Goal: Task Accomplishment & Management: Manage account settings

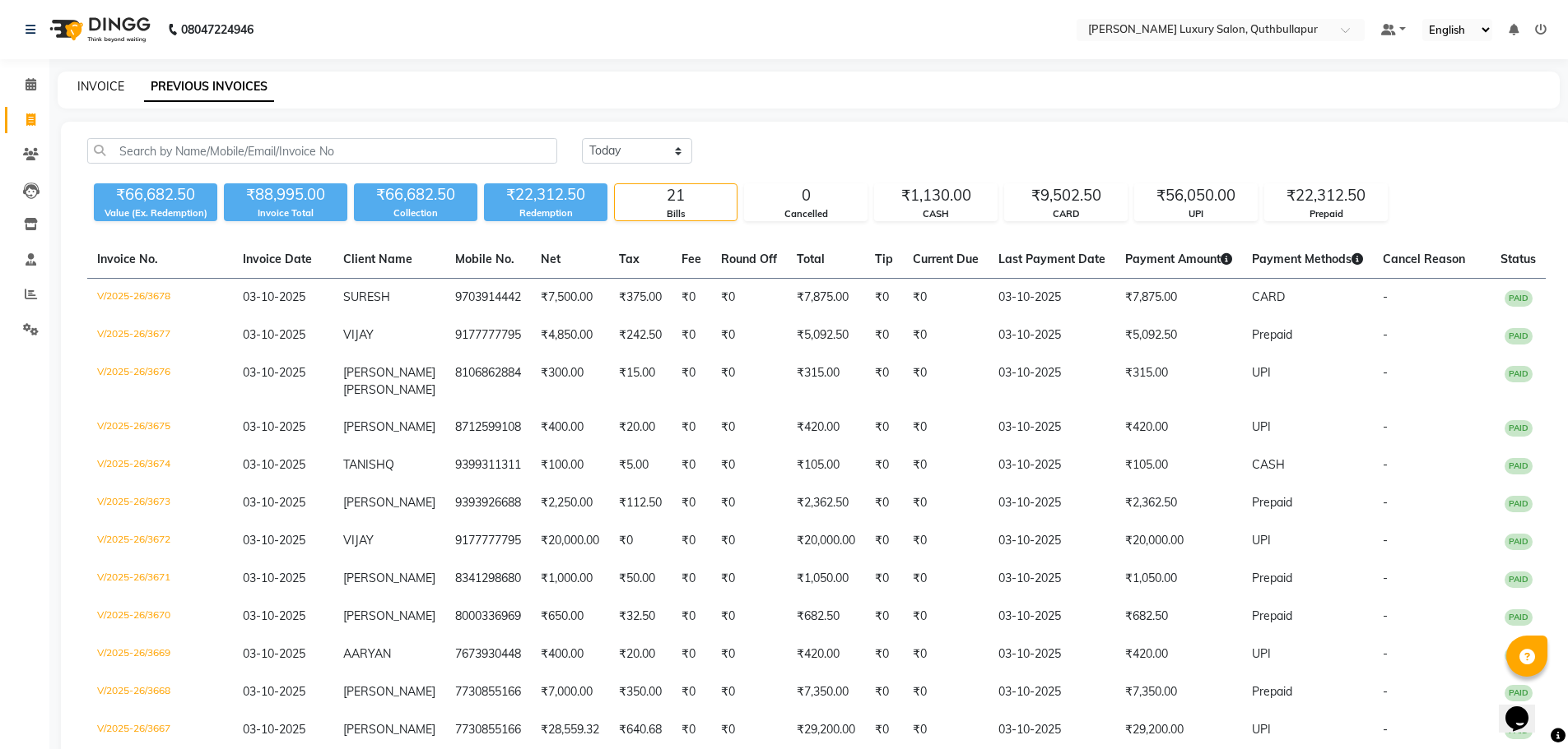
click at [98, 90] on link "INVOICE" at bounding box center [101, 86] width 47 height 15
select select "service"
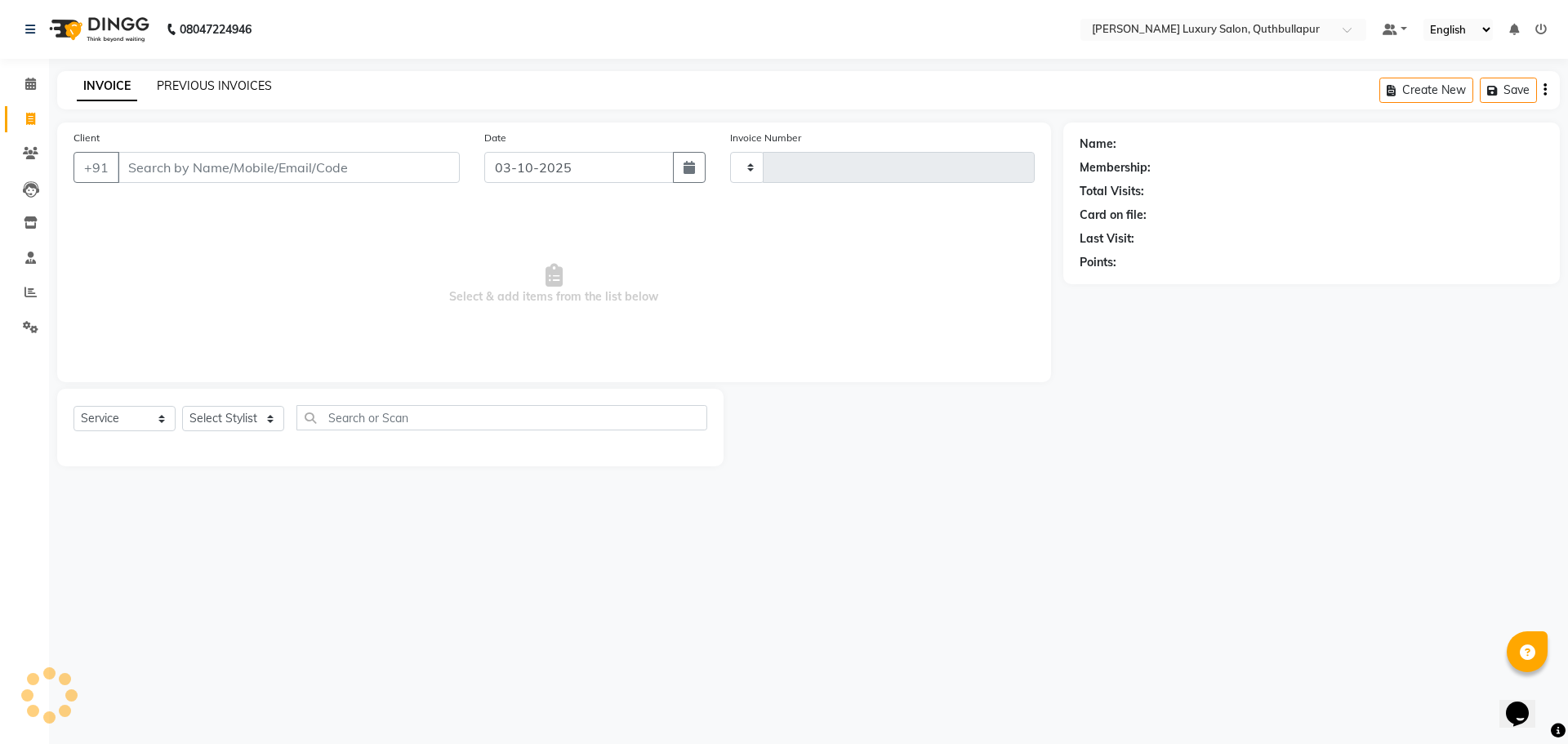
click at [232, 90] on link "PREVIOUS INVOICES" at bounding box center [214, 85] width 115 height 15
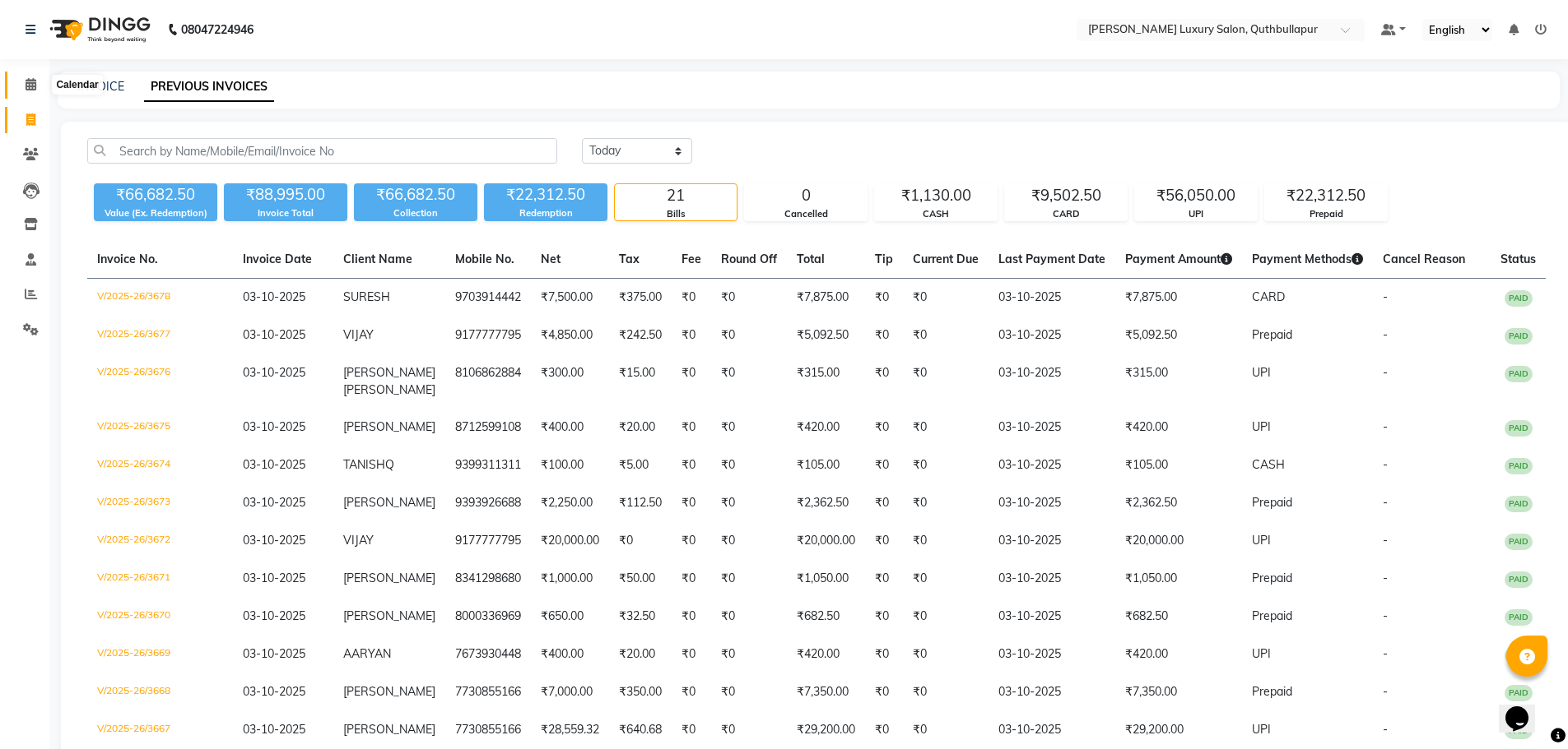
click at [27, 77] on span at bounding box center [31, 85] width 29 height 19
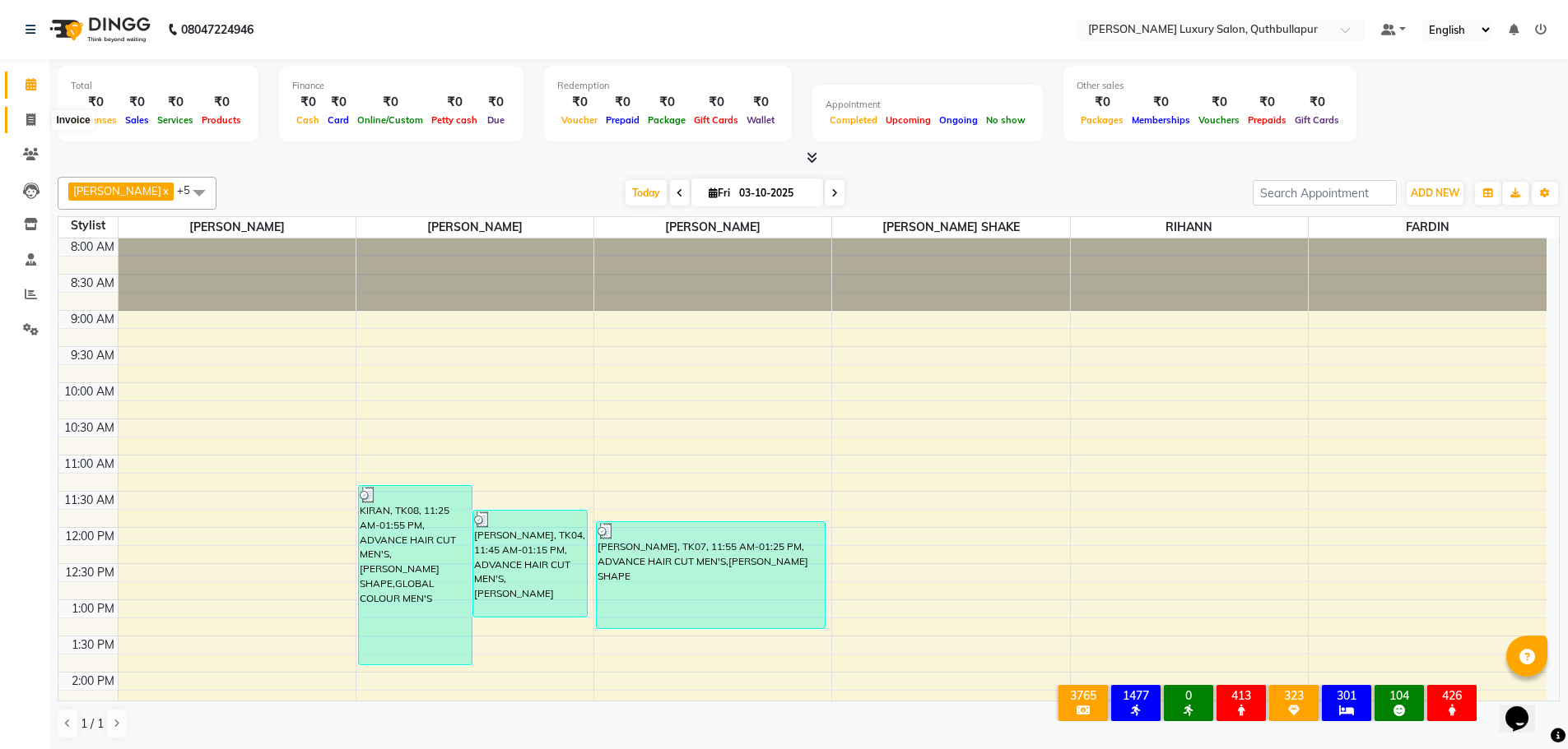
click at [31, 123] on icon at bounding box center [30, 119] width 9 height 13
select select "service"
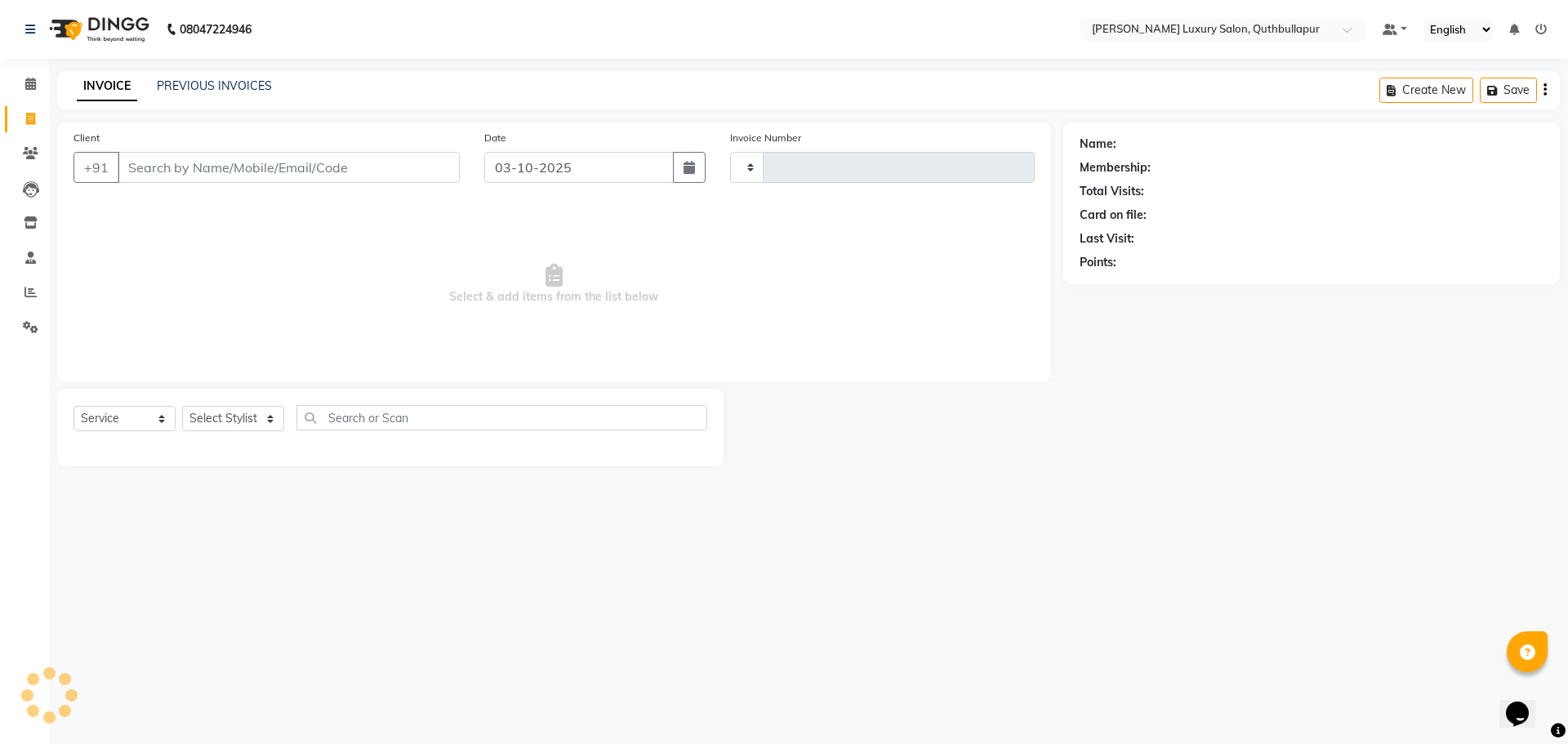
type input "3679"
select select "5816"
click at [227, 81] on link "PREVIOUS INVOICES" at bounding box center [214, 85] width 115 height 15
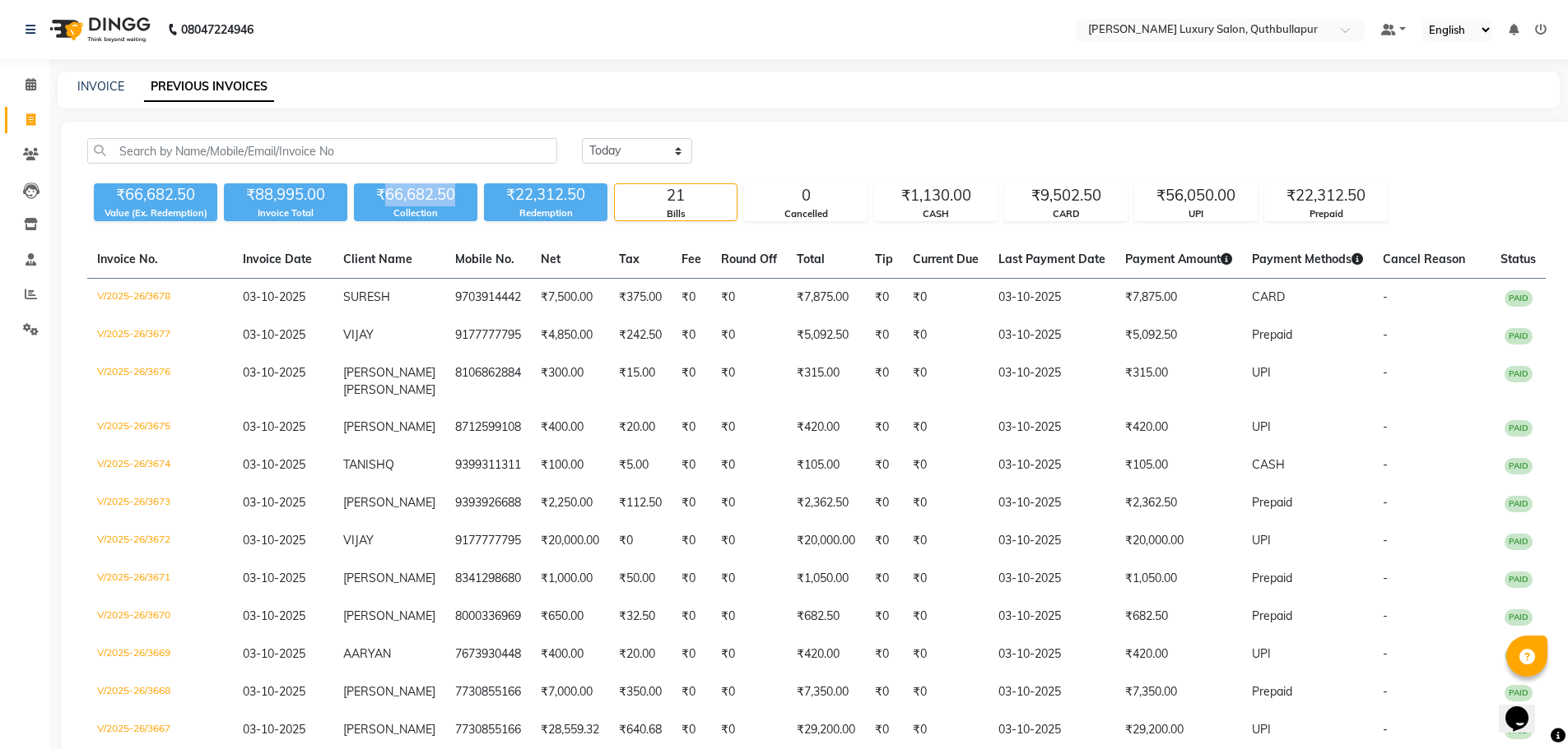
drag, startPoint x: 449, startPoint y: 192, endPoint x: 418, endPoint y: 185, distance: 31.8
click at [393, 188] on div "₹66,682.50" at bounding box center [416, 195] width 124 height 23
click at [643, 138] on select "Today Yesterday Custom Range" at bounding box center [636, 151] width 110 height 25
select select "range"
click at [582, 138] on select "Today Yesterday Custom Range" at bounding box center [636, 151] width 110 height 25
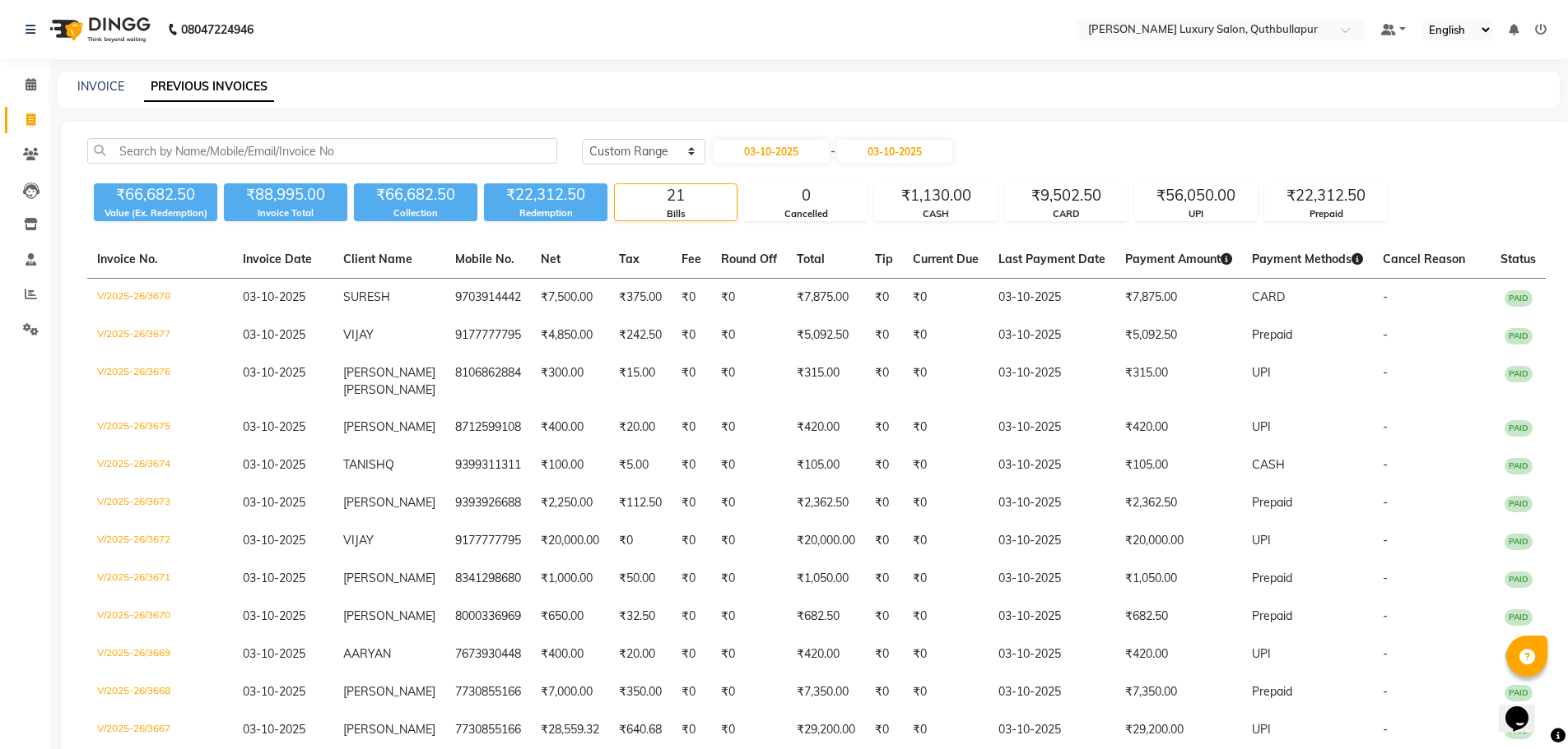
click at [757, 138] on div "Today Yesterday Custom Range 03-10-2025 - 03-10-2025 ₹66,682.50 Value (Ex. Rede…" at bounding box center [816, 638] width 1510 height 1033
click at [773, 144] on input "03-10-2025" at bounding box center [771, 151] width 115 height 23
select select "10"
select select "2025"
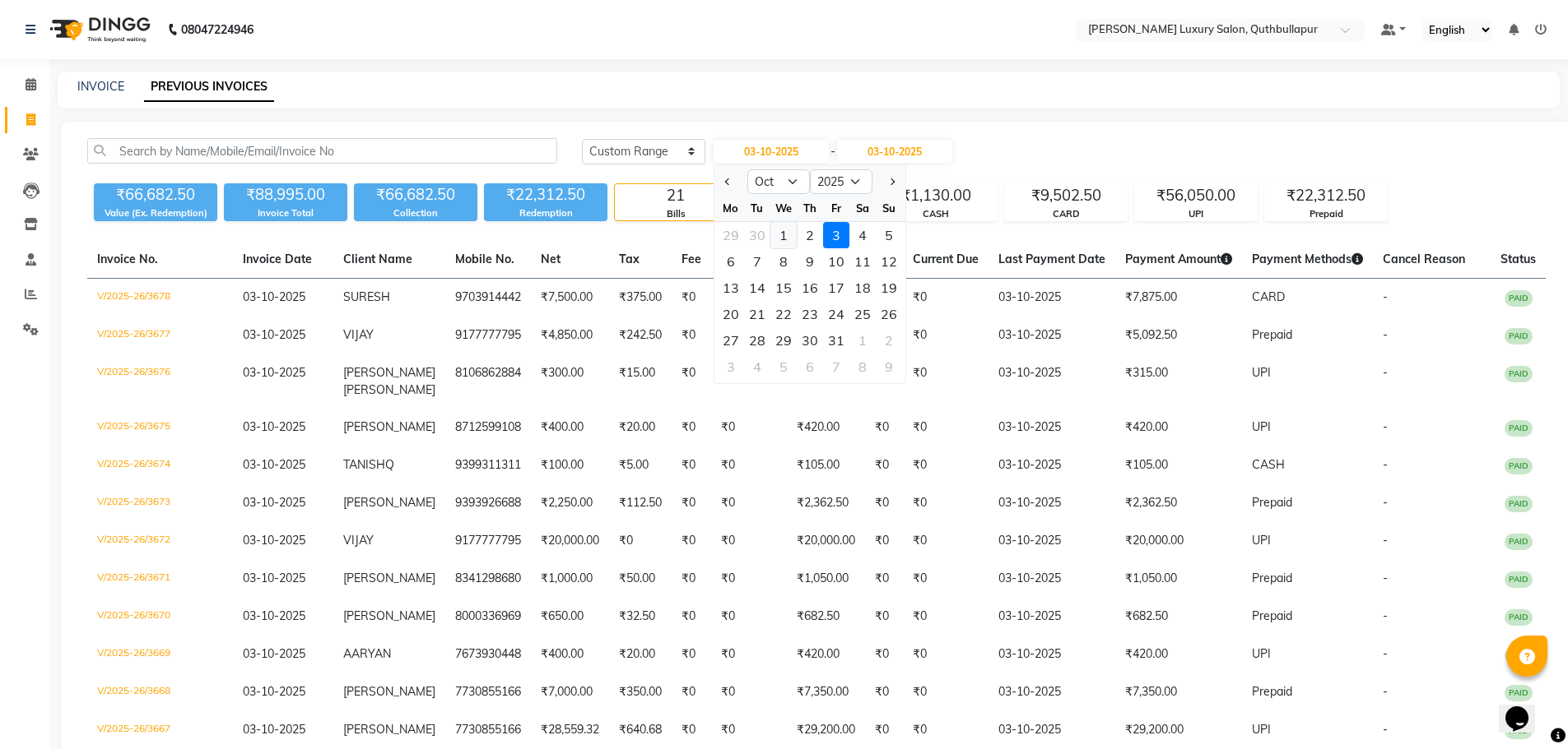
click at [779, 226] on div "1" at bounding box center [783, 235] width 26 height 26
type input "01-10-2025"
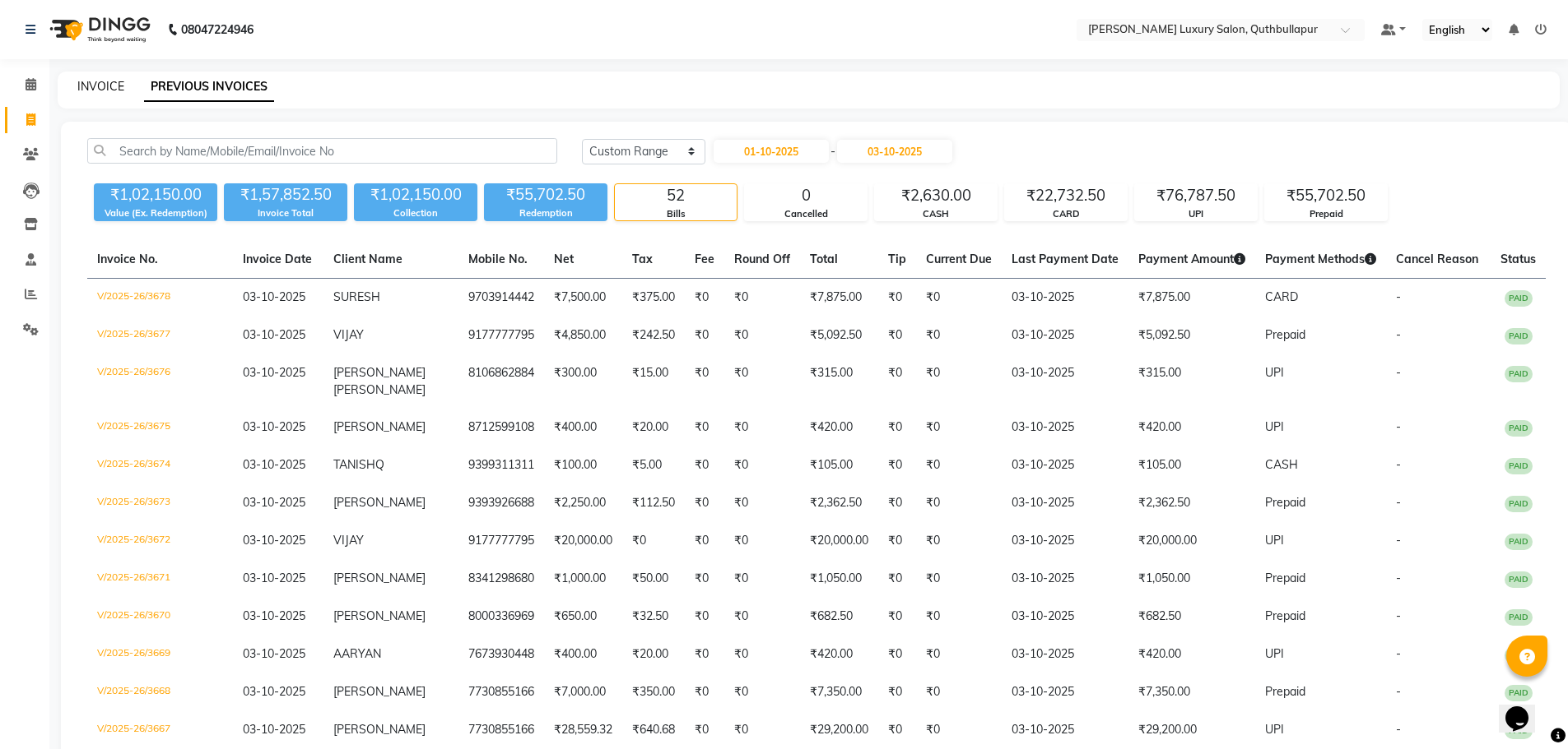
click at [107, 91] on link "INVOICE" at bounding box center [101, 86] width 47 height 15
select select "5816"
select select "service"
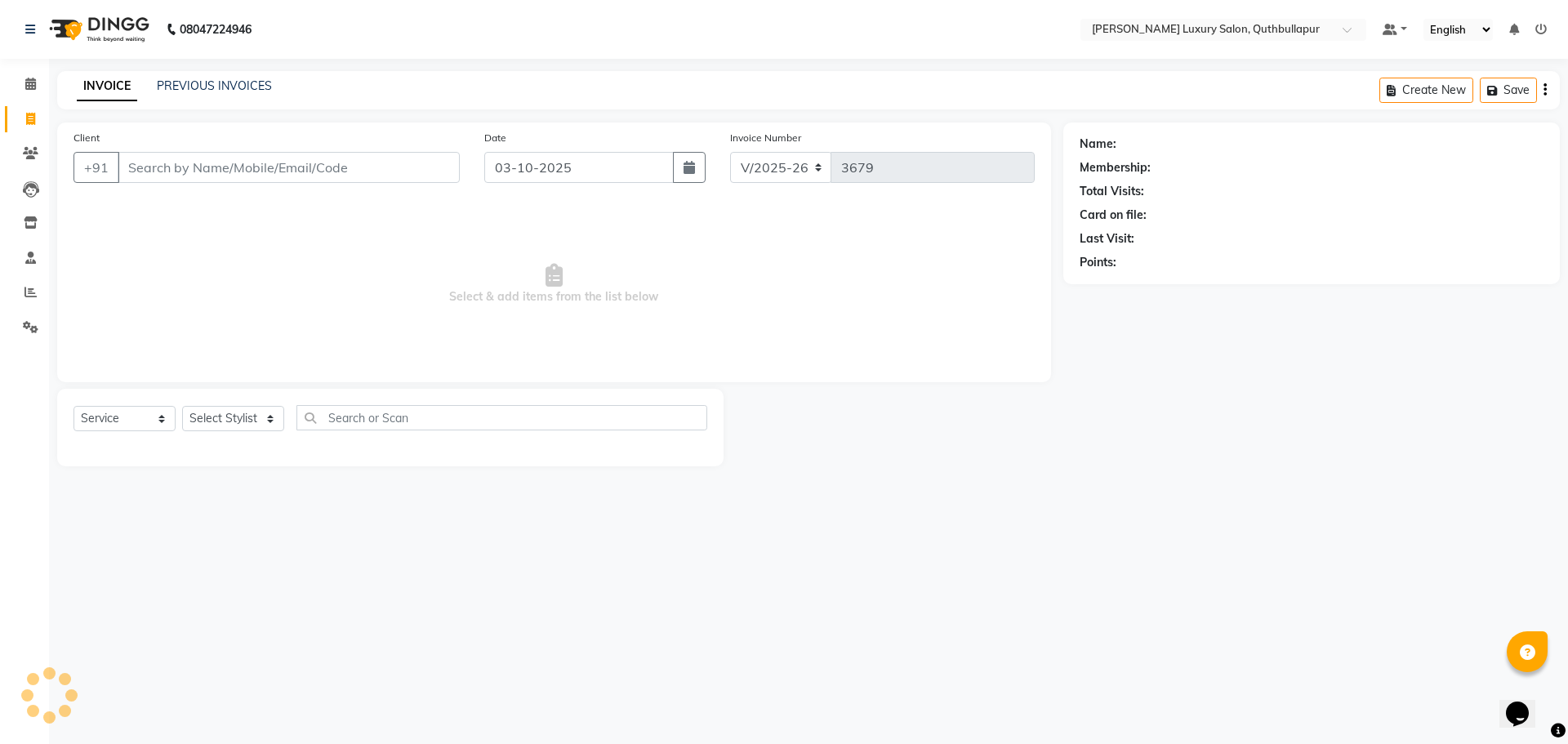
click at [213, 76] on div "INVOICE PREVIOUS INVOICES Create New Save" at bounding box center [809, 90] width 1503 height 39
click at [215, 80] on link "PREVIOUS INVOICES" at bounding box center [214, 85] width 115 height 15
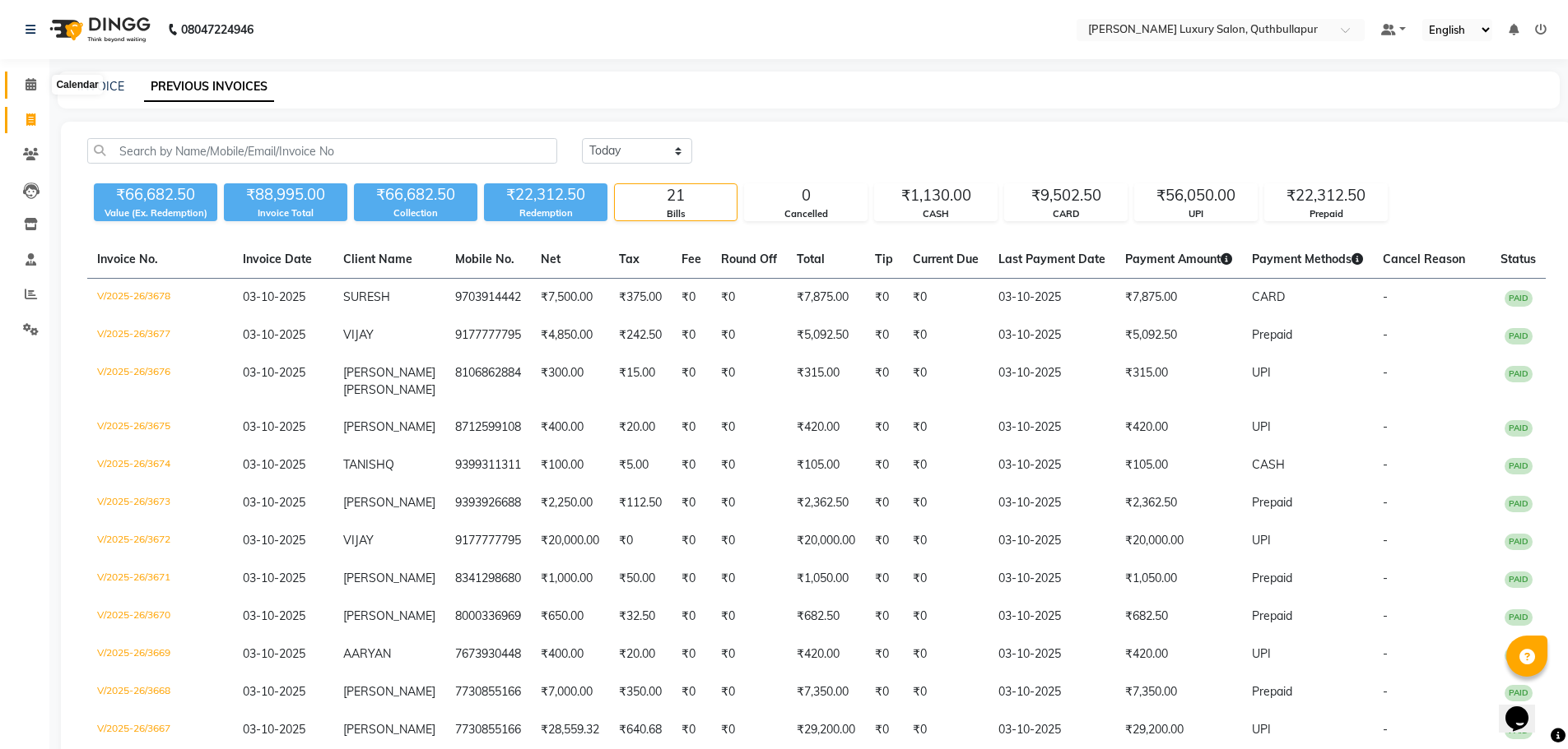
click at [20, 92] on span at bounding box center [31, 85] width 29 height 19
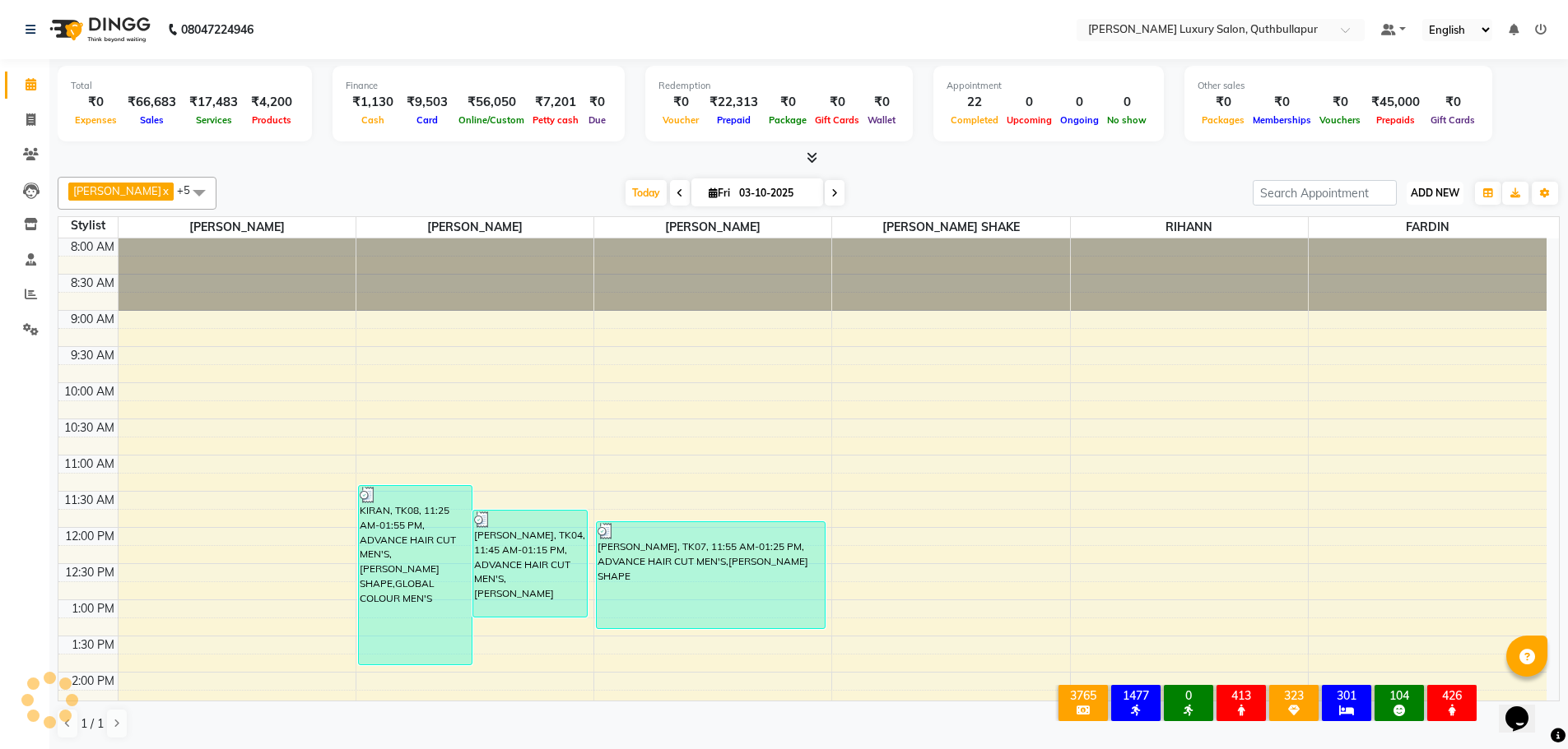
click at [1448, 193] on span "ADD NEW" at bounding box center [1435, 192] width 49 height 13
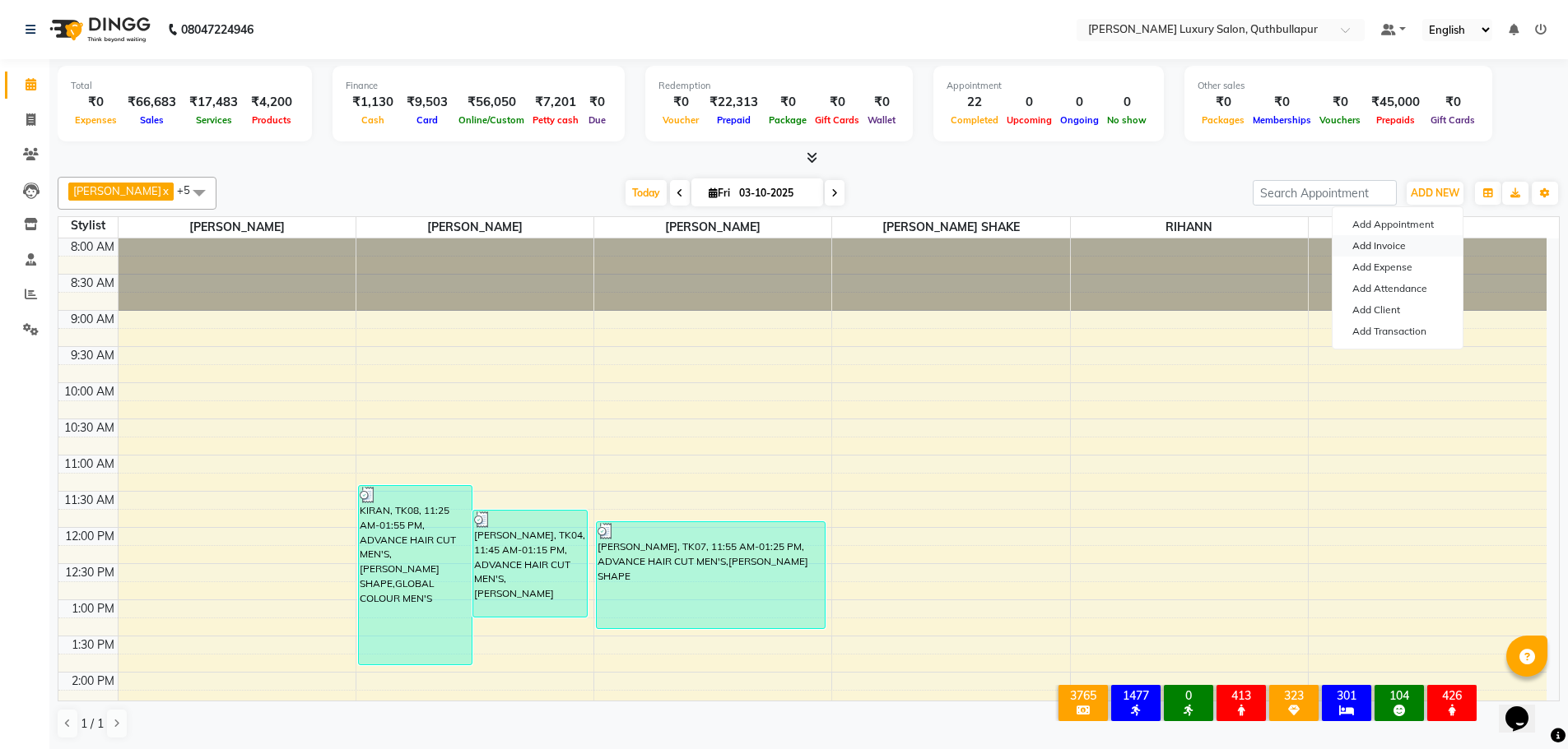
click at [1400, 255] on link "Add Invoice" at bounding box center [1396, 246] width 130 height 21
select select "5816"
select select "service"
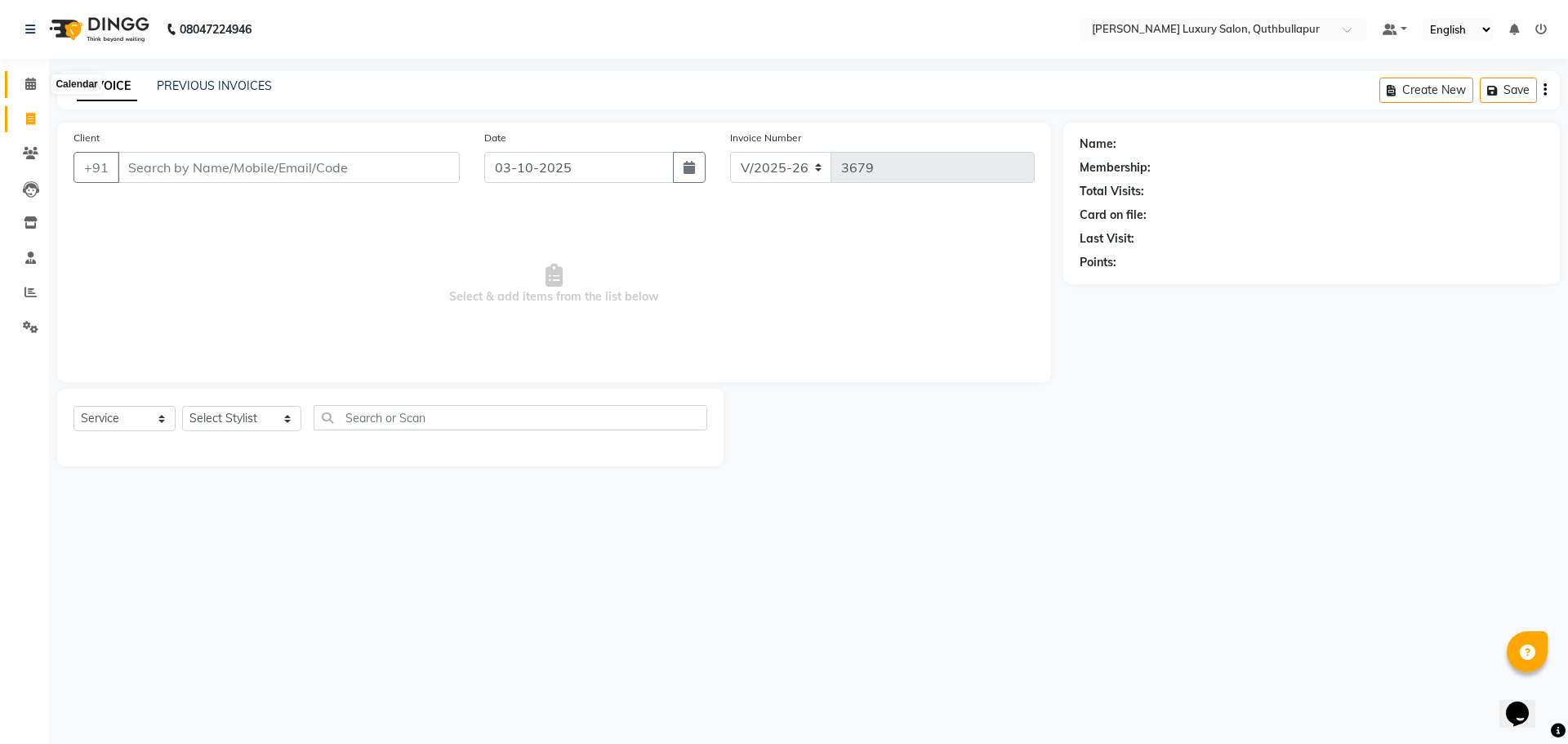
click at [19, 81] on span at bounding box center [31, 84] width 29 height 18
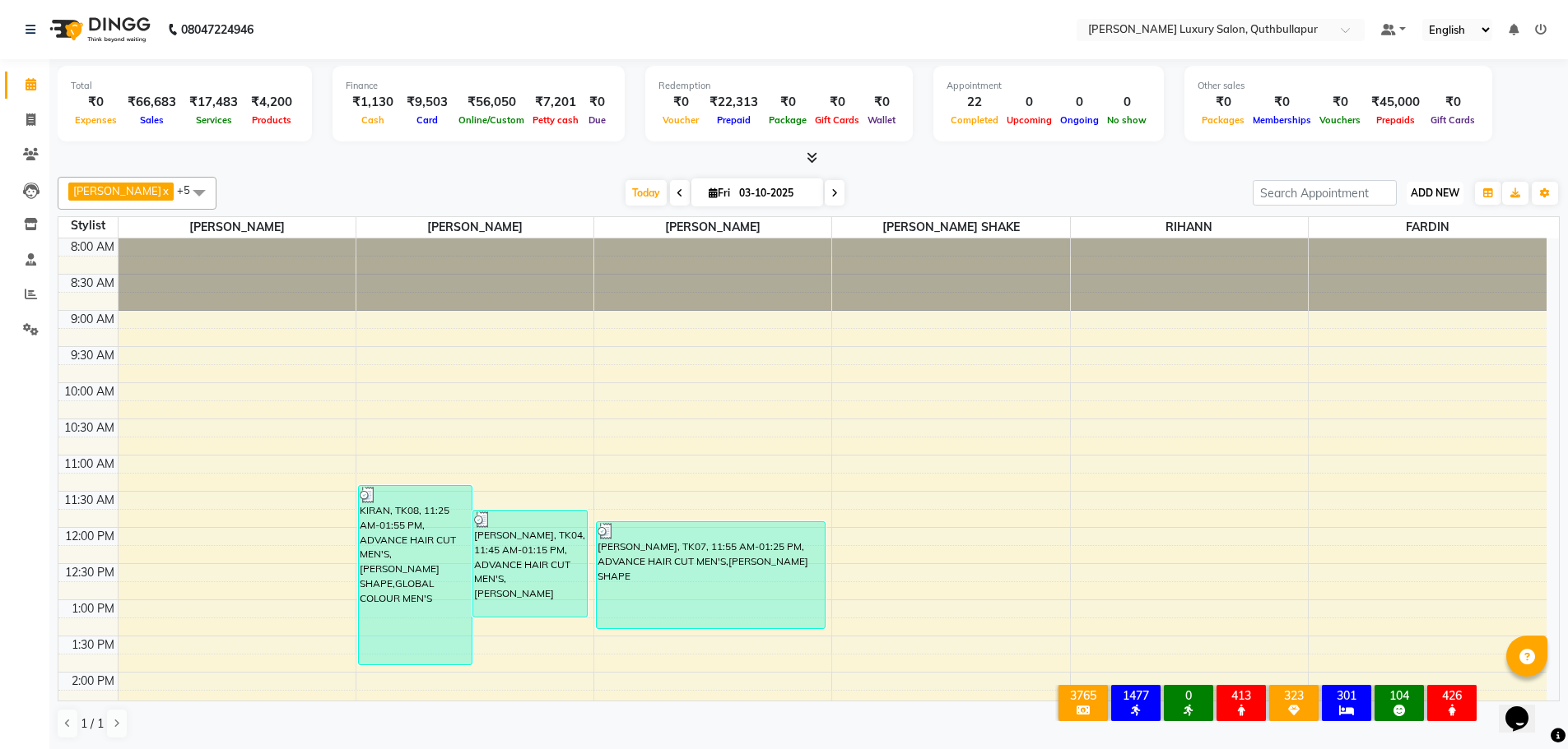
click at [1428, 194] on span "ADD NEW" at bounding box center [1435, 192] width 49 height 13
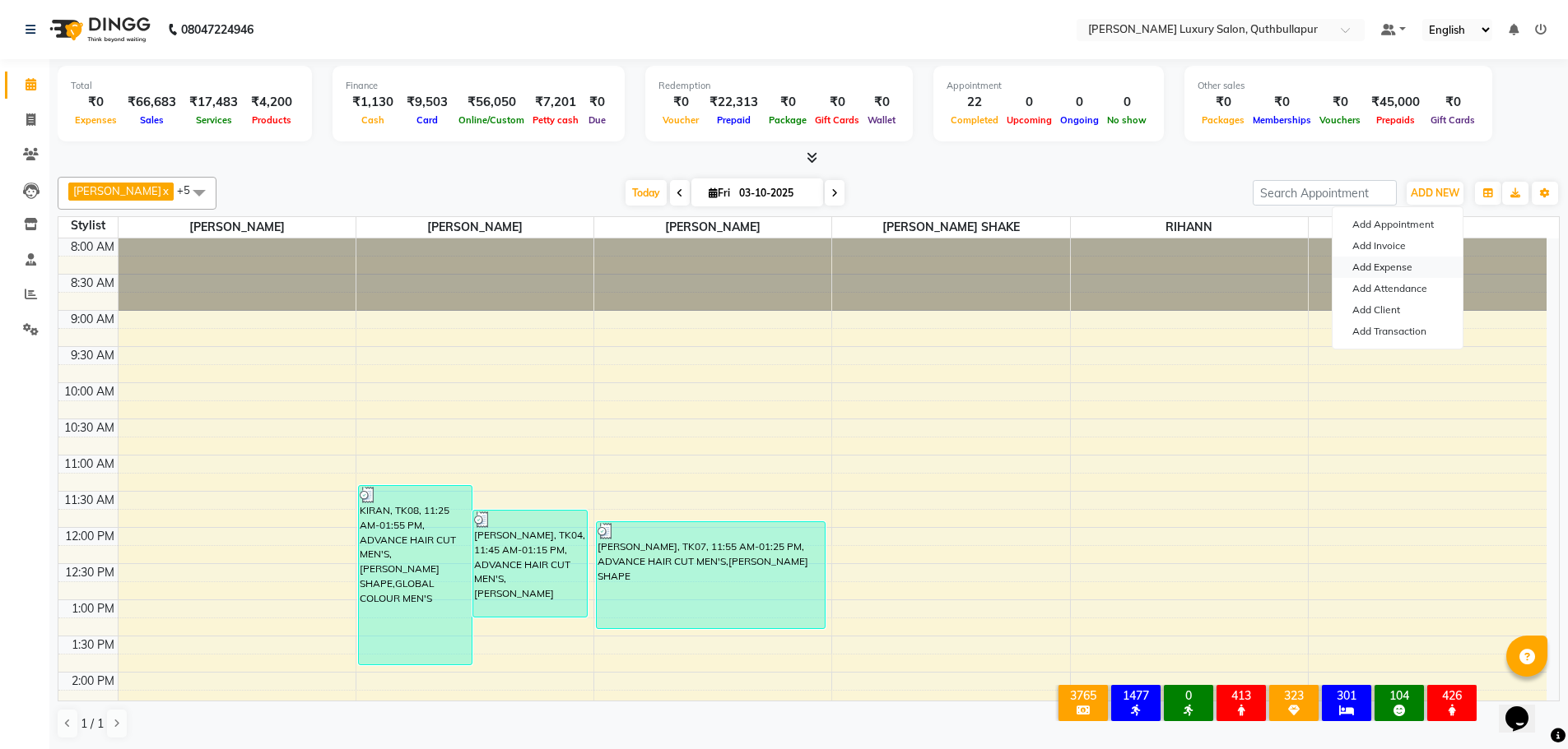
click at [1395, 273] on link "Add Expense" at bounding box center [1396, 267] width 130 height 21
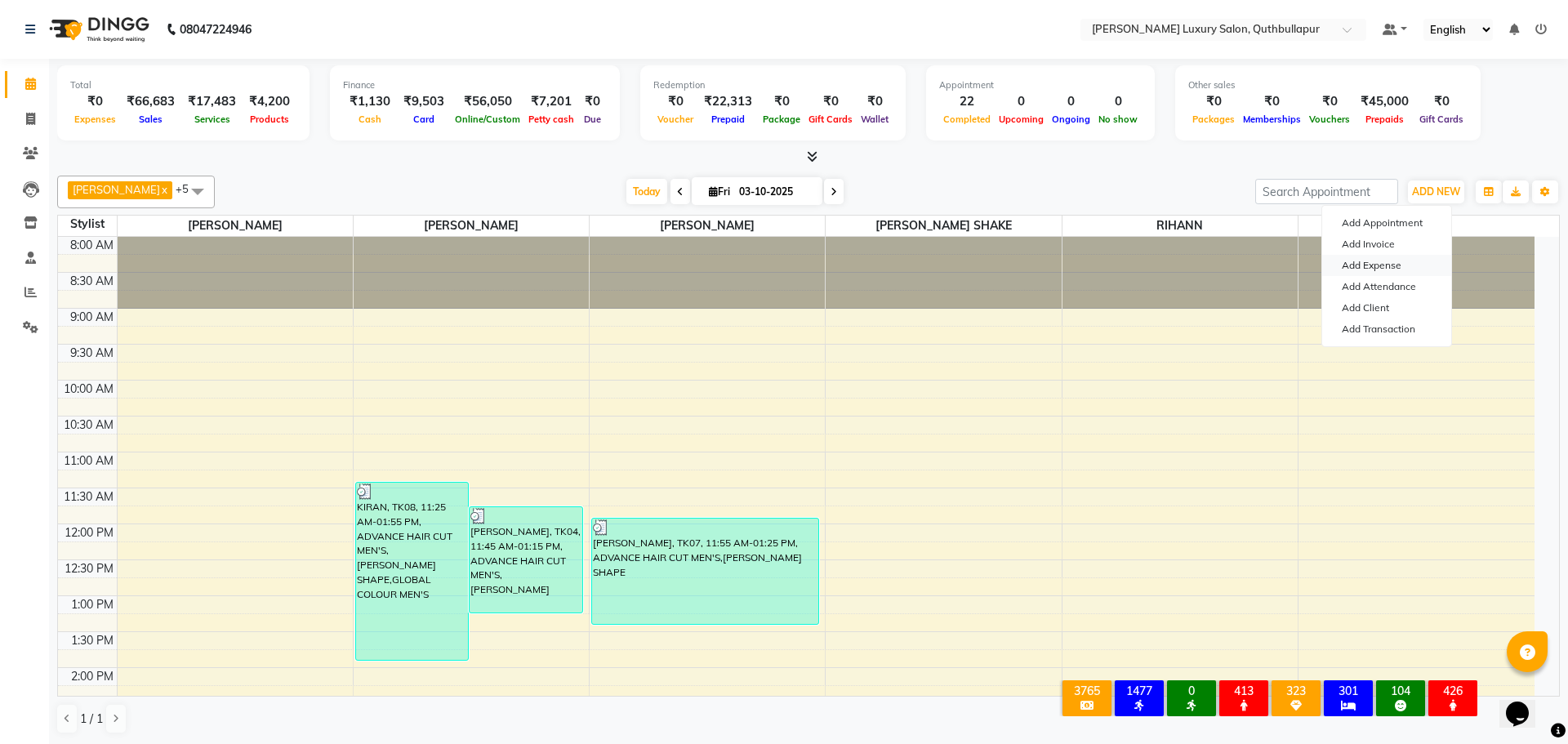
select select "1"
select select "4771"
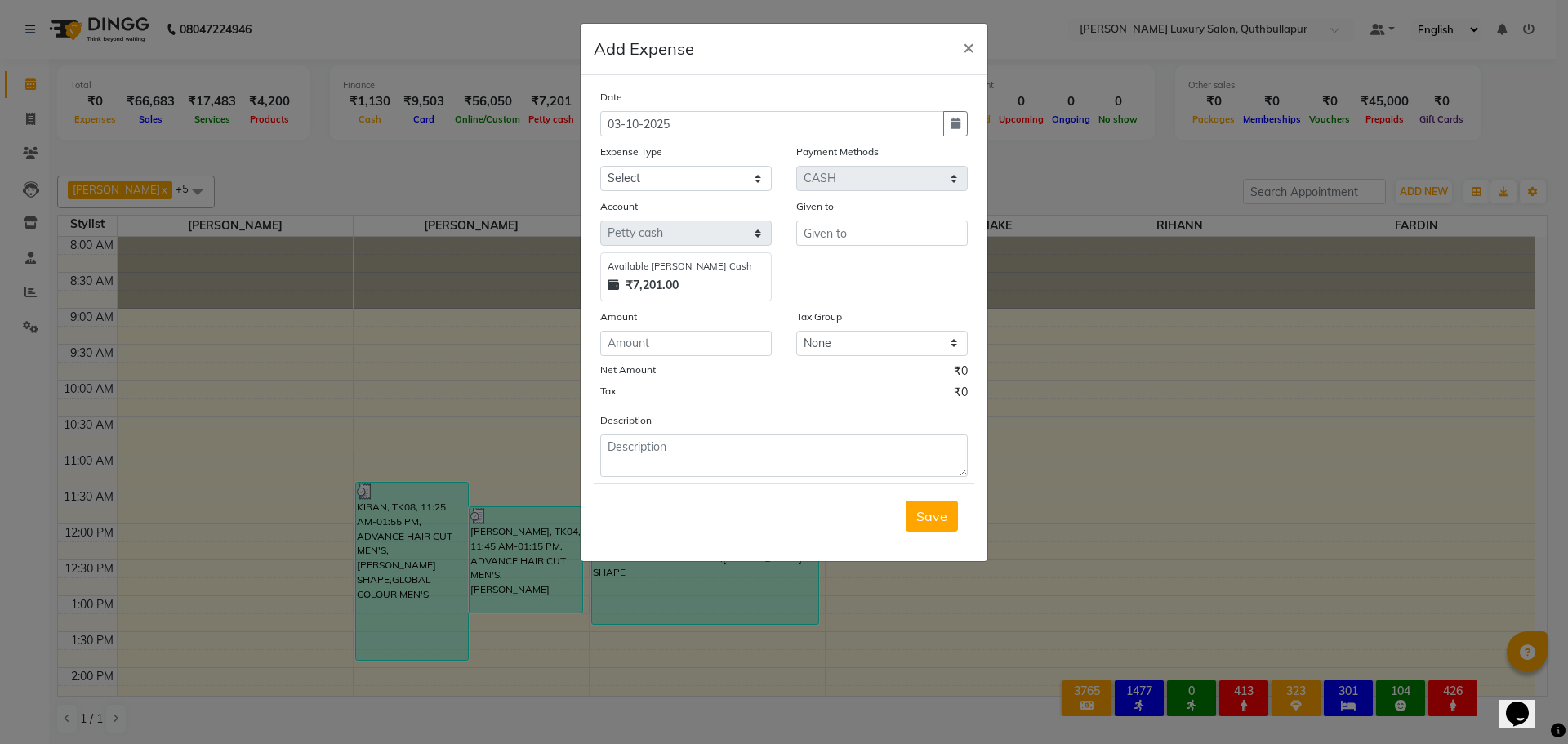
click at [699, 165] on div "Expense Type" at bounding box center [686, 155] width 171 height 23
drag, startPoint x: 698, startPoint y: 177, endPoint x: 695, endPoint y: 189, distance: 12.4
click at [698, 177] on select "Select Advance Salary Birthday party Cash transfer to bank Cash transfer to hub…" at bounding box center [686, 178] width 171 height 25
select select "13569"
click at [600, 166] on select "Select Advance Salary Birthday party Cash transfer to bank Cash transfer to hub…" at bounding box center [686, 178] width 171 height 25
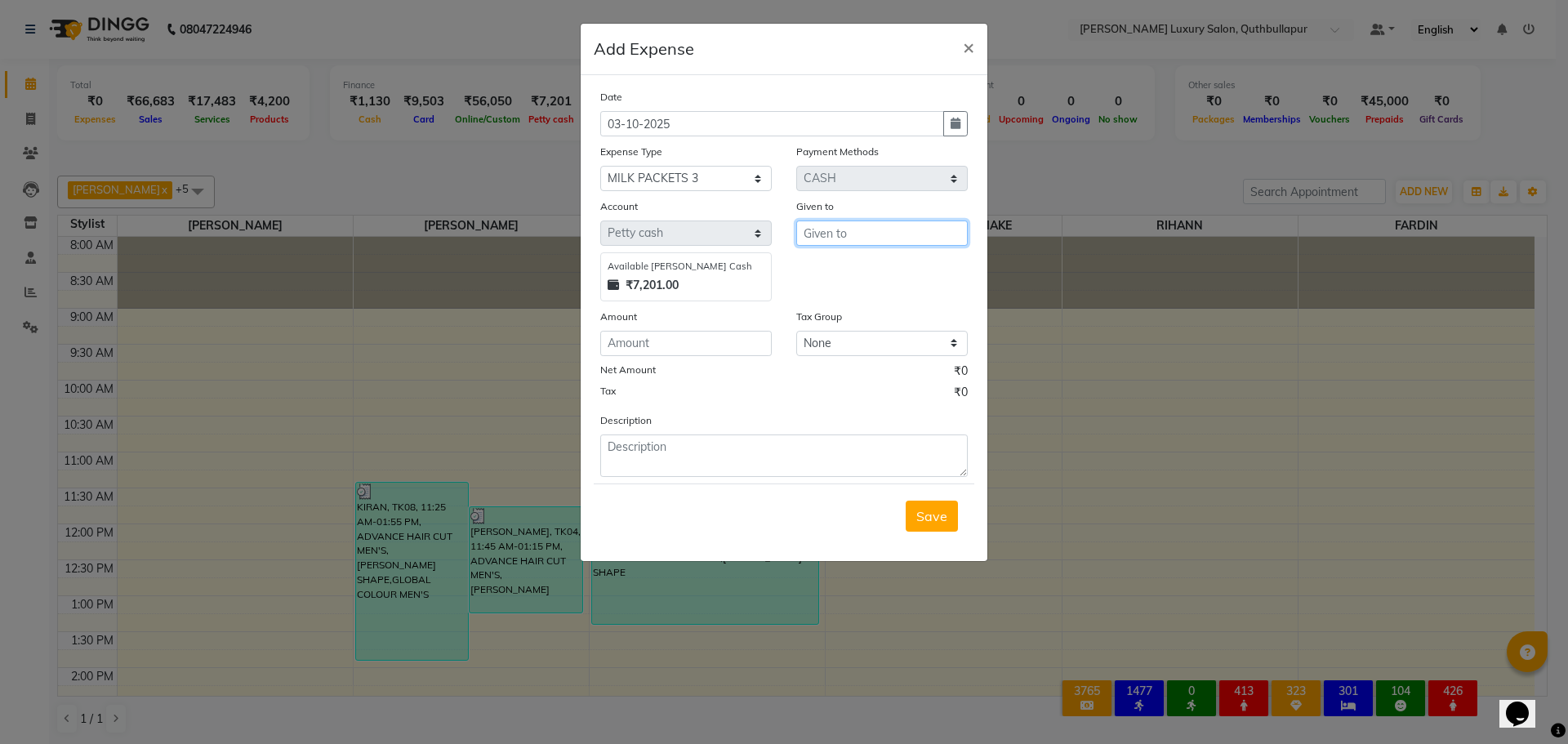
click at [854, 234] on input "text" at bounding box center [881, 233] width 171 height 25
type input "SUNITHA"
click at [690, 357] on div "Date 03-10-2025 Expense Type Select Advance Salary Birthday party Cash transfer…" at bounding box center [784, 282] width 368 height 388
click at [700, 351] on input "number" at bounding box center [686, 344] width 171 height 25
type input "110"
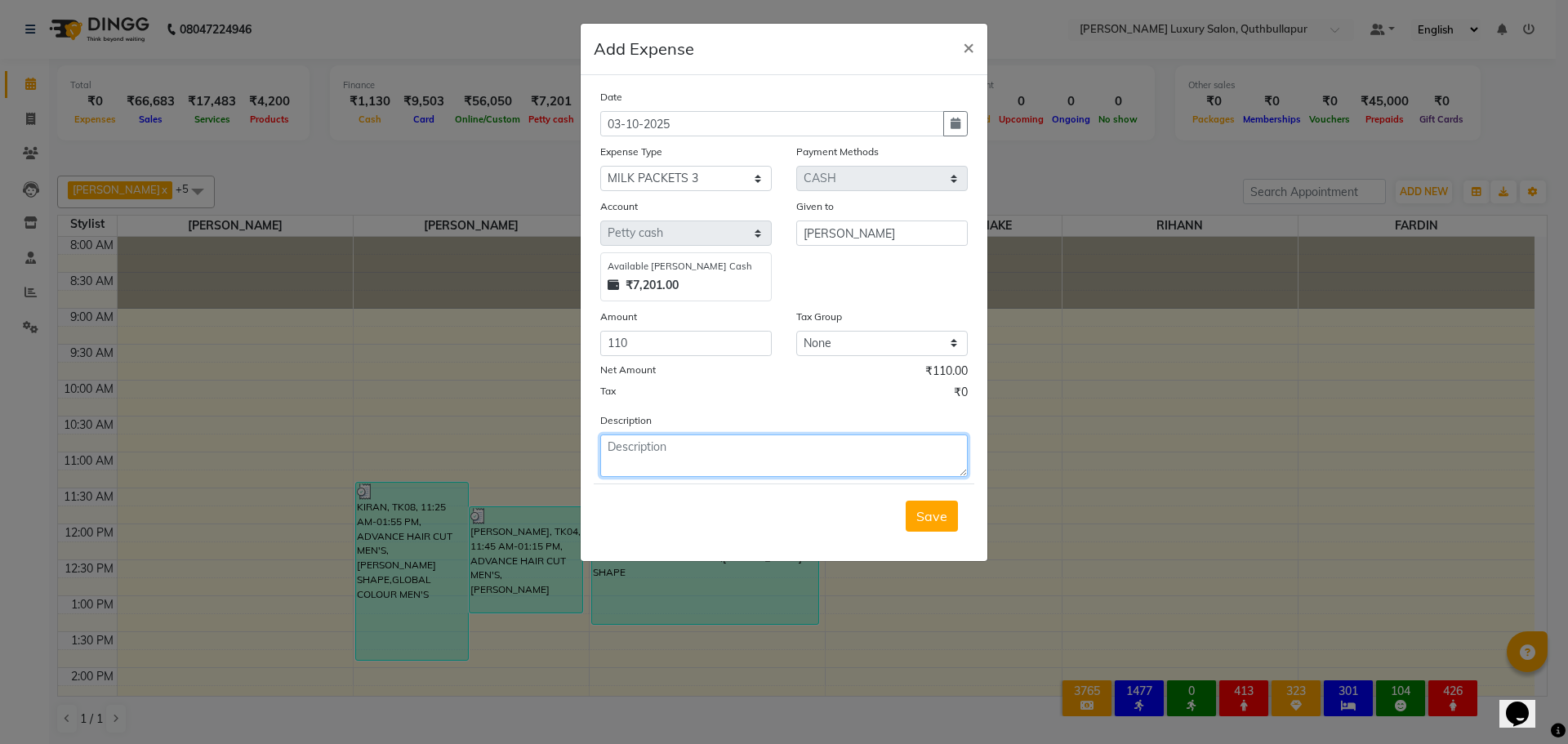
click at [699, 451] on textarea at bounding box center [784, 456] width 368 height 43
type textarea "MILK110/-"
click at [939, 523] on span "Save" at bounding box center [932, 516] width 31 height 16
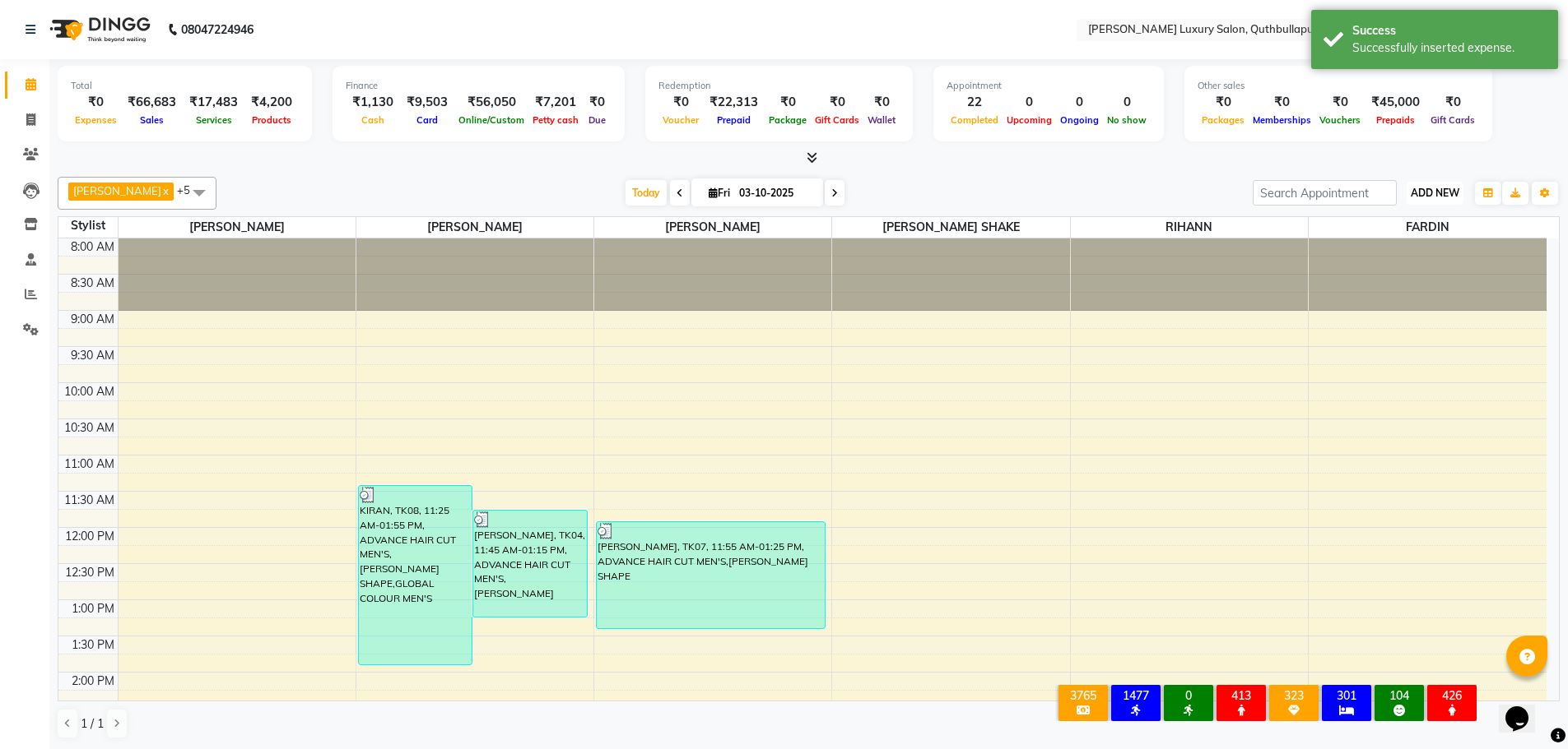
click at [1437, 189] on span "ADD NEW" at bounding box center [1435, 192] width 49 height 13
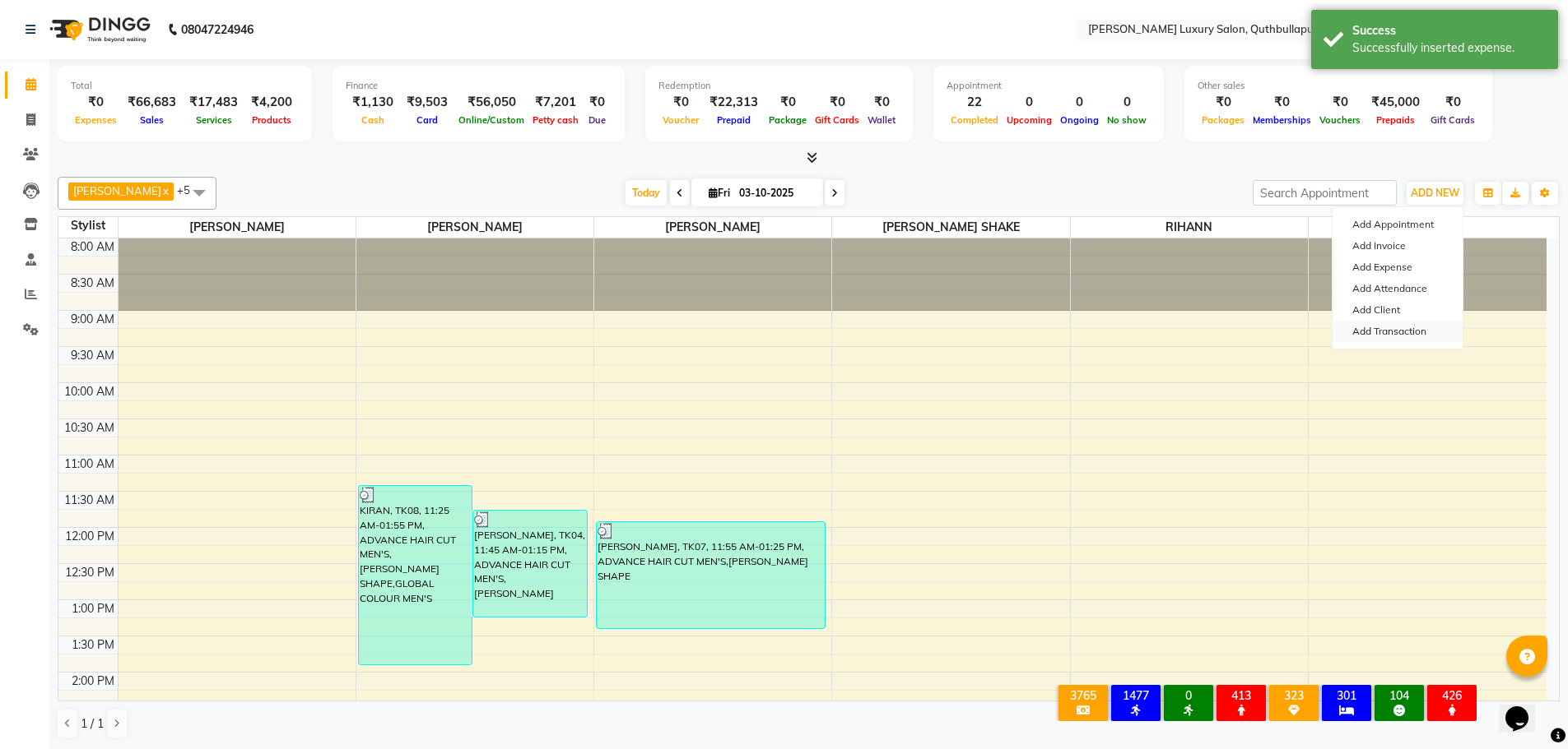
click at [1387, 334] on link "Add Transaction" at bounding box center [1396, 332] width 130 height 21
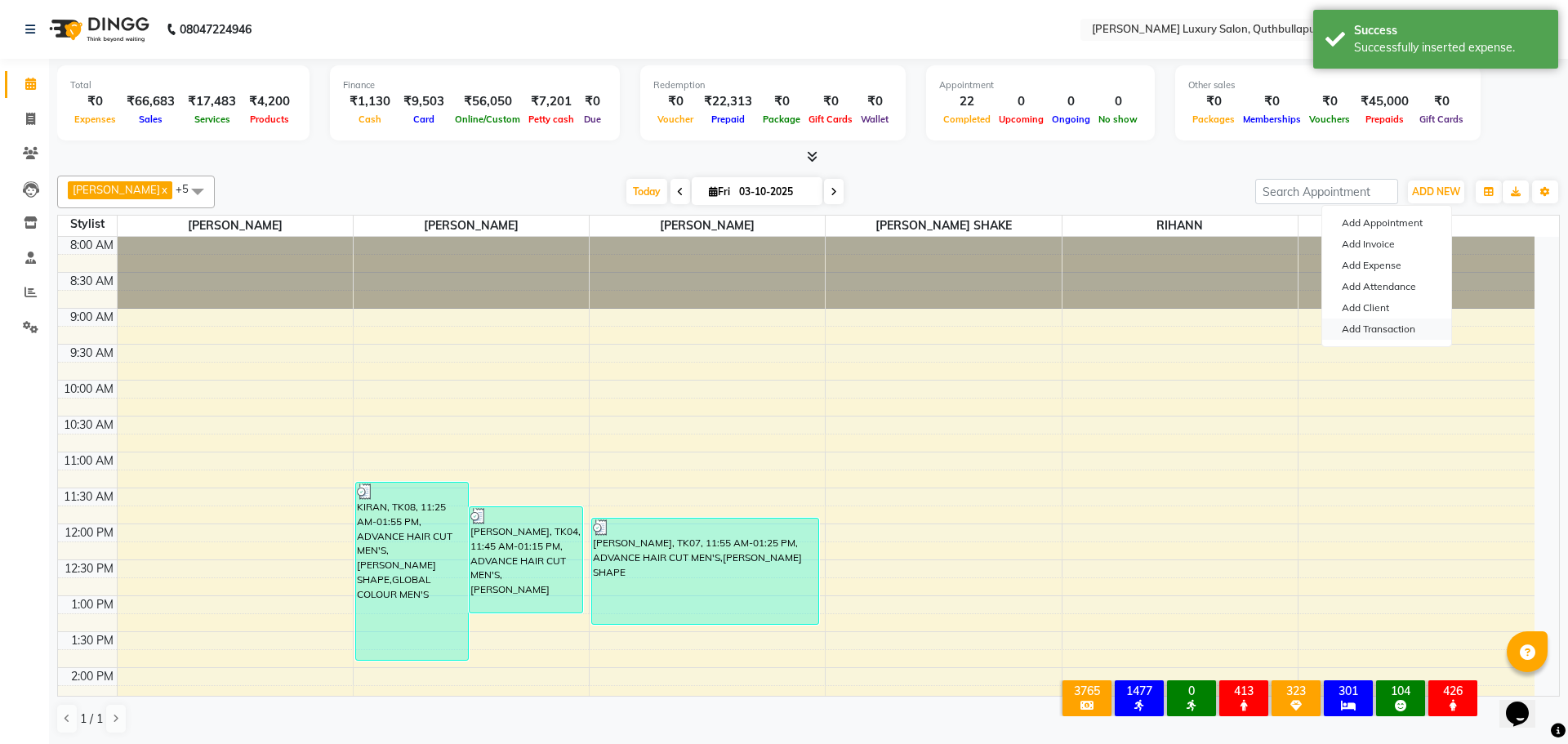
select select "direct"
select select
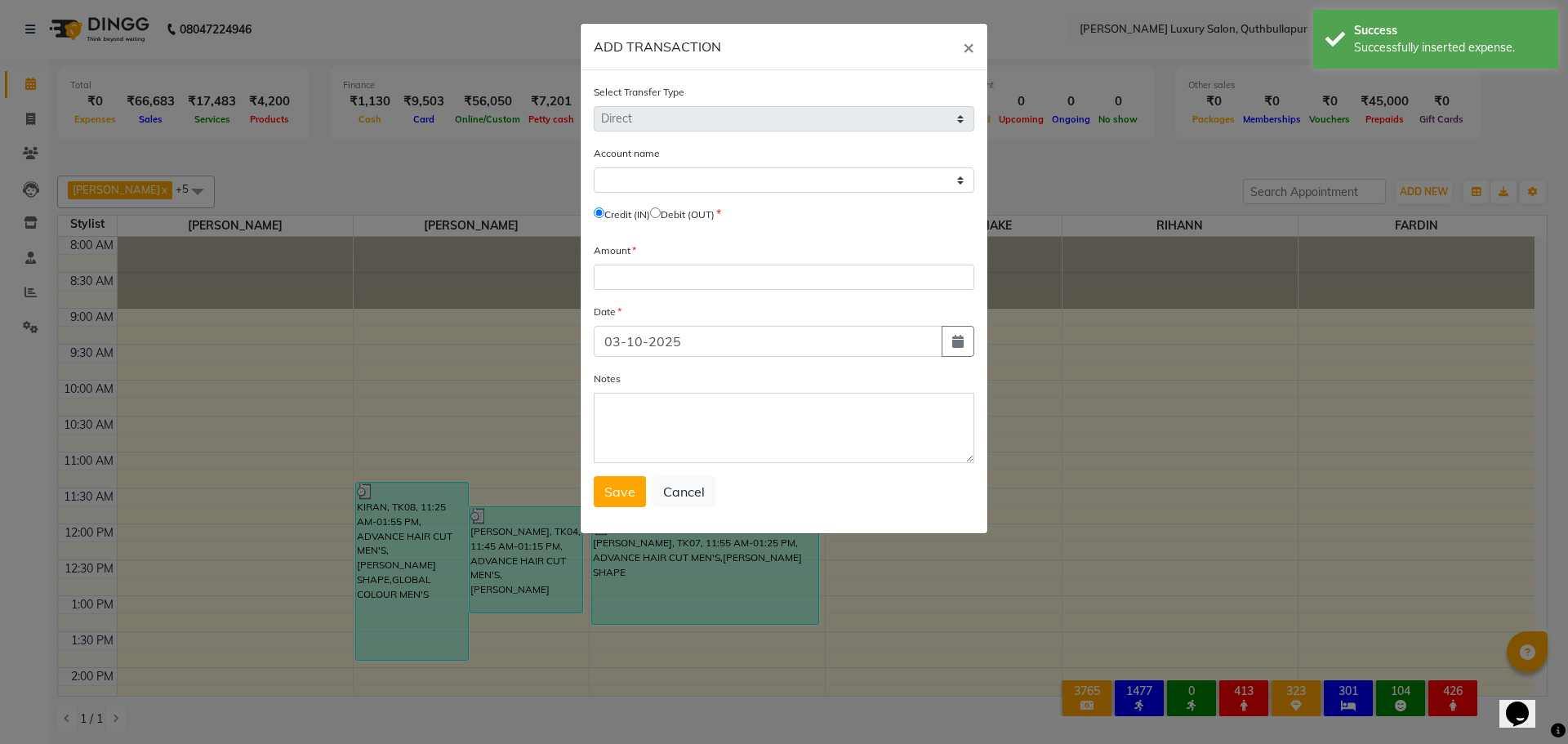
click at [674, 207] on label "Debit (OUT)" at bounding box center [688, 214] width 54 height 15
click at [661, 213] on input "radio" at bounding box center [655, 212] width 11 height 11
radio input "true"
click at [665, 190] on select "Select Petty Cash" at bounding box center [784, 180] width 381 height 25
select select "4771"
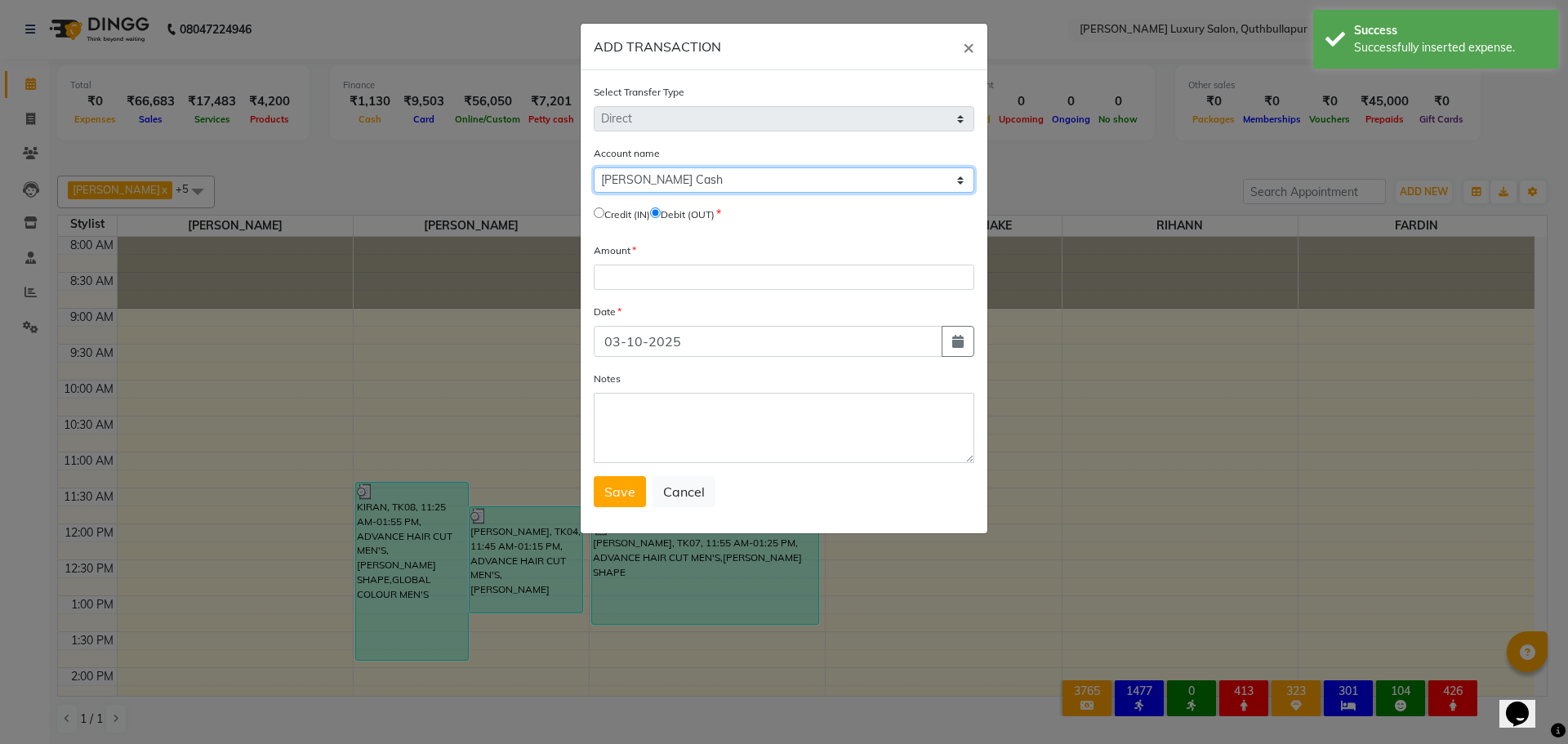
click at [594, 168] on select "Select Petty Cash" at bounding box center [784, 180] width 381 height 25
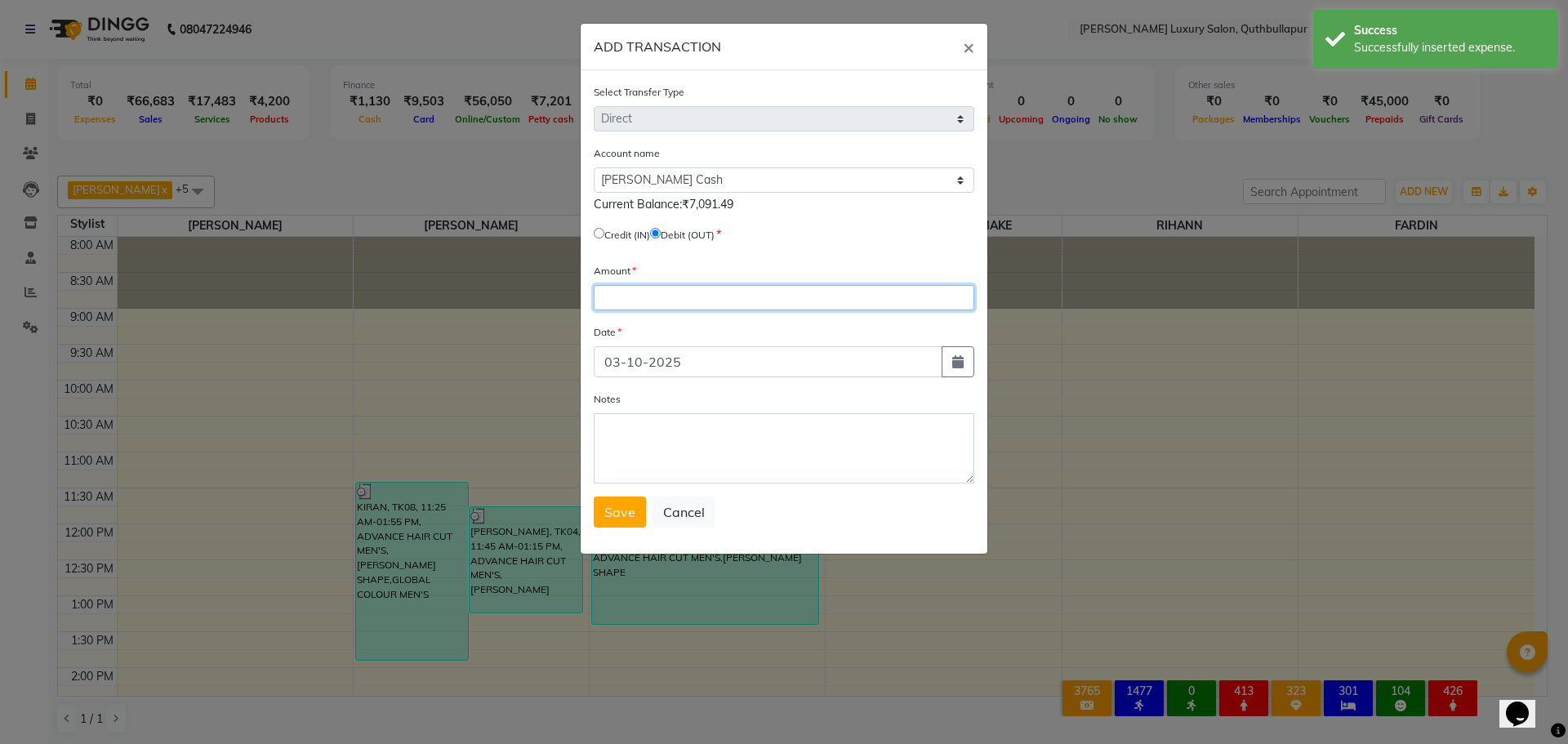
click at [632, 310] on input "number" at bounding box center [784, 297] width 381 height 25
type input "50"
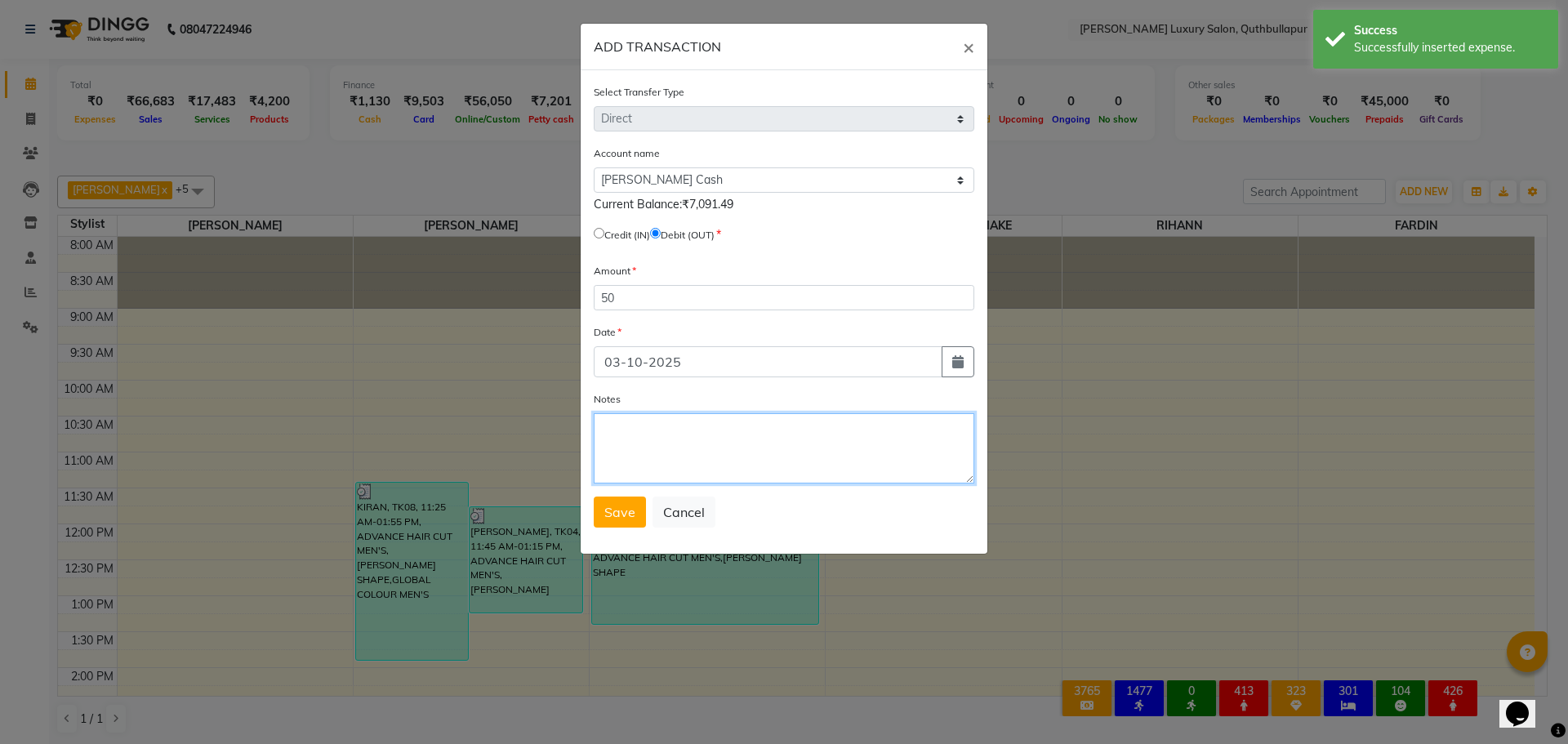
click at [690, 459] on textarea "Notes" at bounding box center [784, 449] width 381 height 71
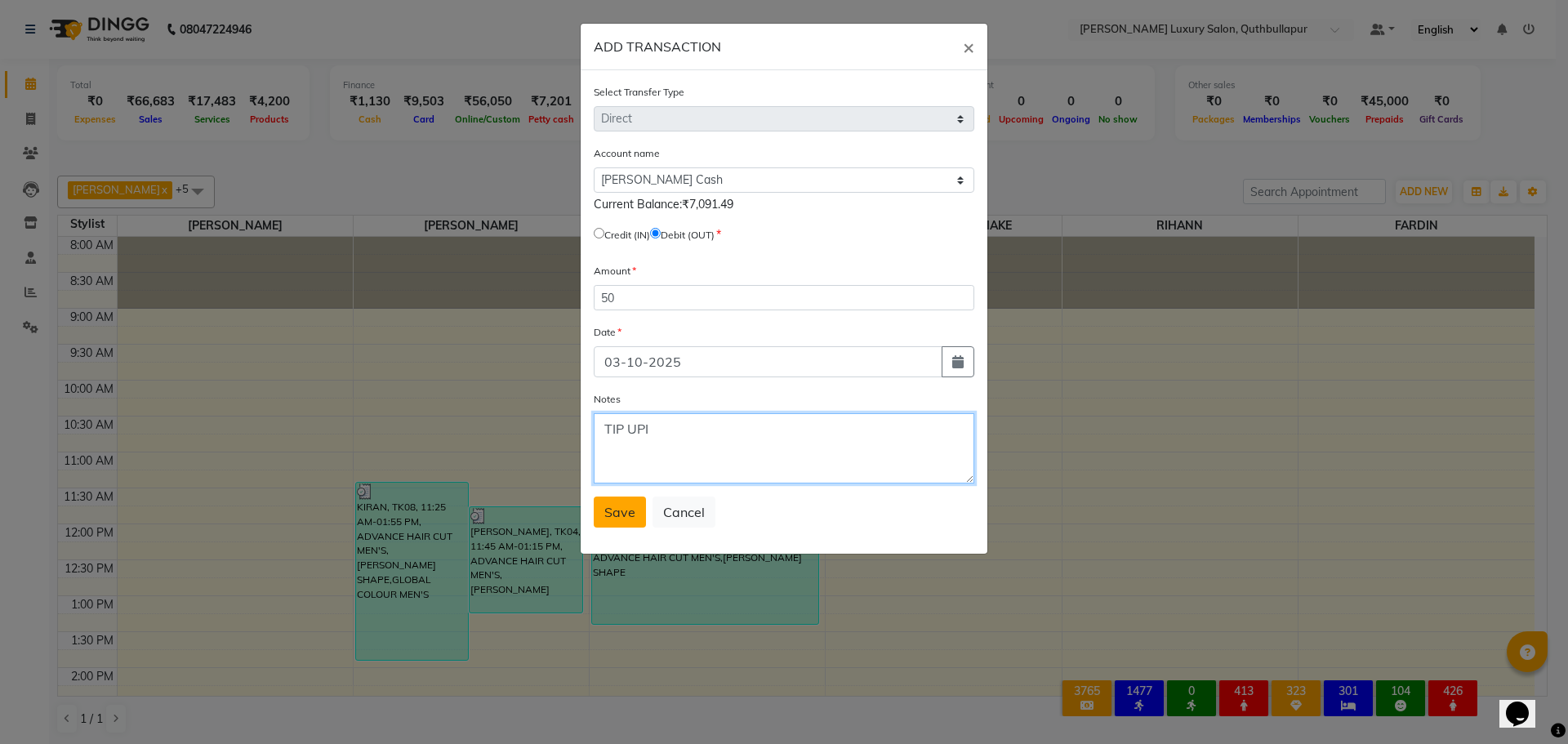
type textarea "TIP UPI"
click at [624, 500] on button "Save" at bounding box center [620, 512] width 52 height 31
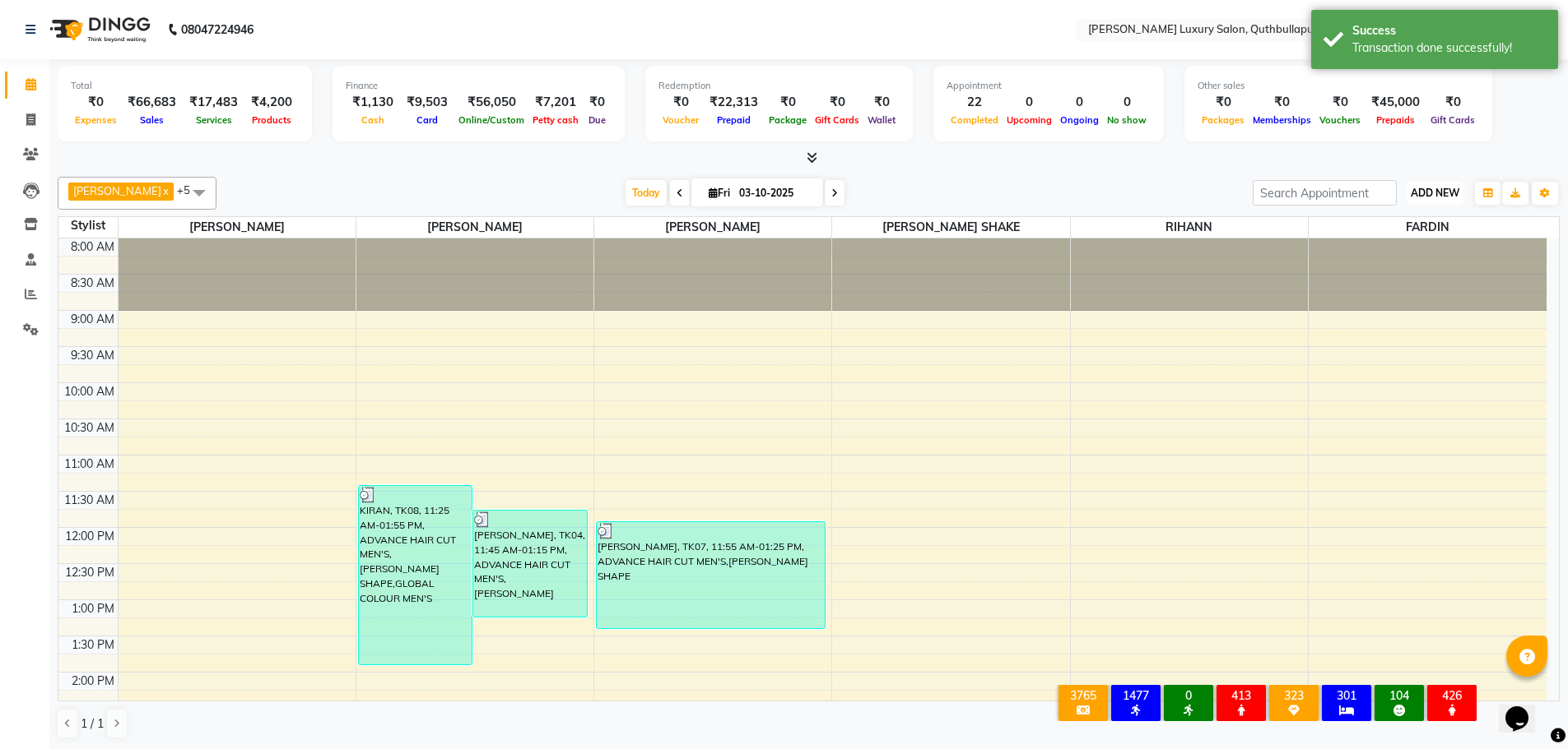
click at [1432, 200] on button "ADD NEW Toggle Dropdown" at bounding box center [1434, 193] width 57 height 23
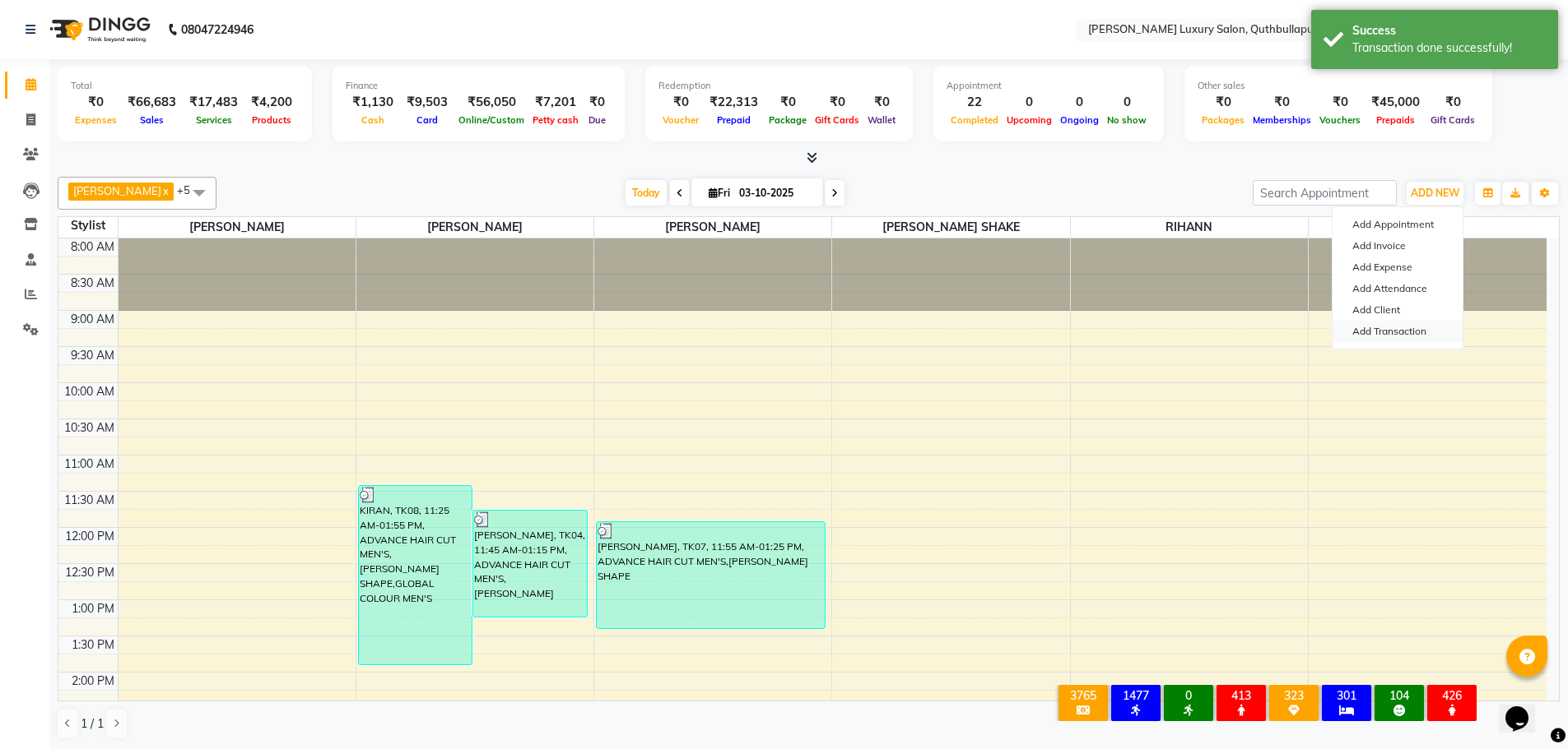
click at [1391, 325] on link "Add Transaction" at bounding box center [1396, 332] width 130 height 21
select select "direct"
select select
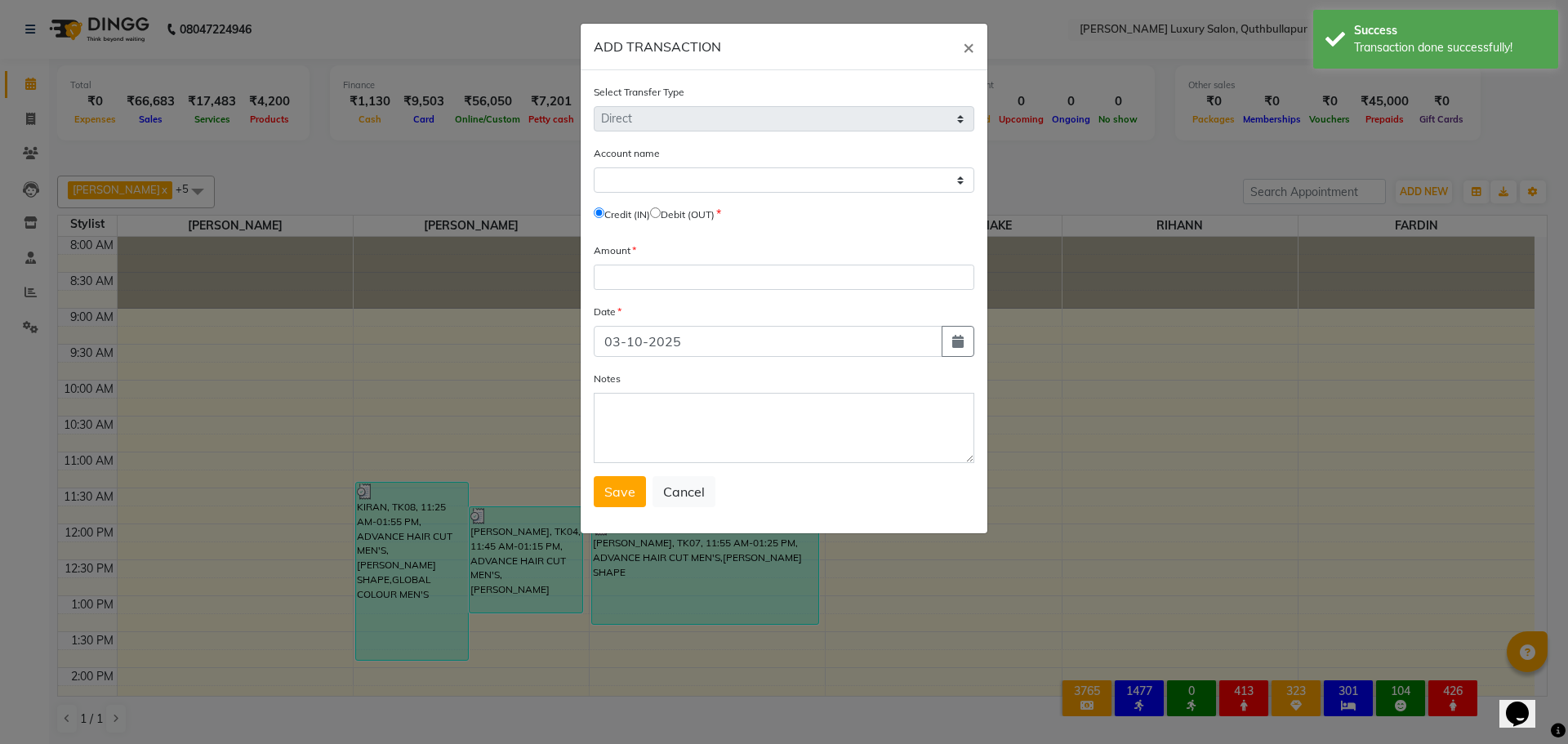
click at [661, 209] on input "radio" at bounding box center [655, 212] width 11 height 11
radio input "true"
click at [678, 191] on select "Select Petty Cash" at bounding box center [784, 180] width 381 height 25
select select "4771"
click at [594, 168] on select "Select Petty Cash" at bounding box center [784, 180] width 381 height 25
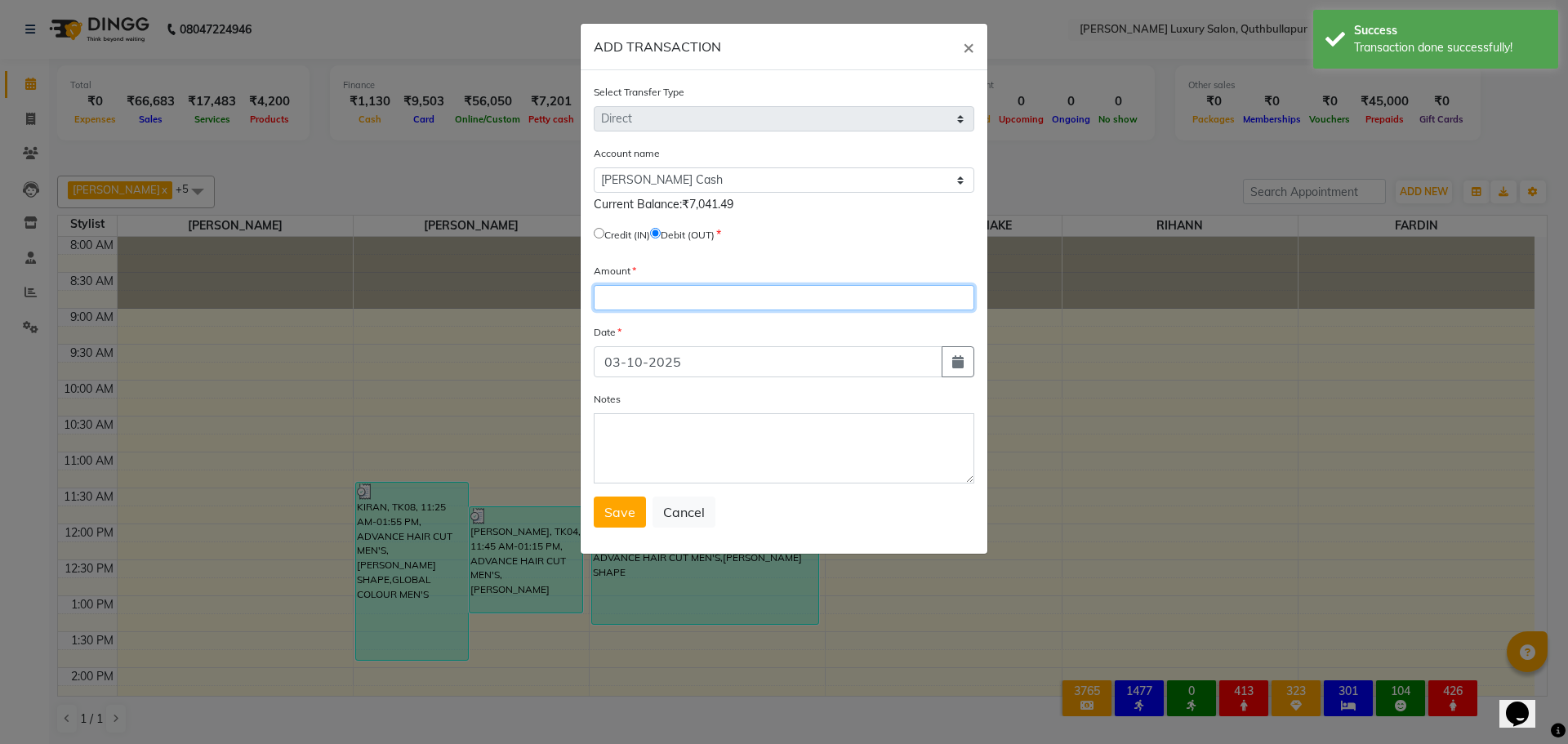
click at [678, 301] on input "number" at bounding box center [784, 297] width 381 height 25
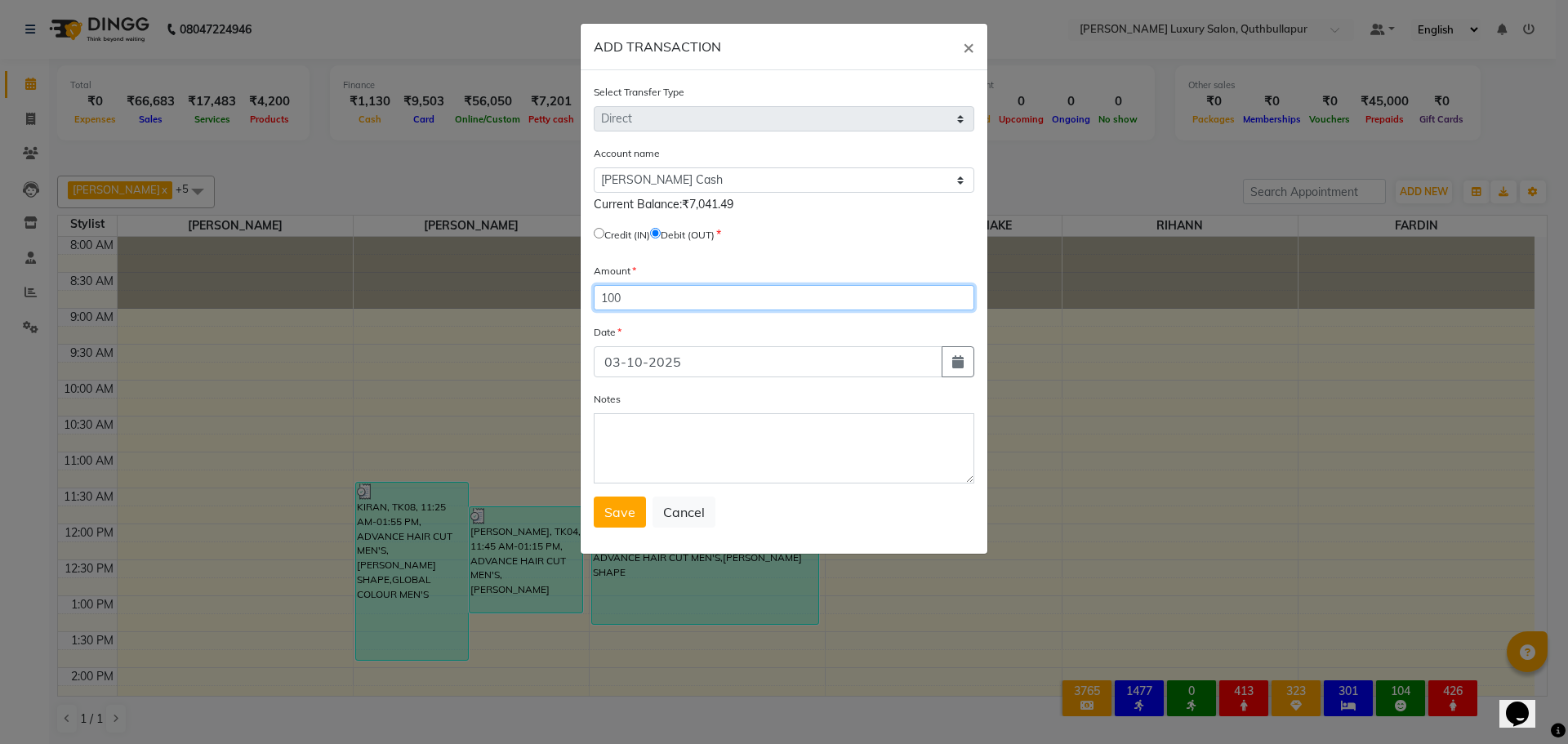
type input "100"
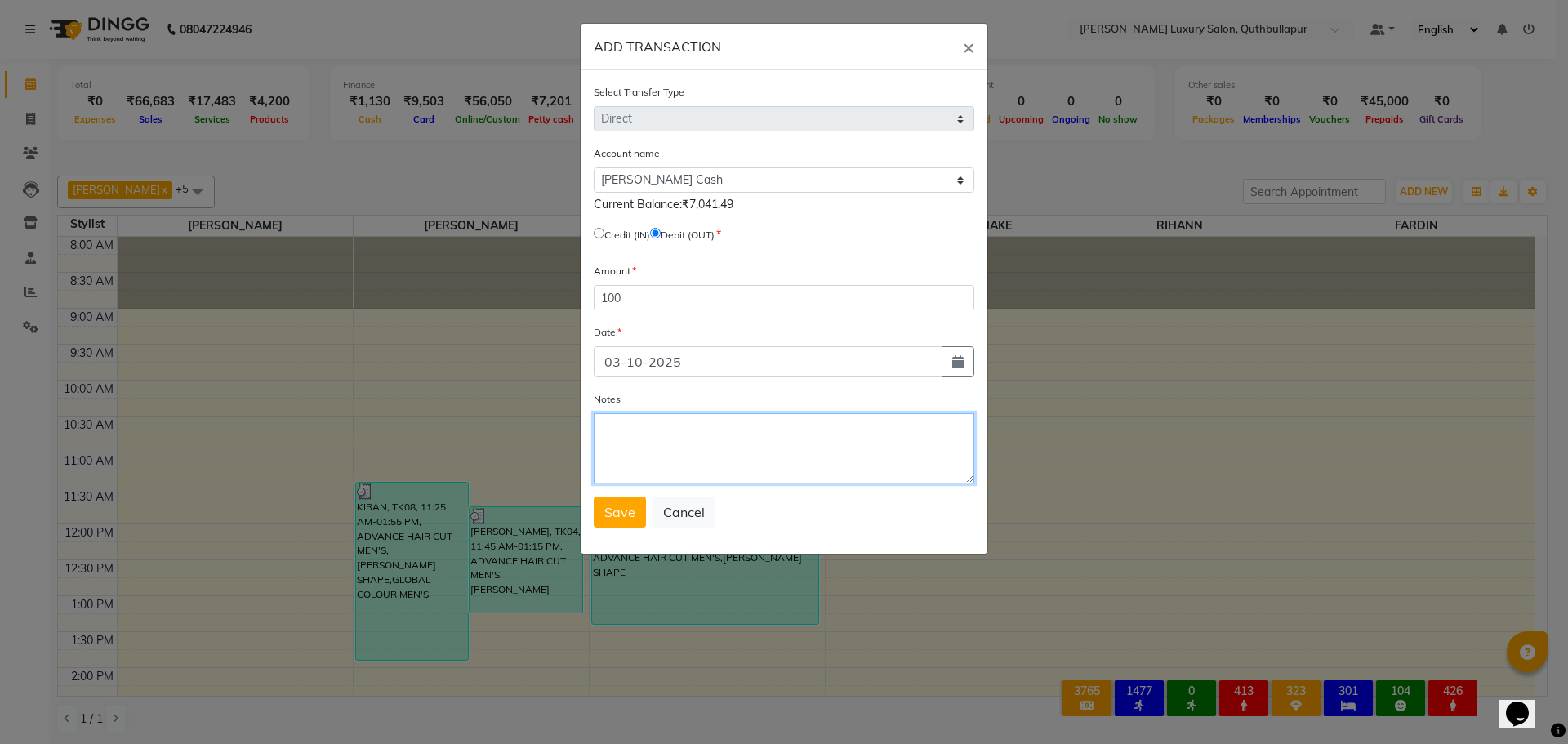
click at [675, 438] on textarea "Notes" at bounding box center [784, 449] width 381 height 71
type textarea "SHARUKH TIP UPI 100"
click at [621, 517] on span "Save" at bounding box center [620, 512] width 31 height 16
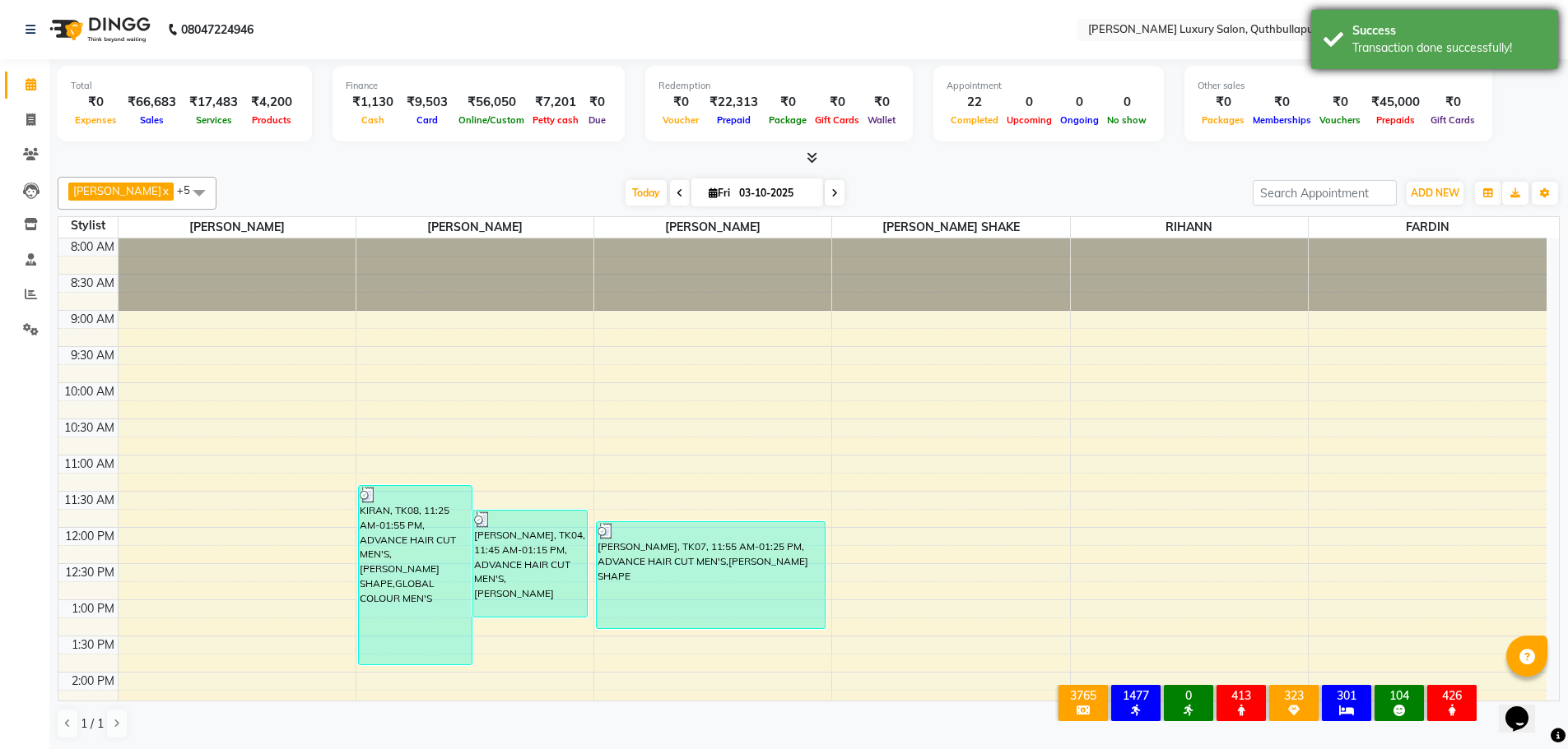
click at [1391, 23] on div "Success" at bounding box center [1449, 31] width 193 height 18
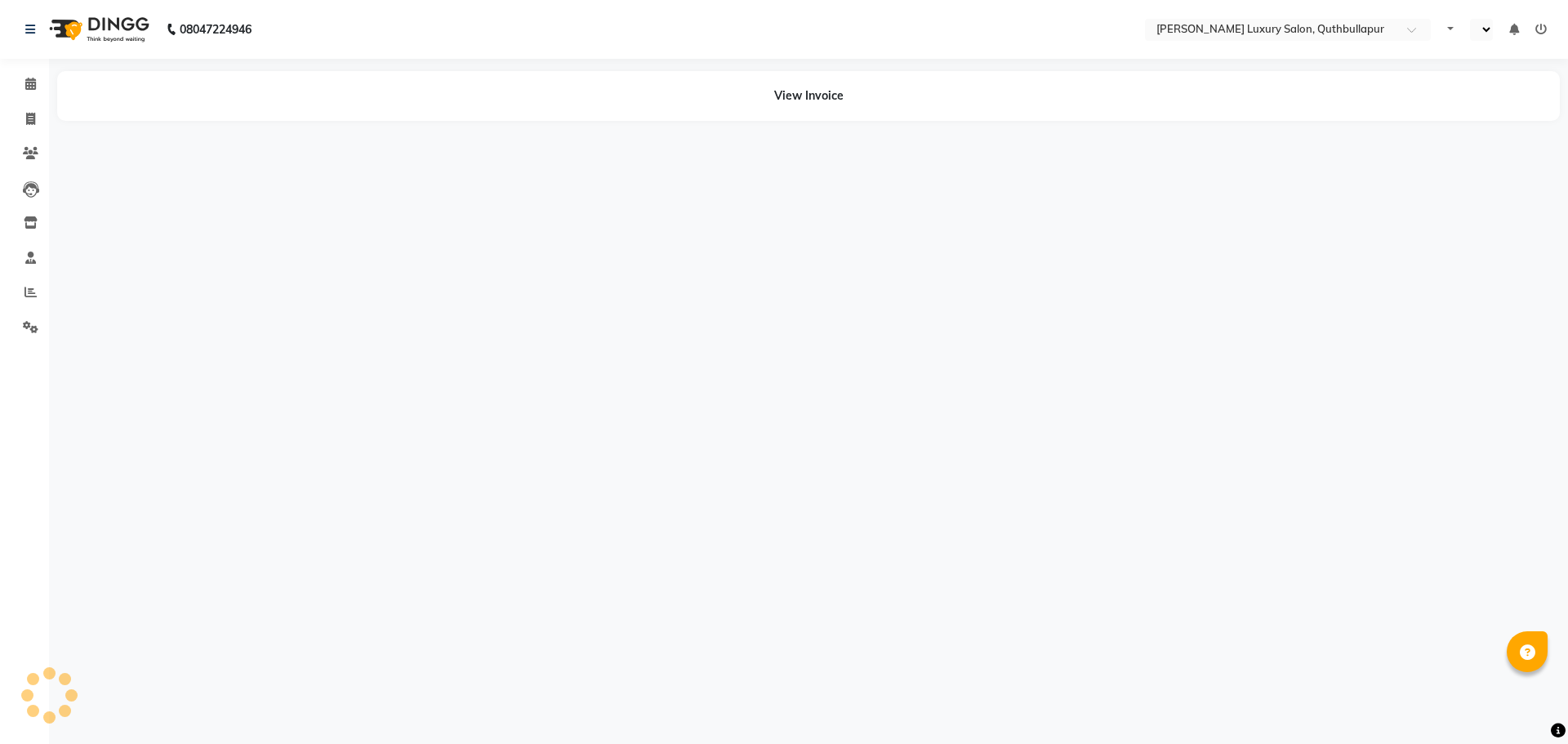
select select "en"
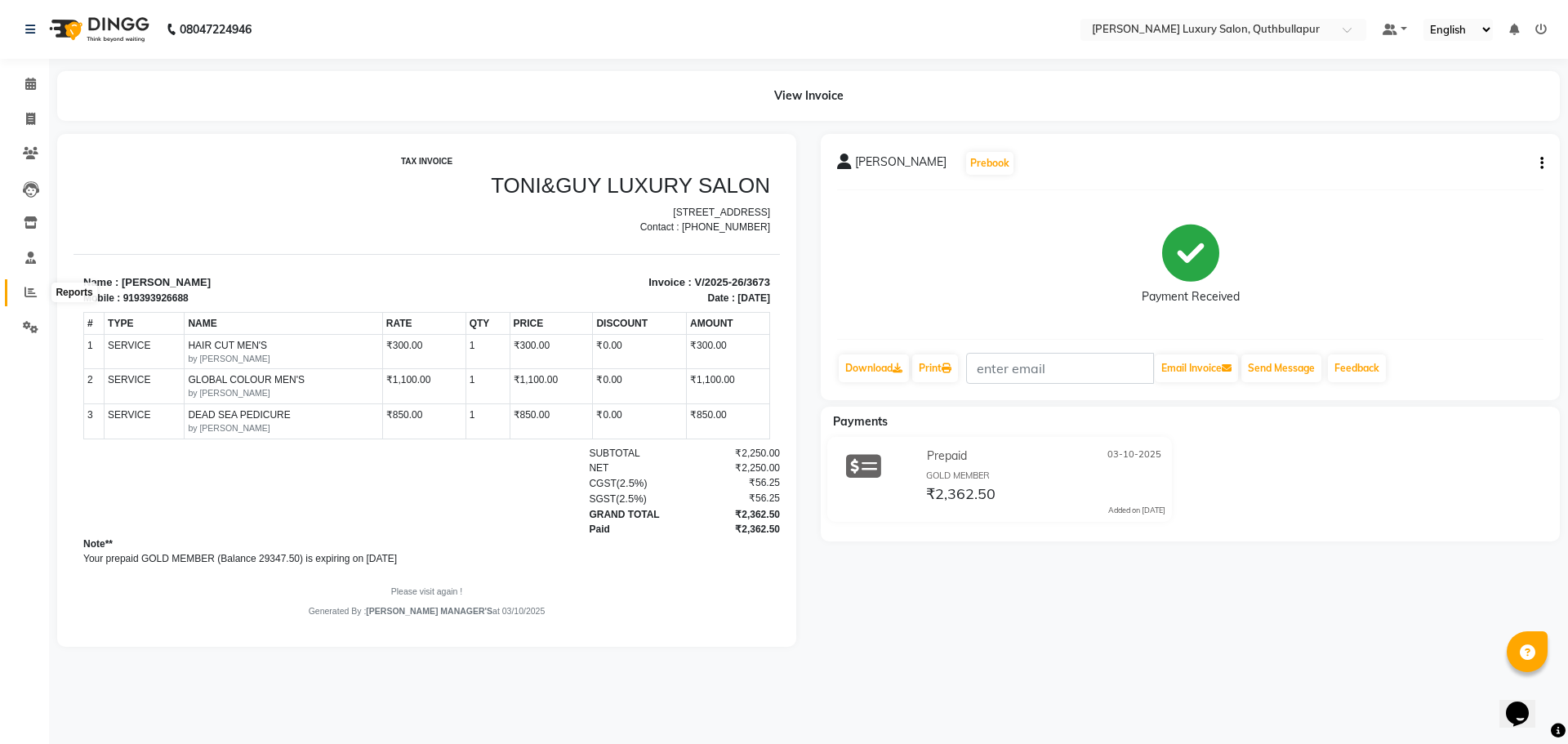
click at [33, 288] on icon at bounding box center [30, 292] width 13 height 13
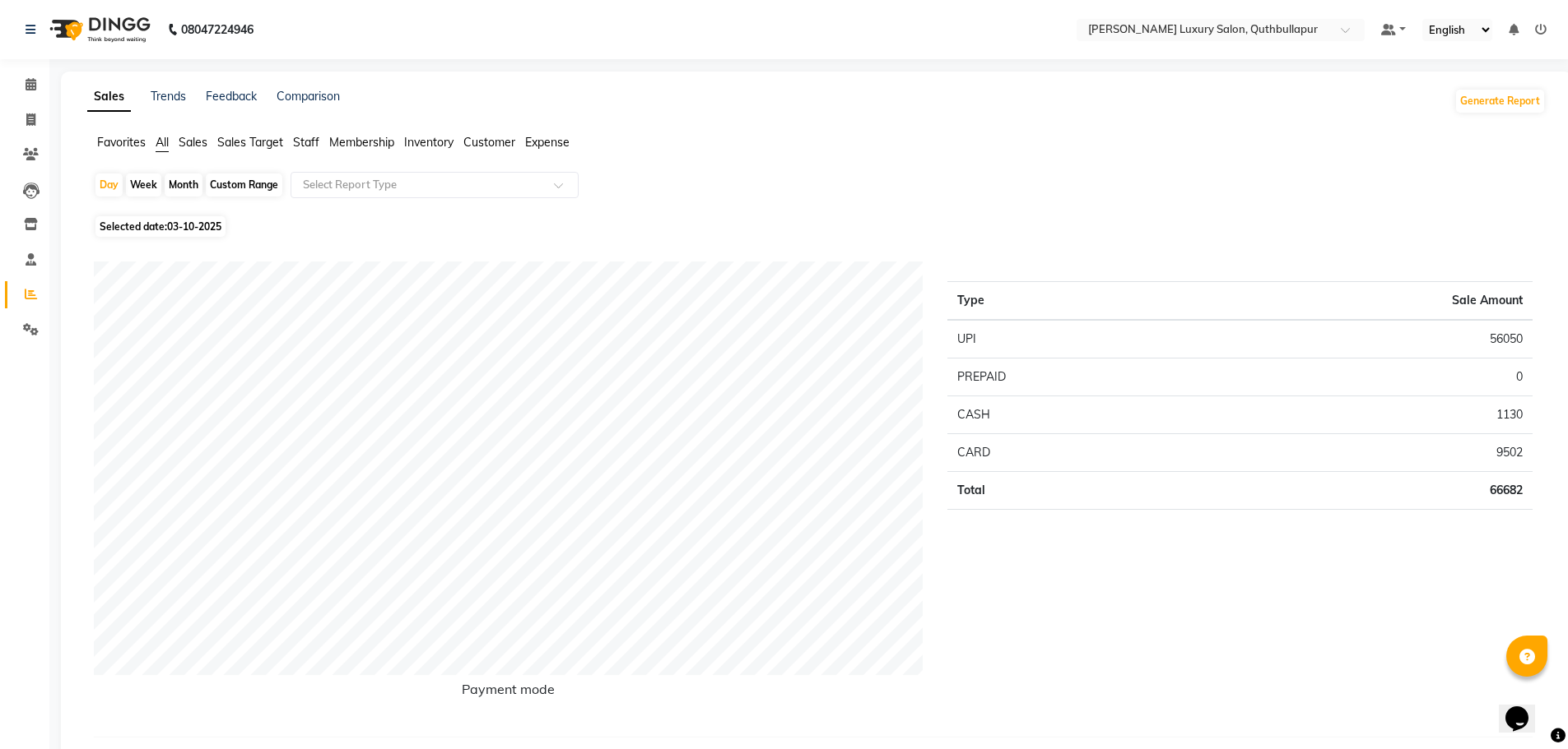
drag, startPoint x: 195, startPoint y: 139, endPoint x: 213, endPoint y: 145, distance: 19.0
click at [213, 145] on ul "Favorites All Sales Sales Target Staff Membership Inventory Customer Expense" at bounding box center [816, 142] width 1458 height 19
click at [299, 141] on span "Staff" at bounding box center [305, 141] width 26 height 15
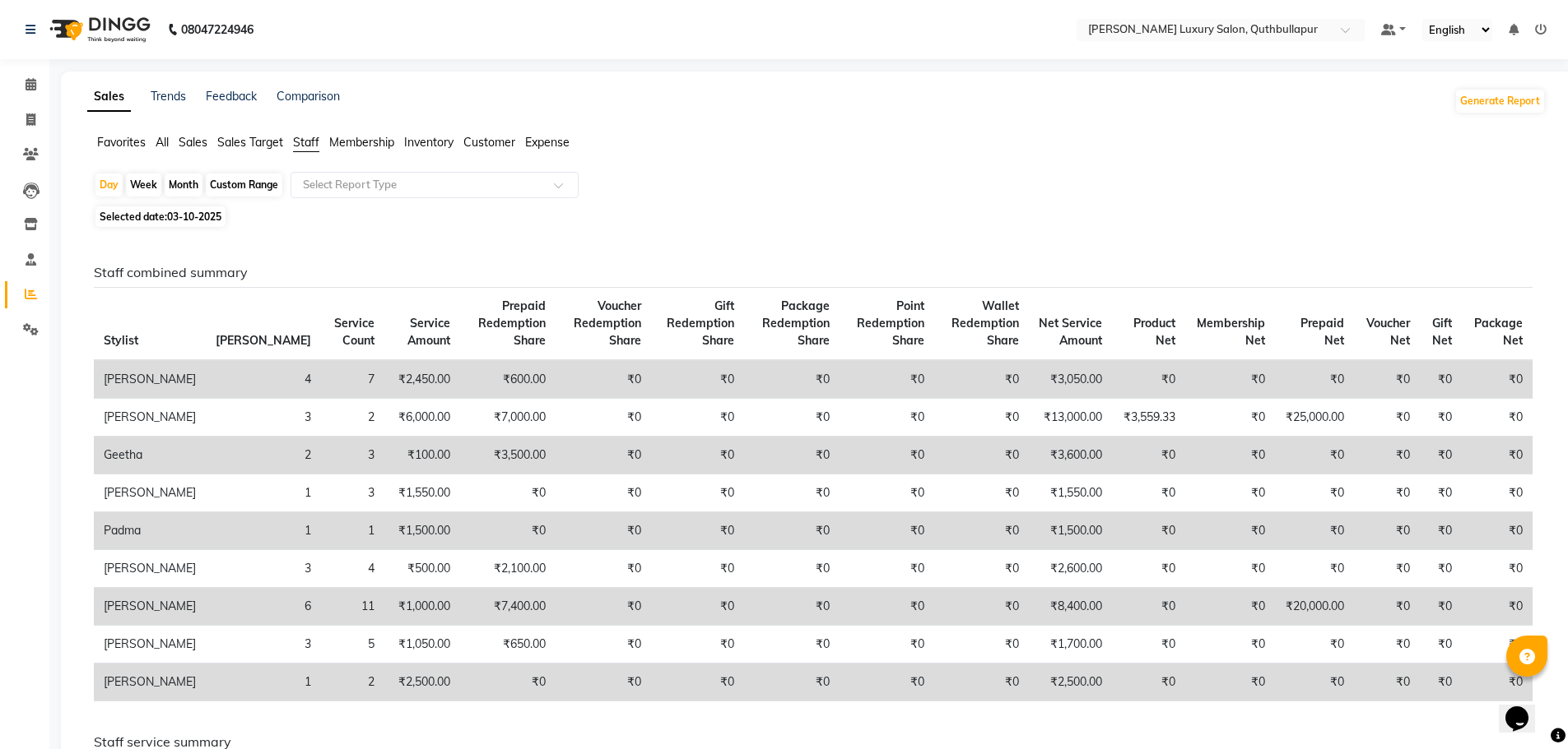
click at [260, 189] on div "Custom Range" at bounding box center [244, 185] width 76 height 23
select select "10"
select select "2025"
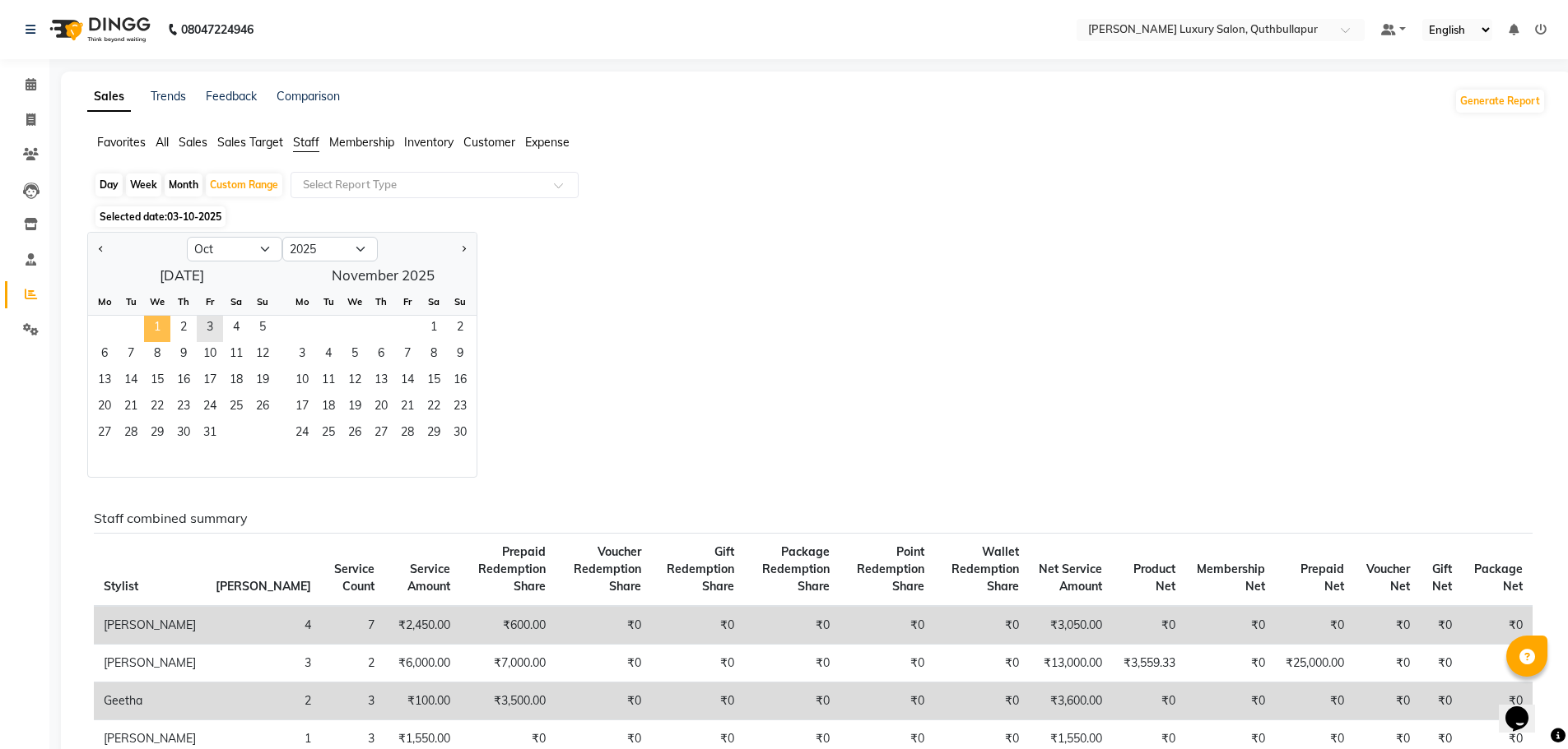
click at [162, 333] on span "1" at bounding box center [157, 329] width 26 height 26
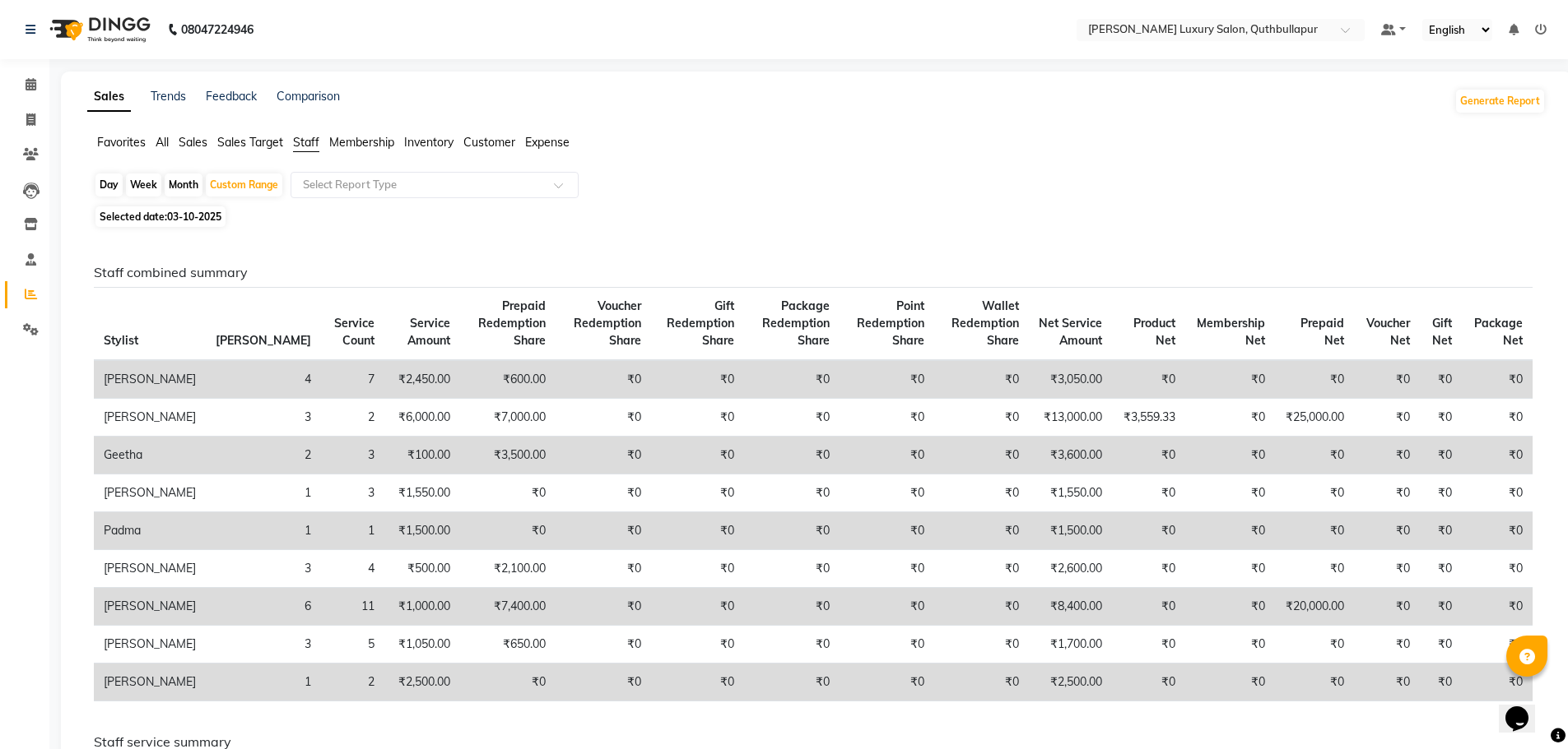
click at [216, 334] on span "Bill Count" at bounding box center [263, 340] width 96 height 15
click at [230, 184] on div "Custom Range" at bounding box center [244, 185] width 76 height 23
select select "10"
select select "2025"
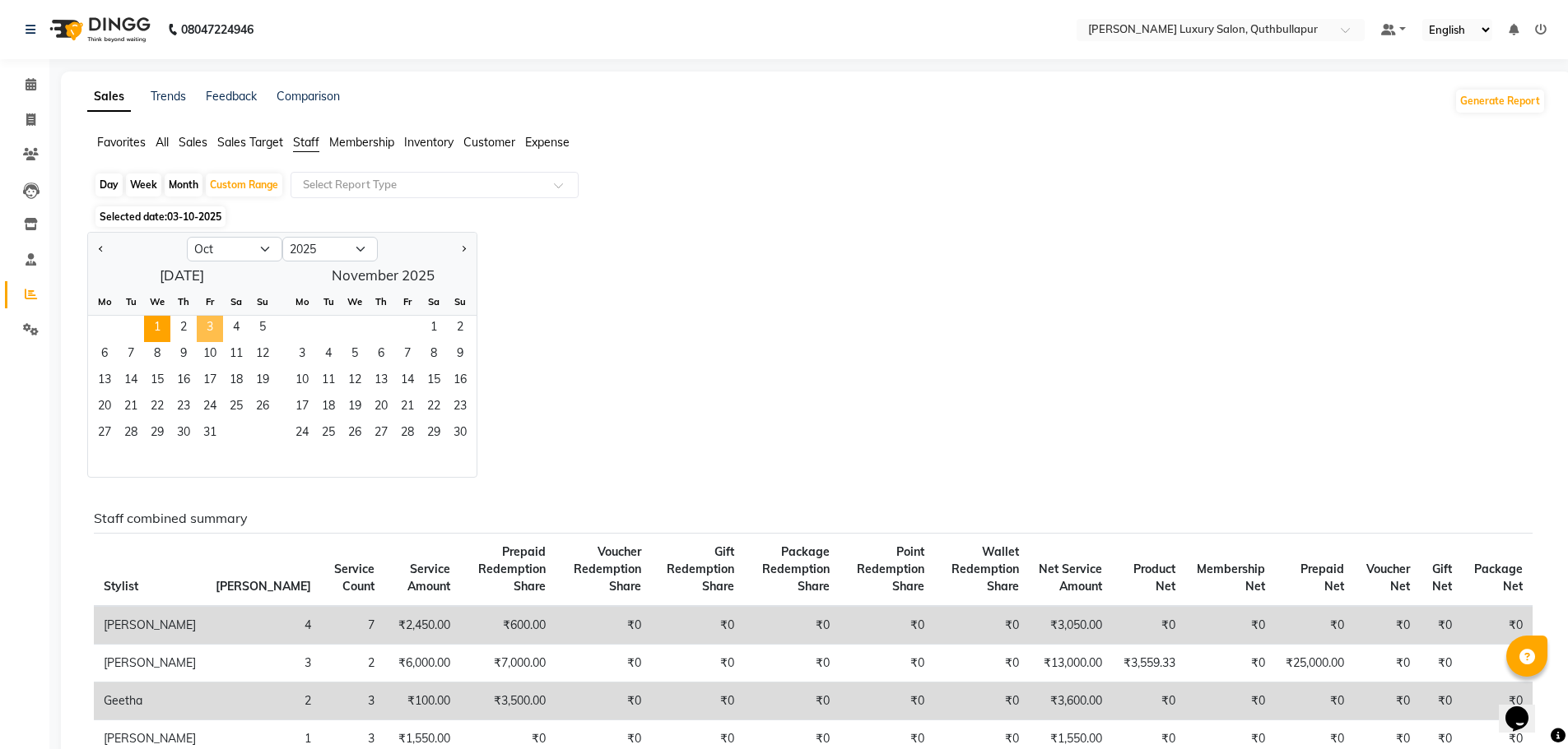
drag, startPoint x: 210, startPoint y: 323, endPoint x: 243, endPoint y: 296, distance: 42.6
click at [223, 313] on ngb-datepicker-month "Mo Tu We Th Fr Sa Su 1 2 3 4 5 6 7 8 9 10 11 12 13 14 15 16 17 18 19 20 21 22 2…" at bounding box center [181, 382] width 187 height 188
drag, startPoint x: 345, startPoint y: 180, endPoint x: 366, endPoint y: 193, distance: 24.7
click at [349, 181] on input "text" at bounding box center [418, 184] width 237 height 17
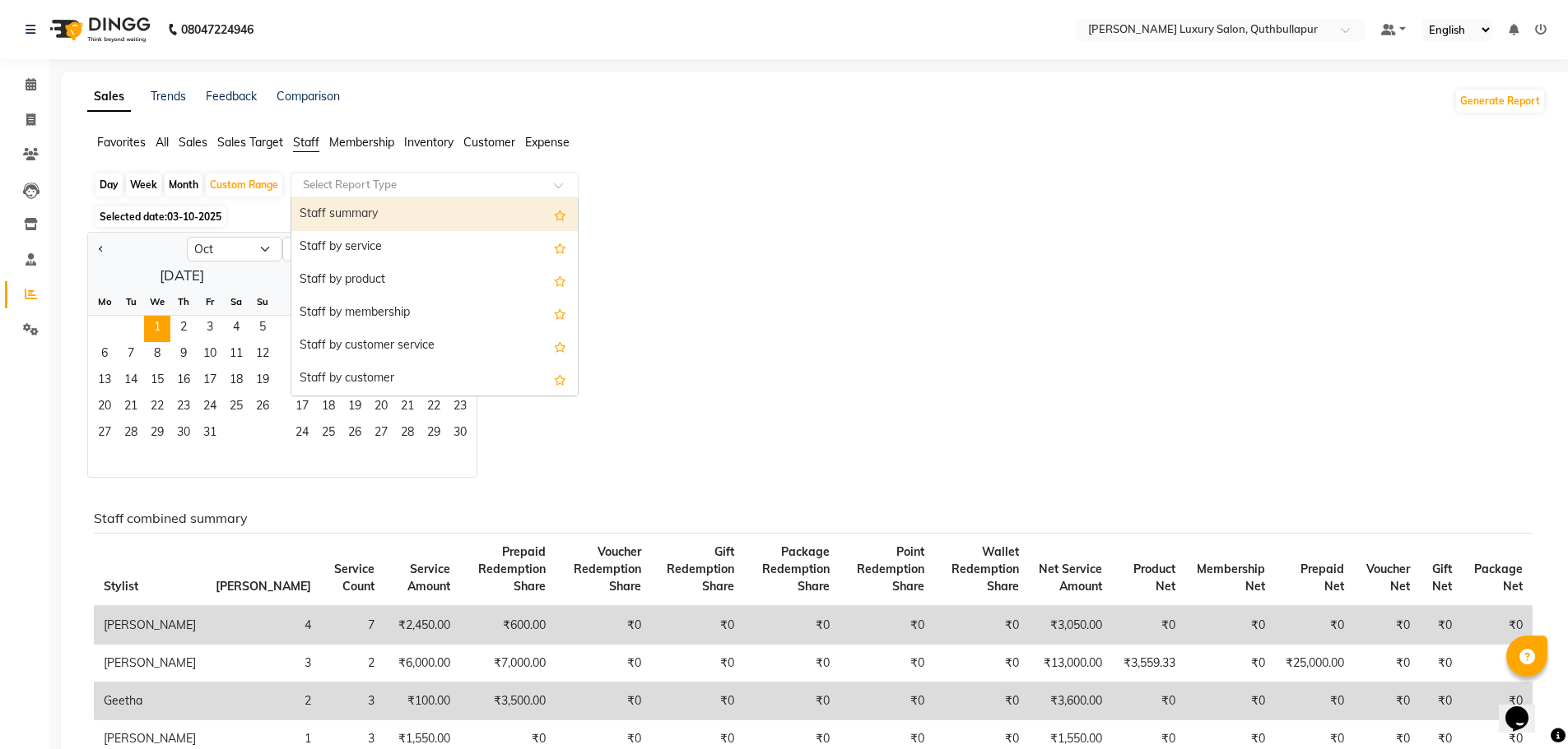
click at [372, 208] on div "Staff summary" at bounding box center [434, 215] width 286 height 33
select select "csv"
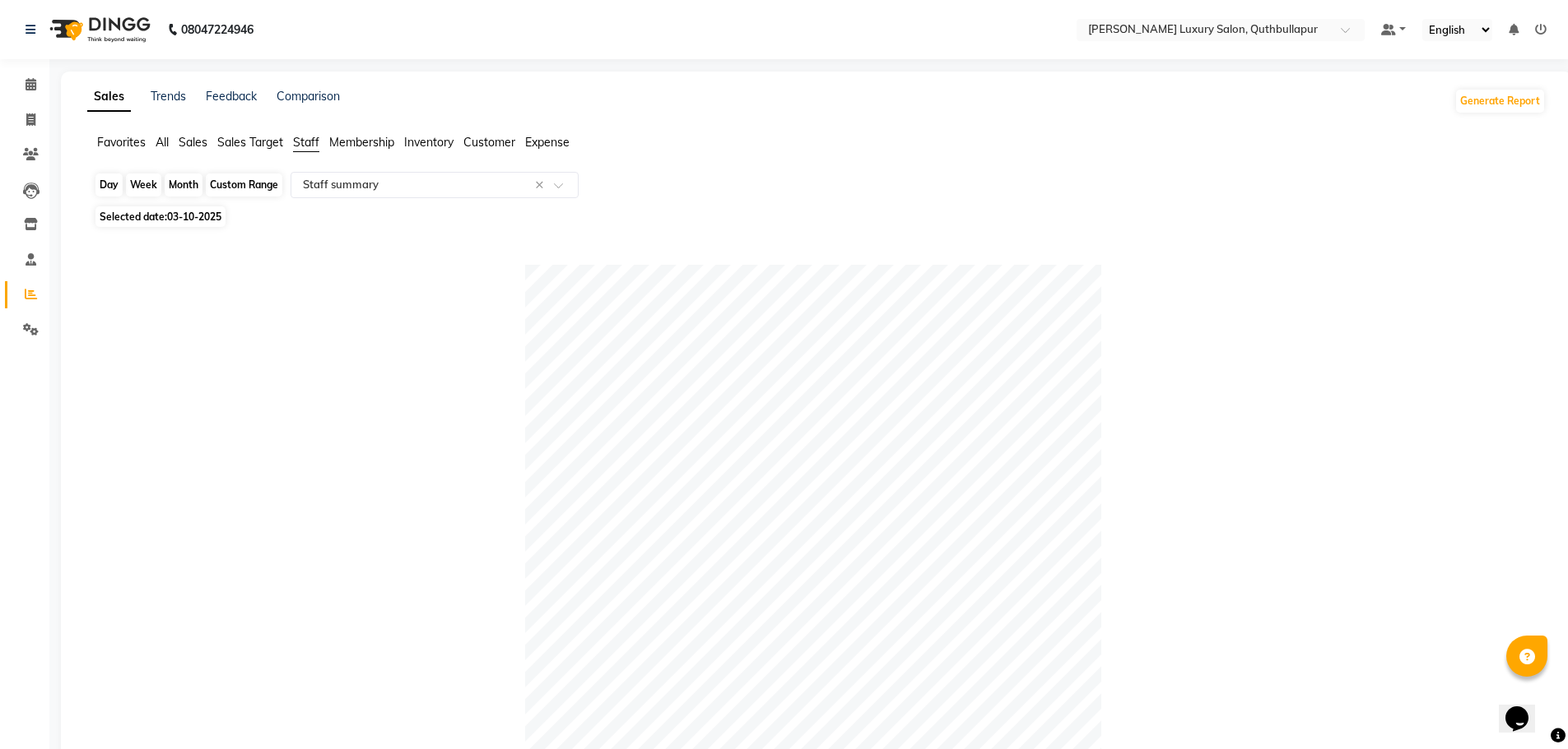
click at [239, 185] on div "Custom Range" at bounding box center [244, 185] width 76 height 23
select select "10"
select select "2025"
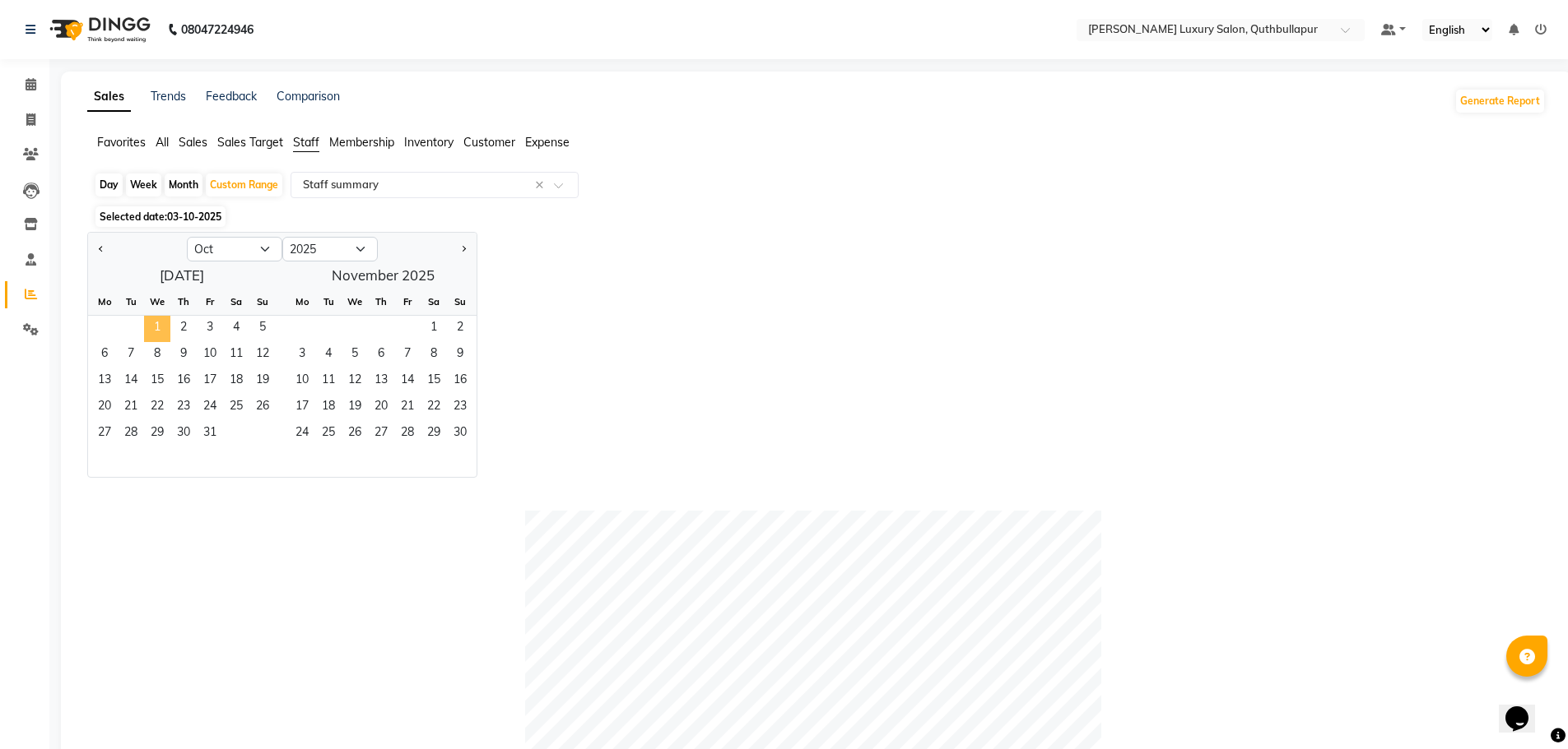
click at [152, 327] on span "1" at bounding box center [157, 329] width 26 height 26
click at [211, 327] on span "3" at bounding box center [210, 329] width 26 height 26
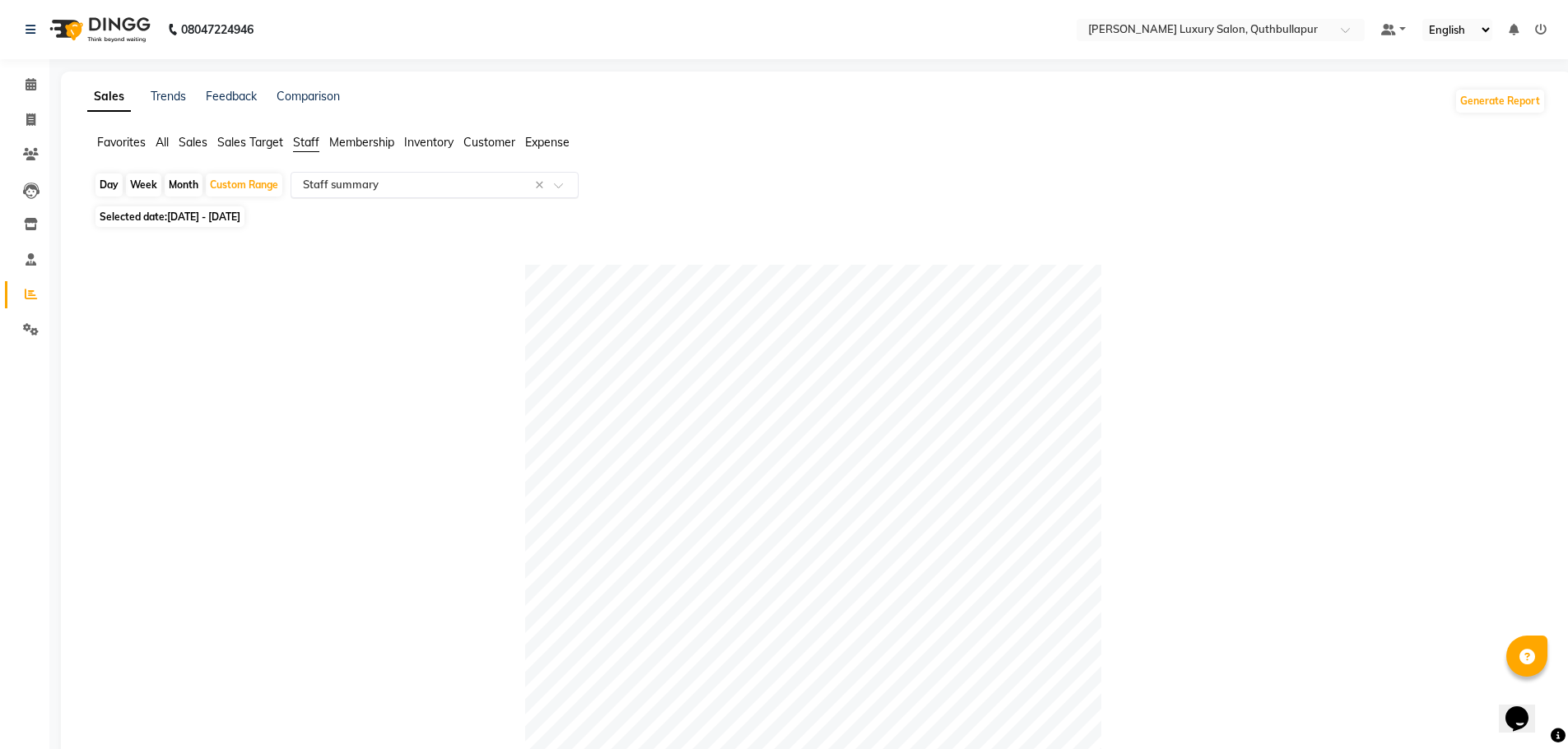
click at [373, 175] on div "Select Report Type × Staff summary ×" at bounding box center [434, 184] width 288 height 26
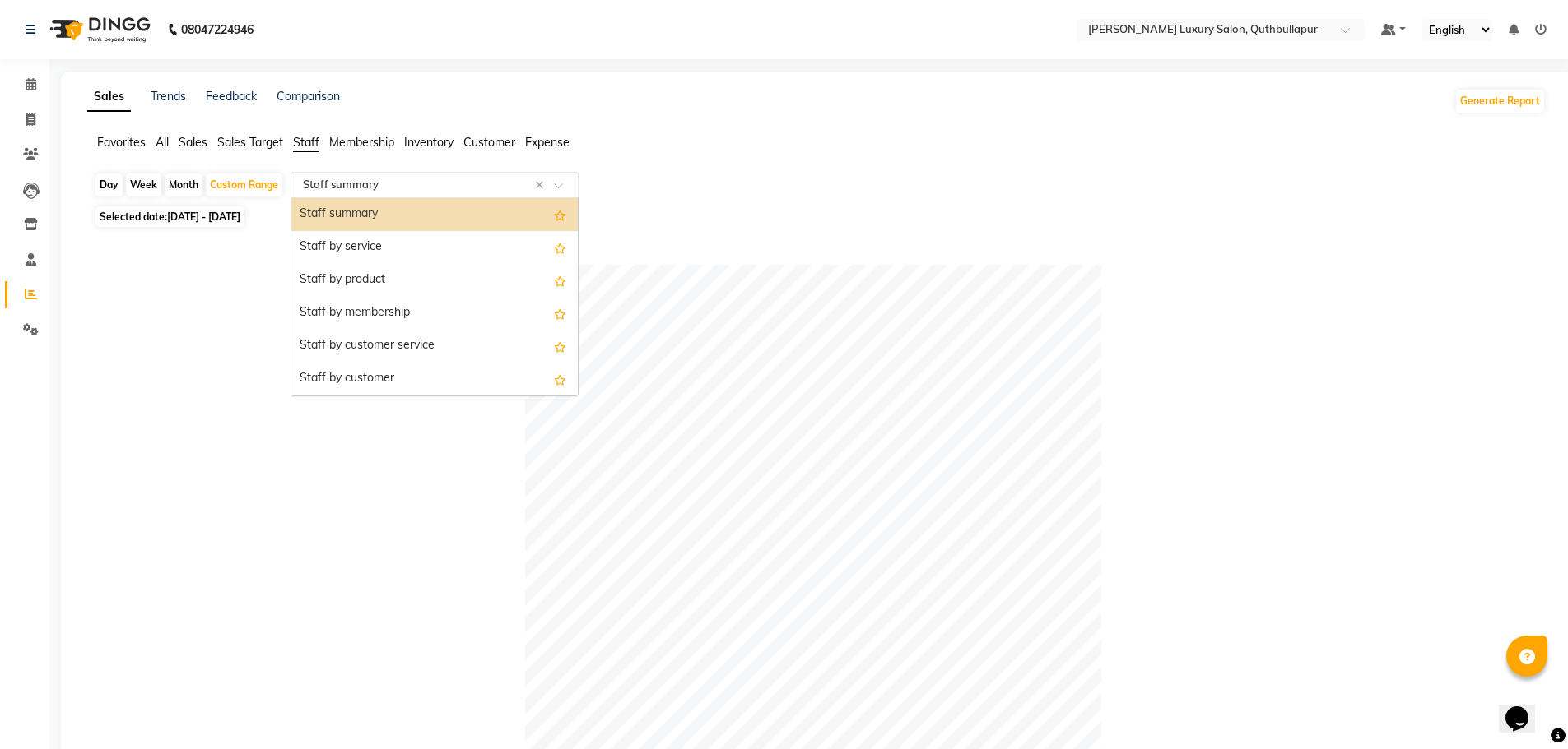
click at [376, 208] on div "Staff summary" at bounding box center [434, 215] width 286 height 33
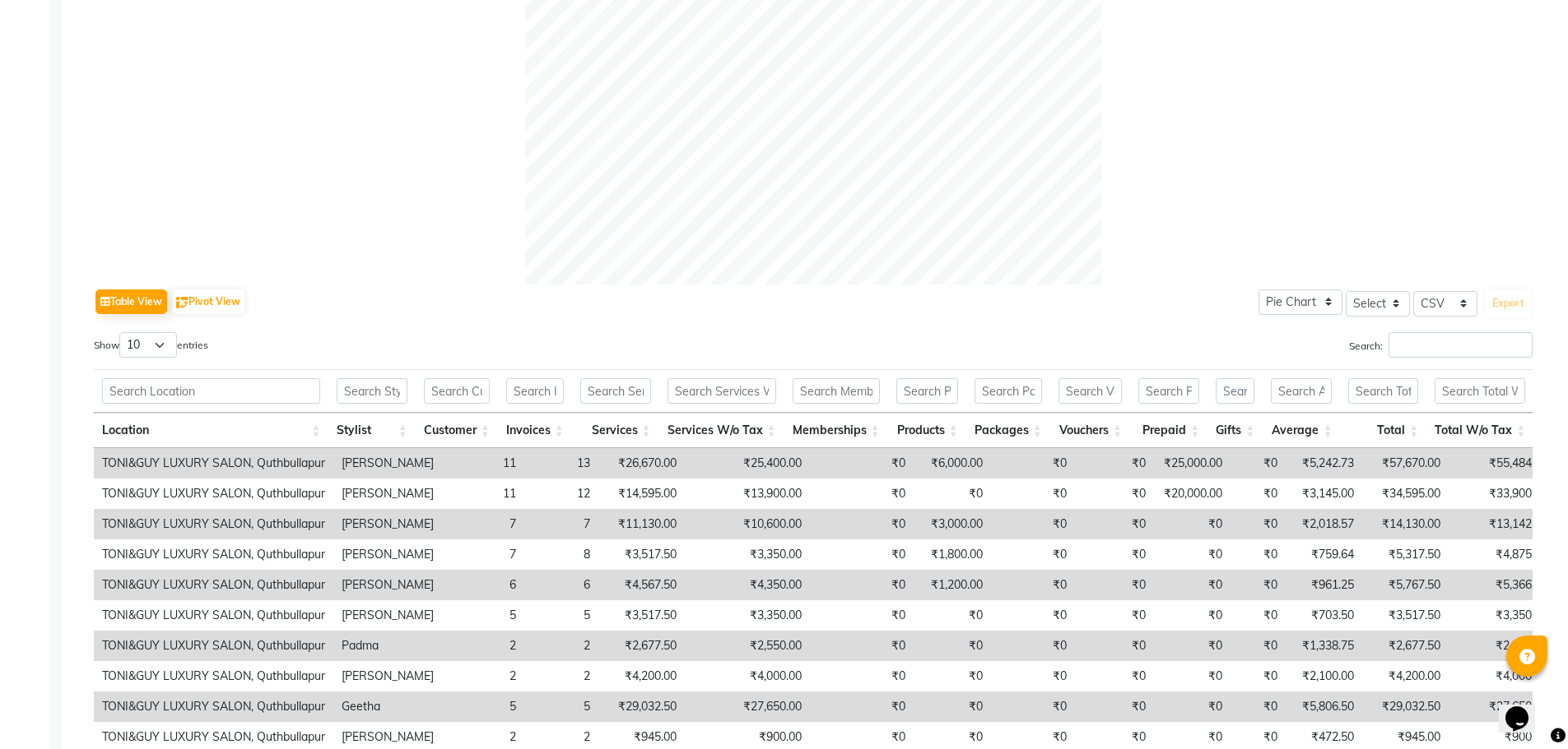
scroll to position [708, 0]
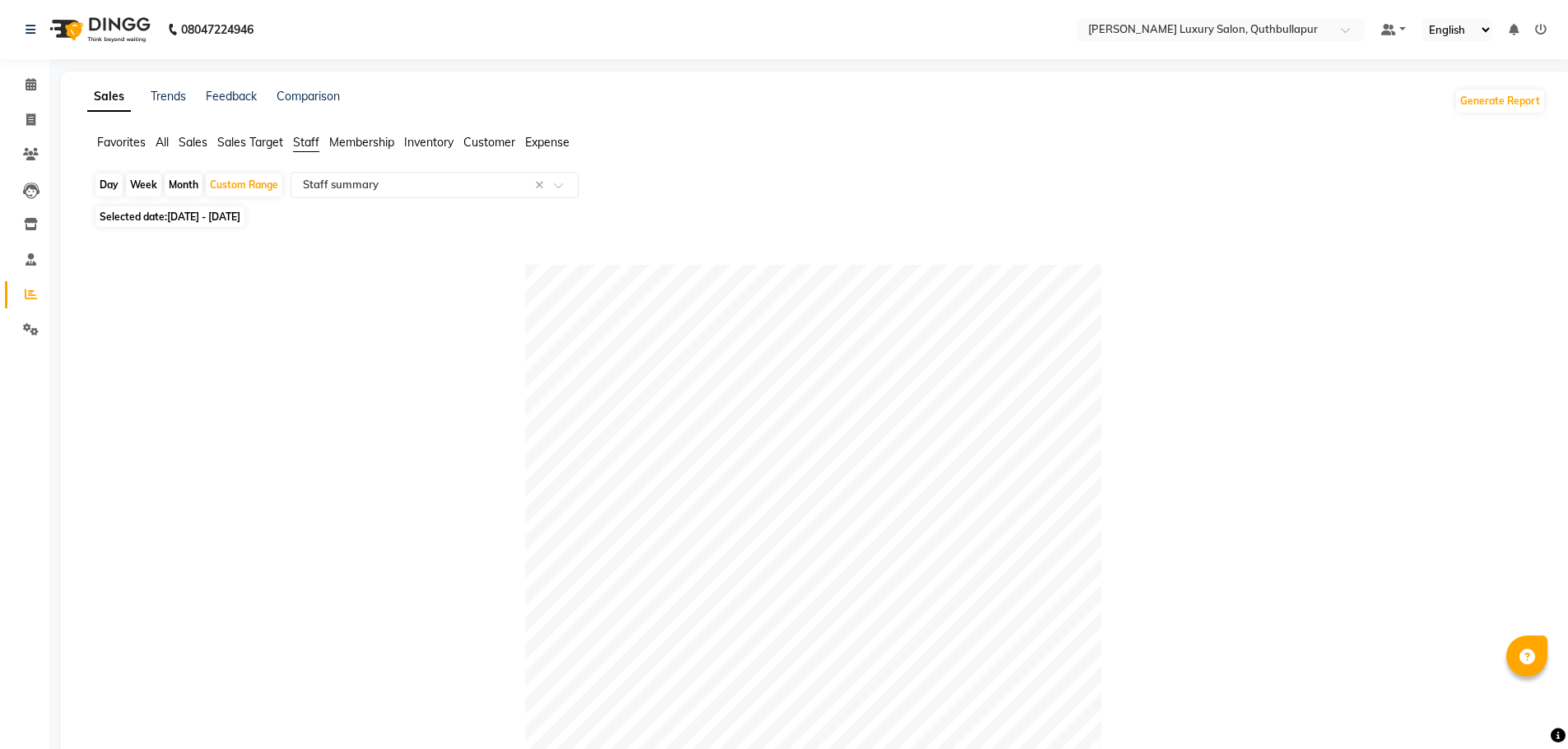
select select "csv"
drag, startPoint x: 21, startPoint y: 293, endPoint x: 23, endPoint y: 305, distance: 12.2
click at [21, 293] on span at bounding box center [31, 295] width 29 height 19
drag, startPoint x: 25, startPoint y: 326, endPoint x: 32, endPoint y: 303, distance: 24.0
click at [26, 324] on icon at bounding box center [31, 329] width 16 height 13
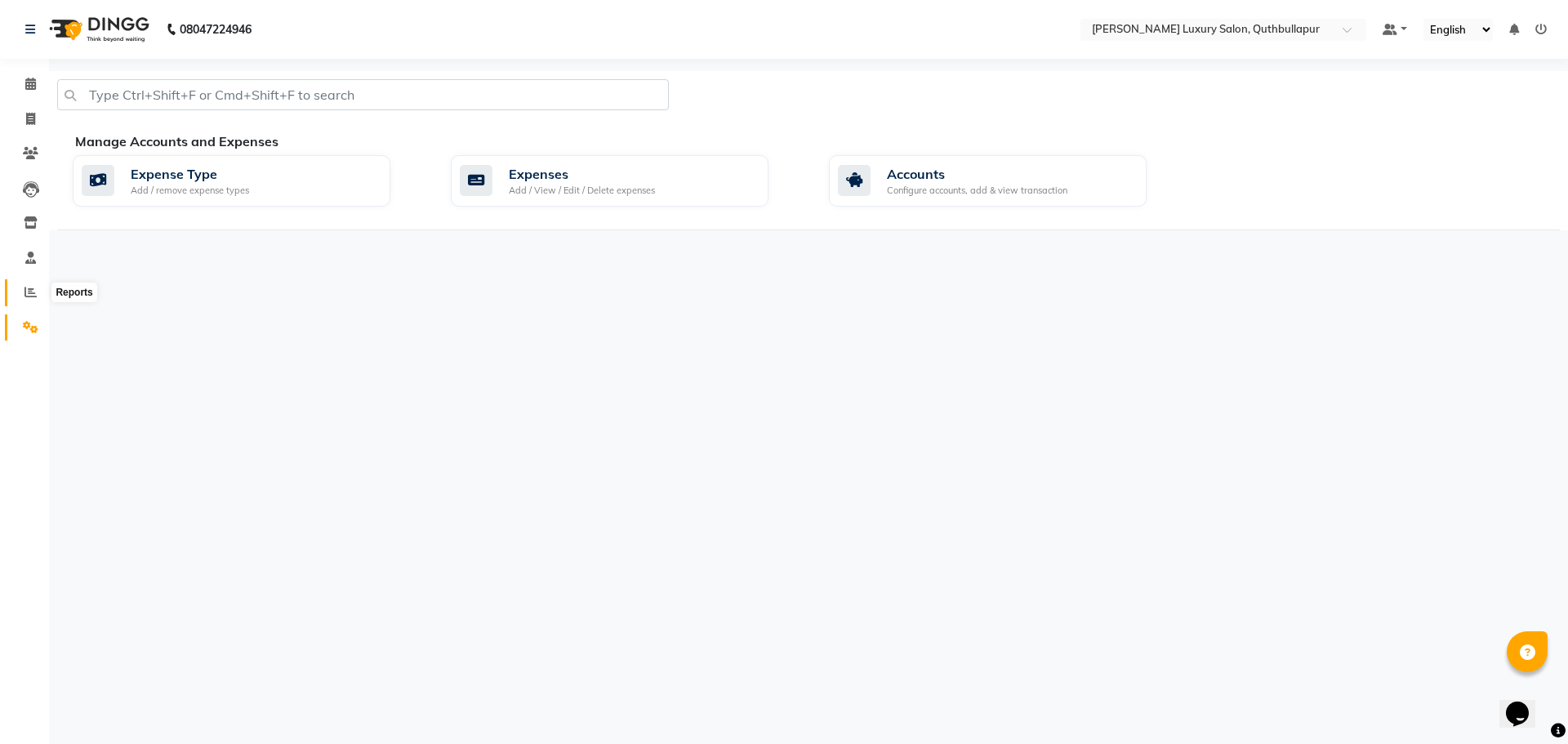
click at [31, 291] on icon at bounding box center [30, 292] width 13 height 13
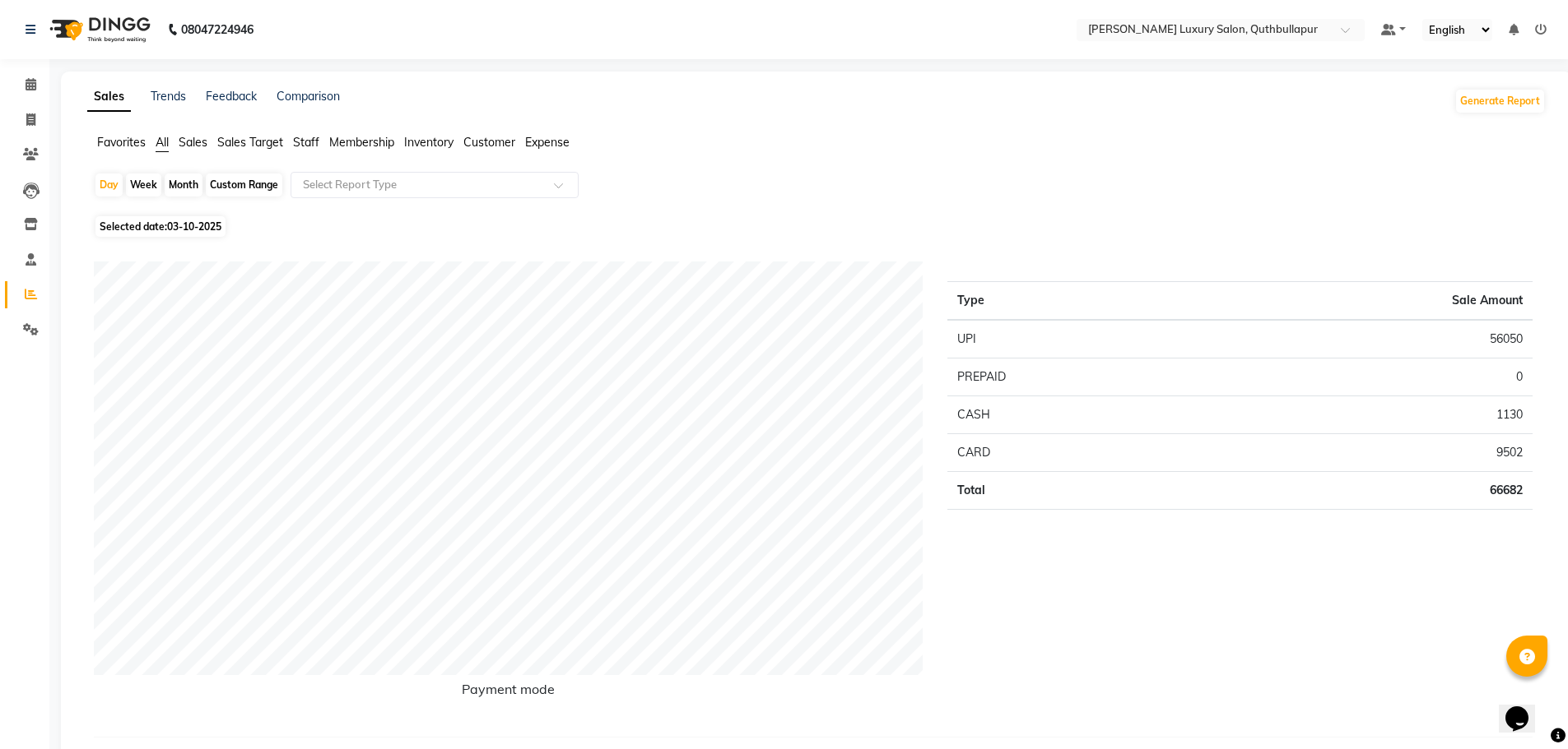
click at [319, 140] on span "Staff" at bounding box center [305, 141] width 26 height 15
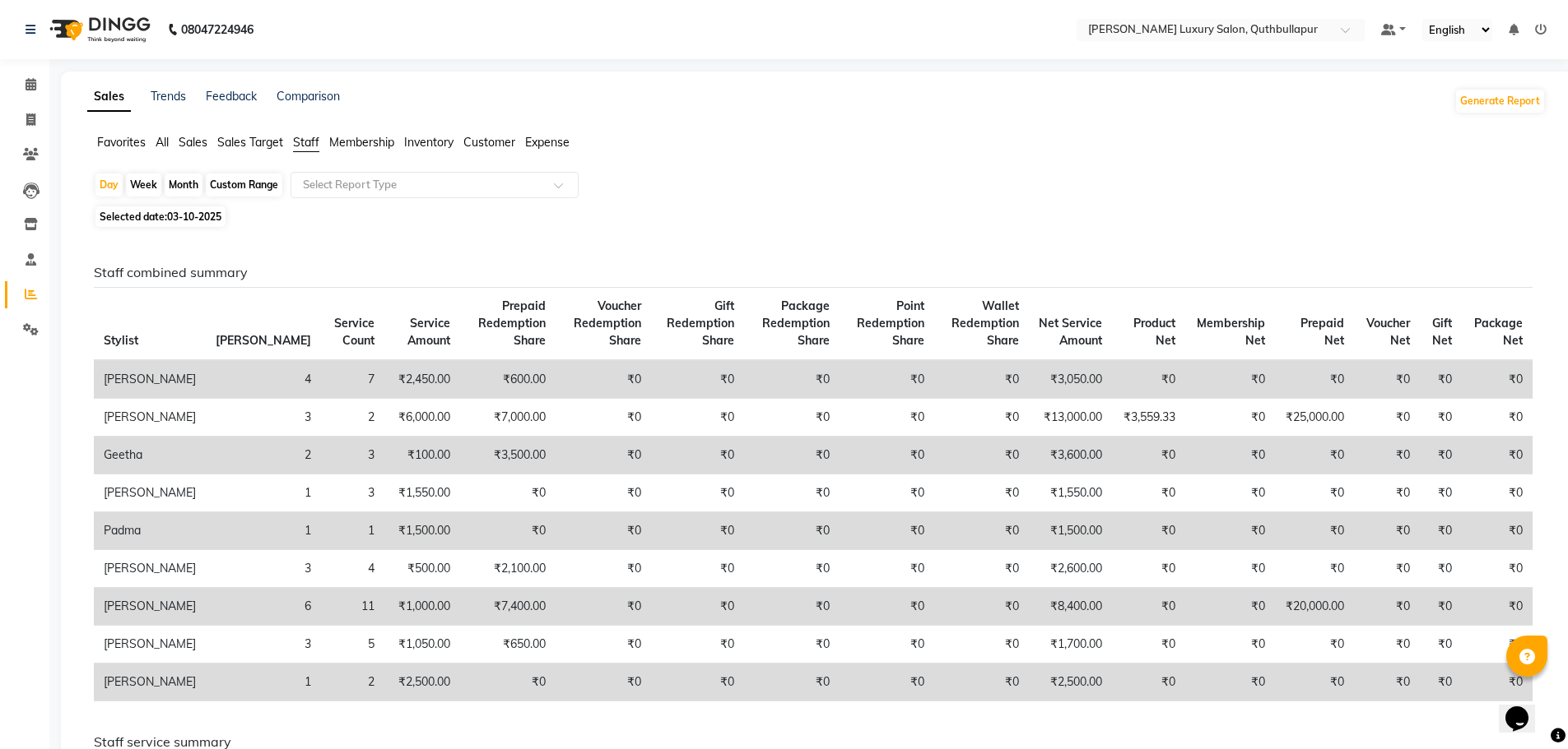
click at [228, 183] on div "Custom Range" at bounding box center [244, 185] width 76 height 23
click at [262, 182] on div "Custom Range" at bounding box center [244, 185] width 76 height 23
select select "10"
select select "2025"
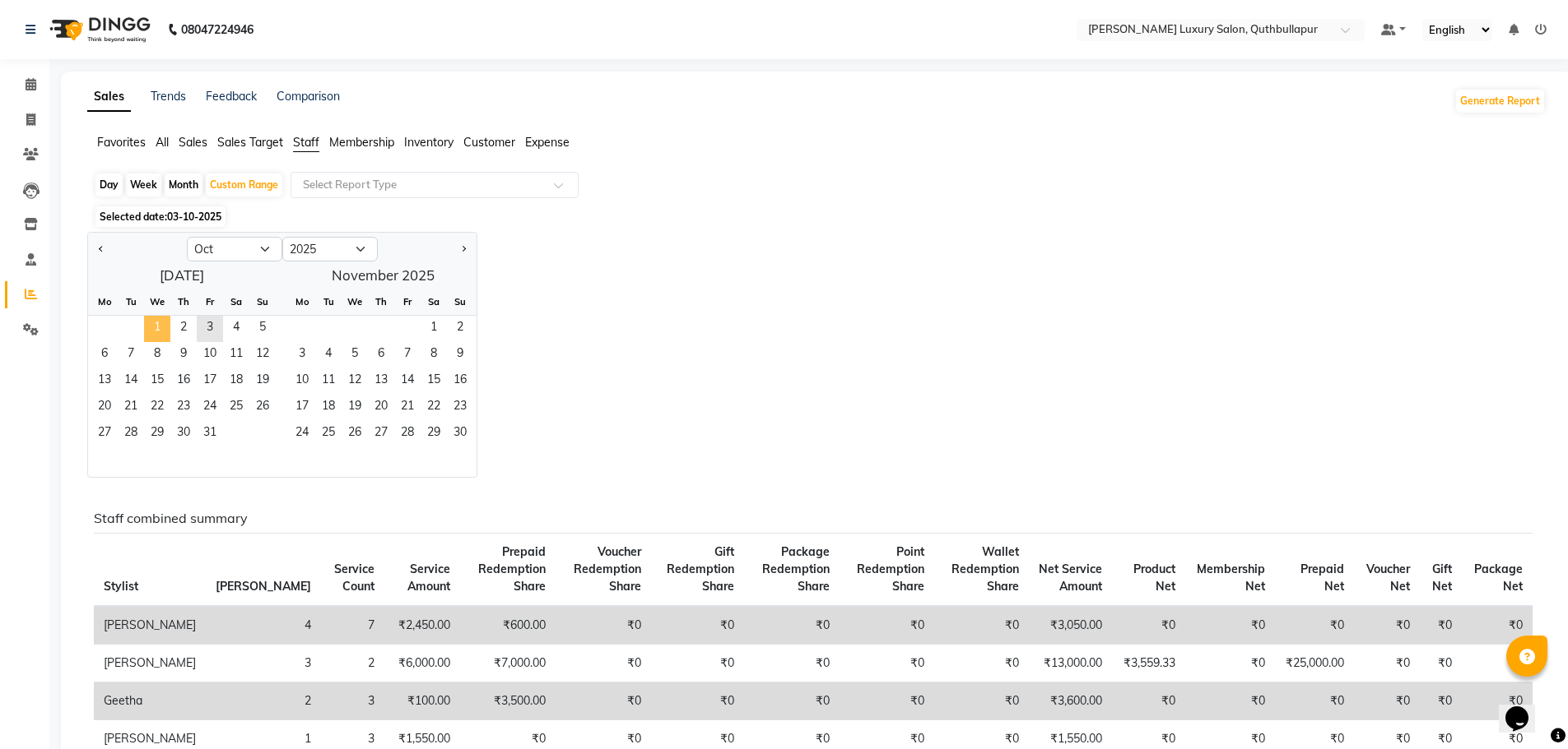
click at [155, 331] on span "1" at bounding box center [157, 329] width 26 height 26
drag, startPoint x: 205, startPoint y: 323, endPoint x: 312, endPoint y: 281, distance: 114.9
click at [206, 323] on span "3" at bounding box center [210, 329] width 26 height 26
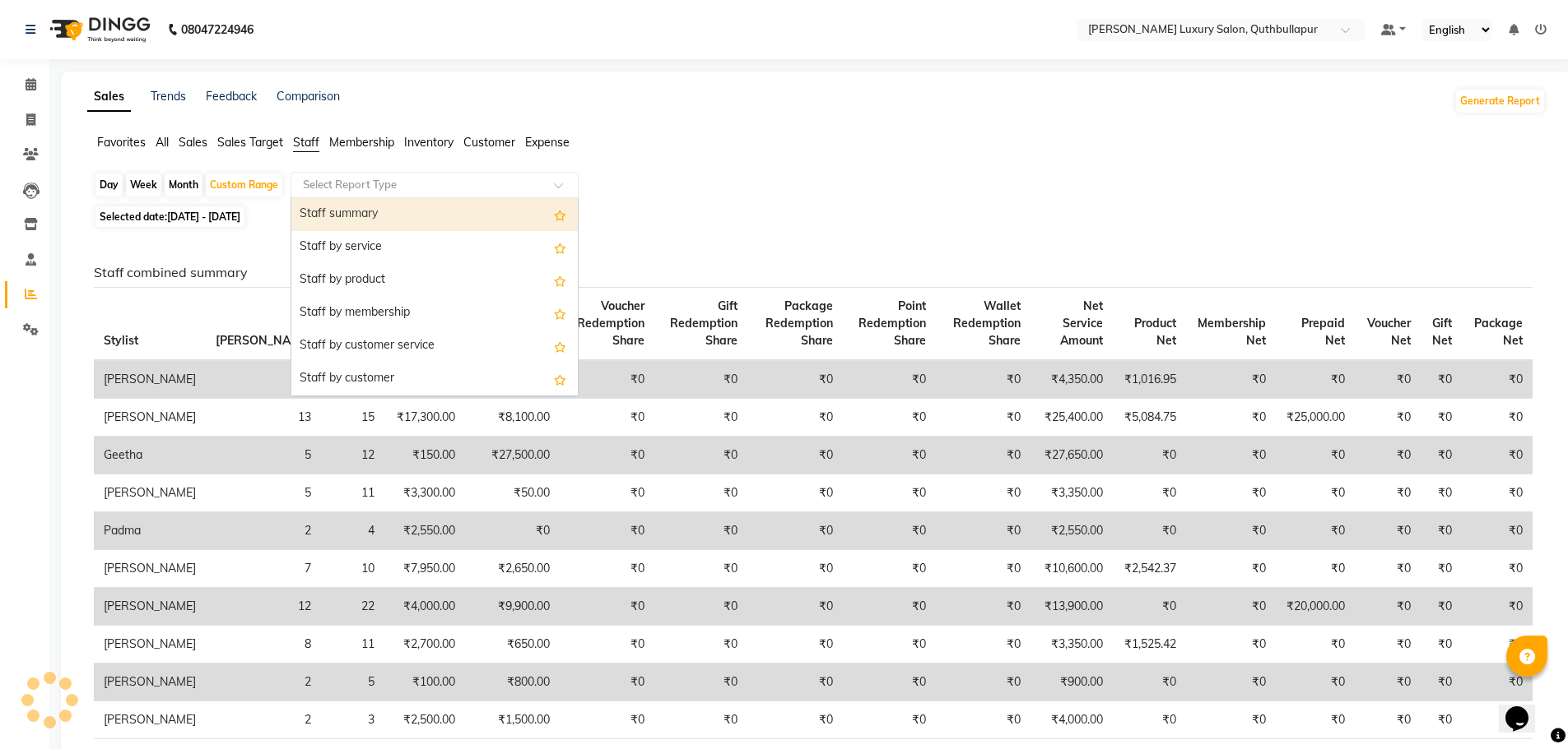
click at [367, 194] on div "Select Report Type" at bounding box center [434, 184] width 288 height 26
click at [373, 217] on div "Staff summary" at bounding box center [434, 215] width 286 height 33
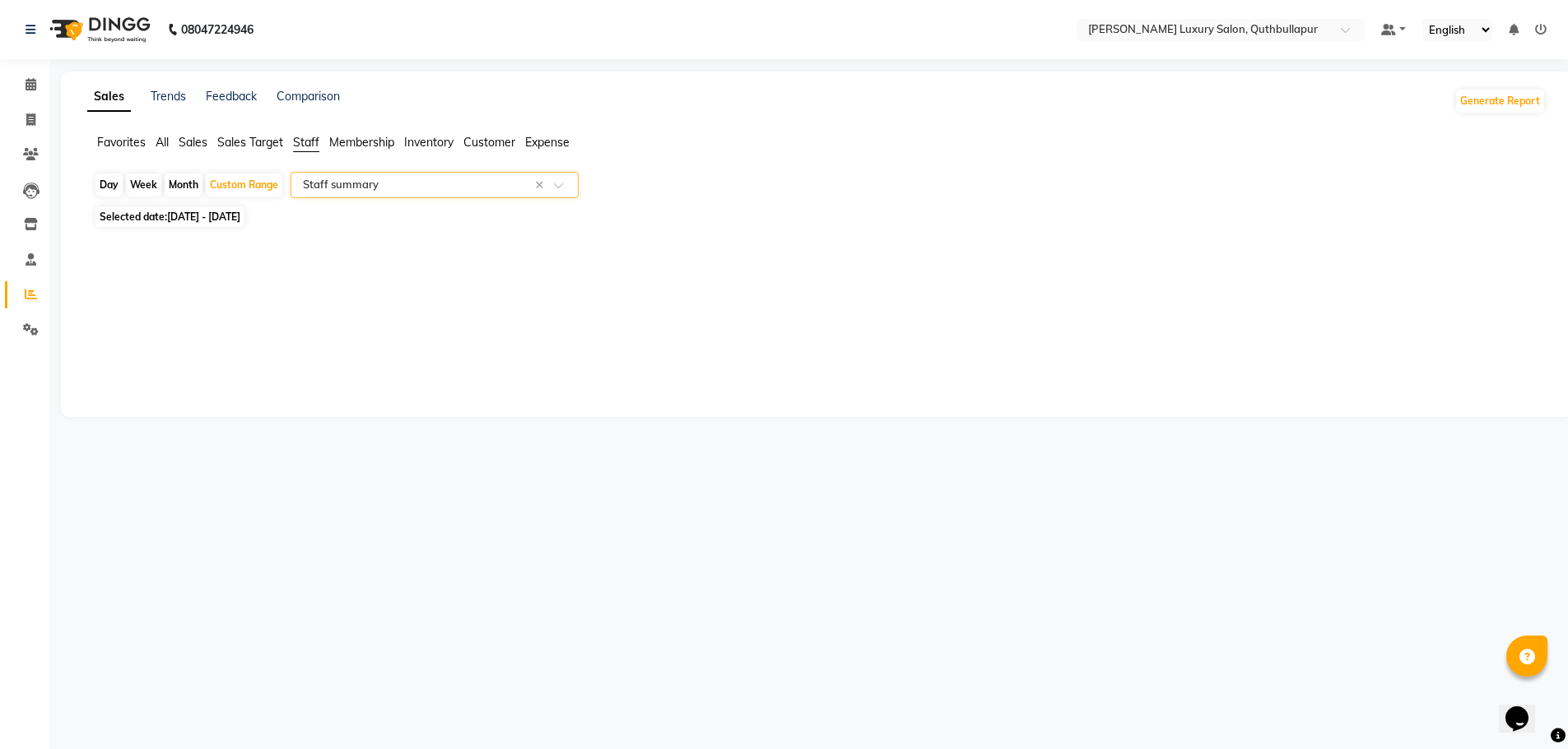
select select "csv"
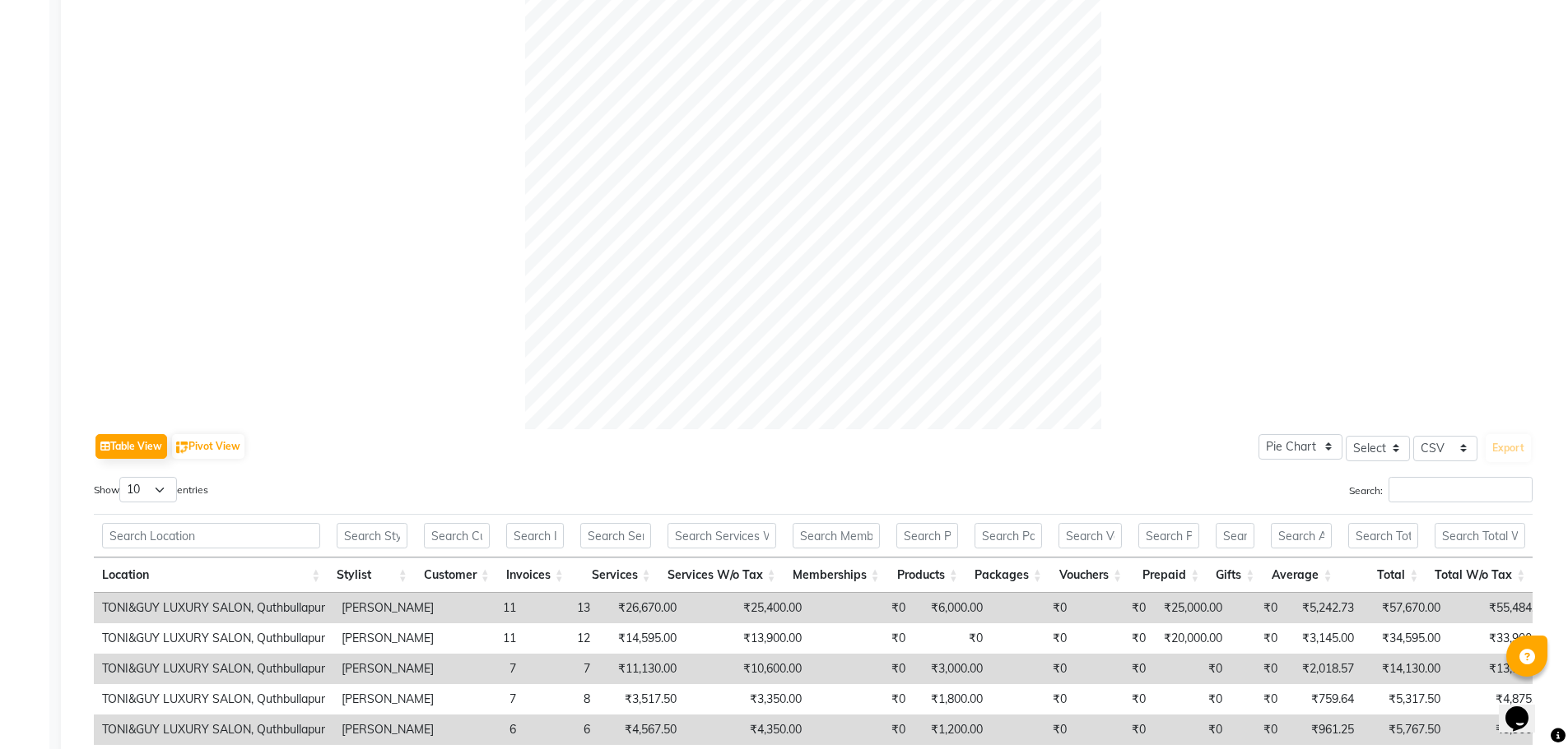
scroll to position [658, 0]
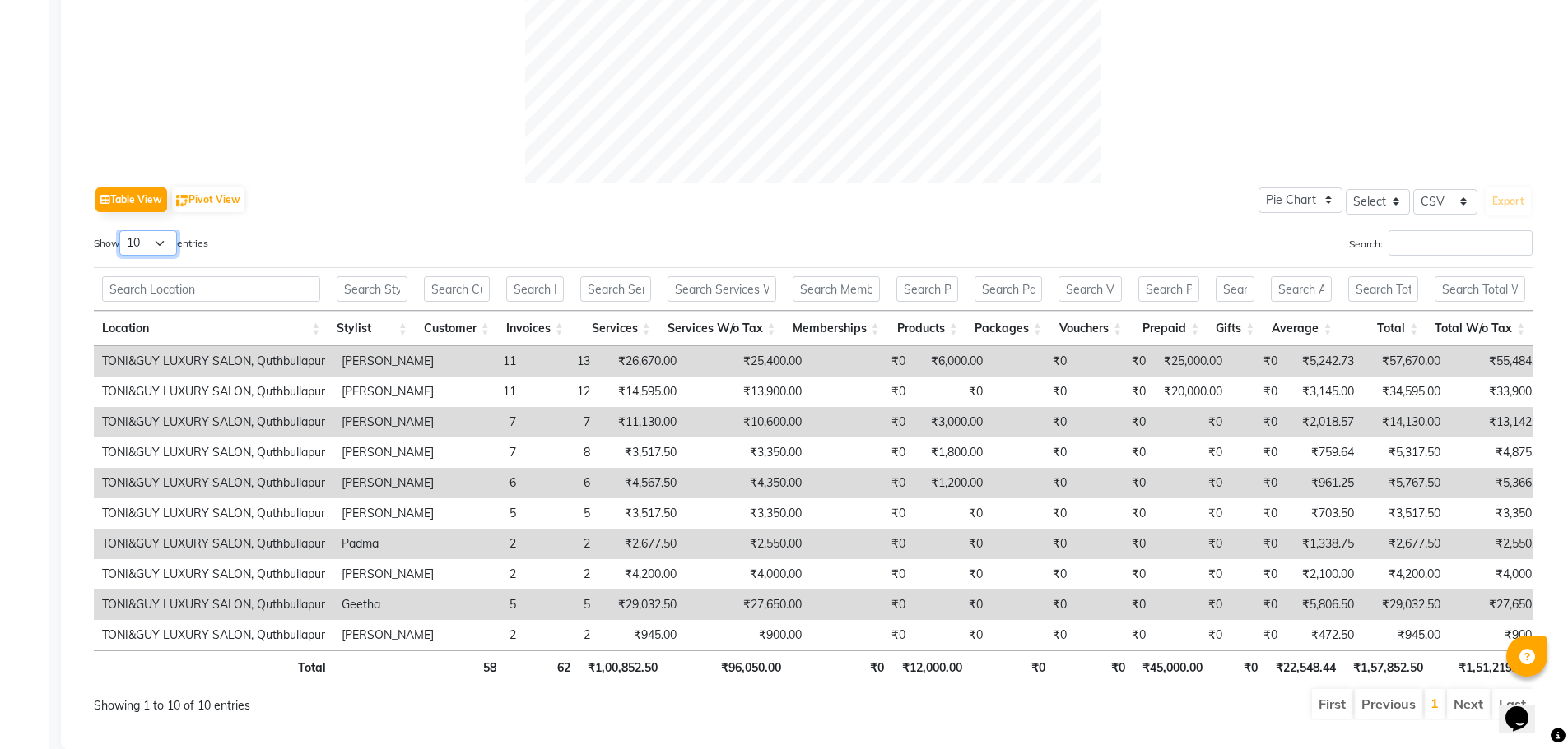
drag, startPoint x: 170, startPoint y: 244, endPoint x: 156, endPoint y: 255, distance: 17.8
click at [170, 244] on select "10 25 50 100" at bounding box center [147, 243] width 58 height 25
select select "100"
click at [122, 230] on select "10 25 50 100" at bounding box center [147, 243] width 58 height 25
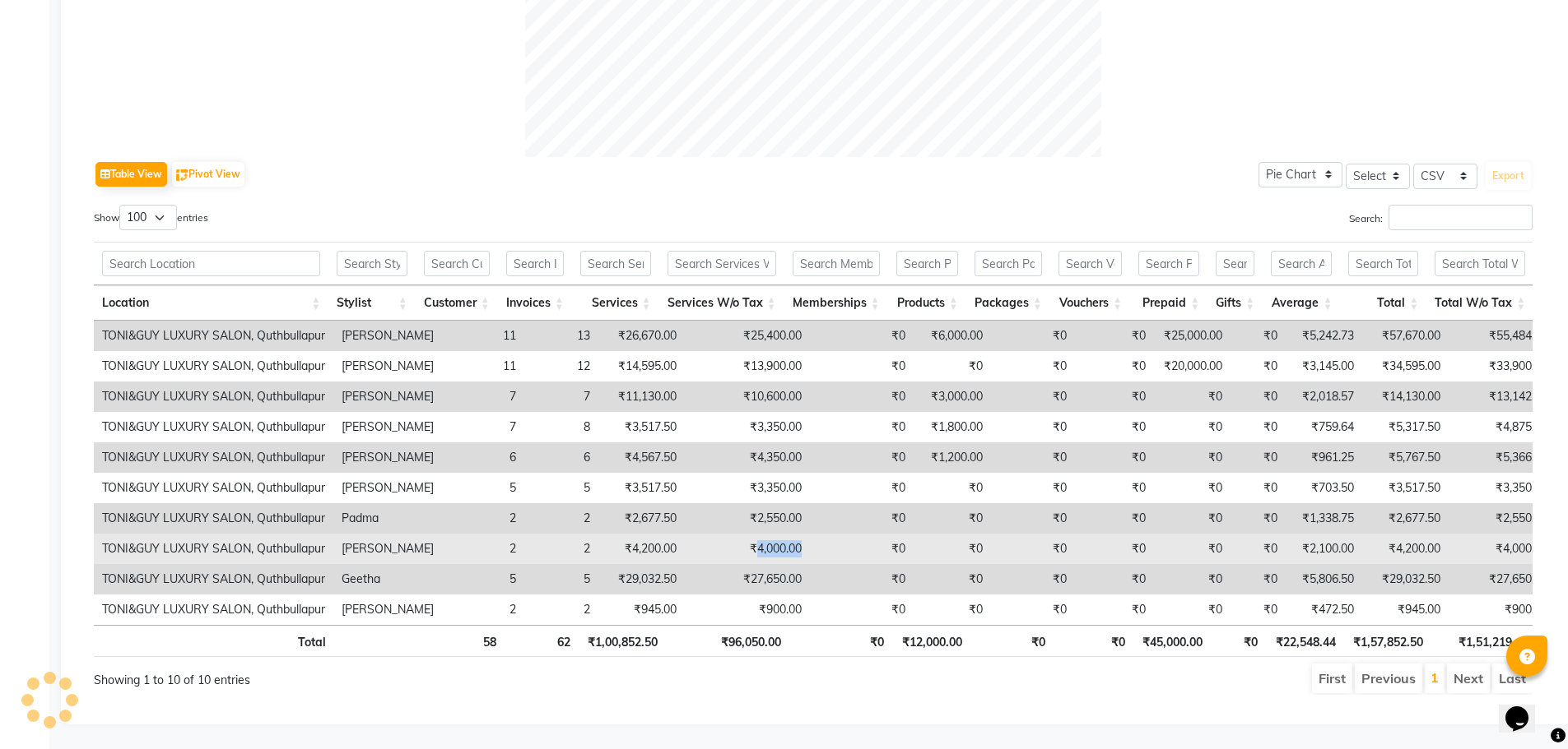
drag, startPoint x: 738, startPoint y: 524, endPoint x: 785, endPoint y: 532, distance: 47.7
click at [785, 533] on td "₹4,000.00" at bounding box center [747, 548] width 125 height 30
drag, startPoint x: 942, startPoint y: 526, endPoint x: 897, endPoint y: 513, distance: 46.8
click at [943, 533] on td "₹0" at bounding box center [951, 548] width 77 height 30
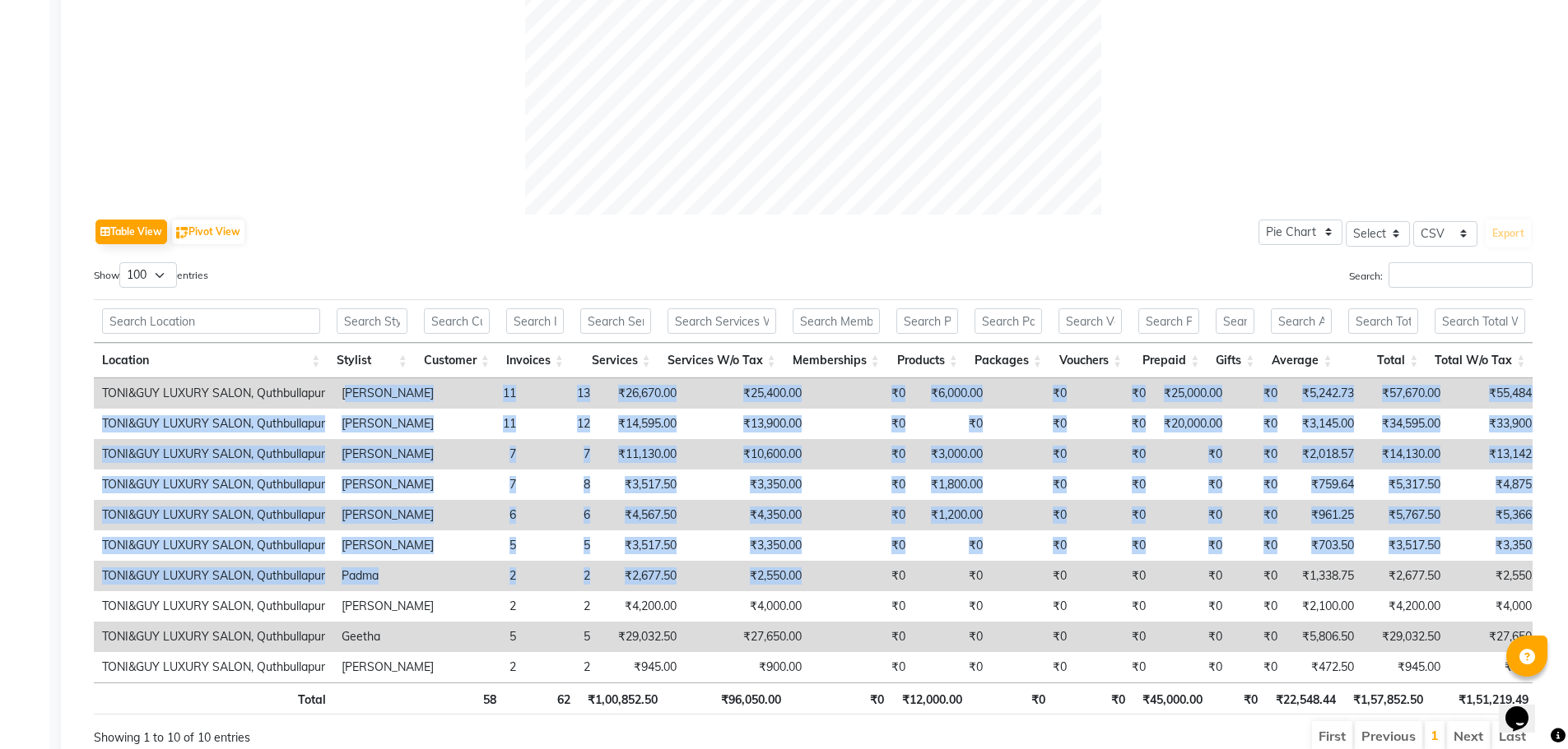
drag, startPoint x: 822, startPoint y: 576, endPoint x: 356, endPoint y: 396, distance: 499.6
click at [352, 397] on tbody "TONI&GUY LUXURY SALON, Quthbullapur Dixith 11 13 ₹26,670.00 ₹25,400.00 ₹0 ₹6,00…" at bounding box center [1025, 531] width 1864 height 304
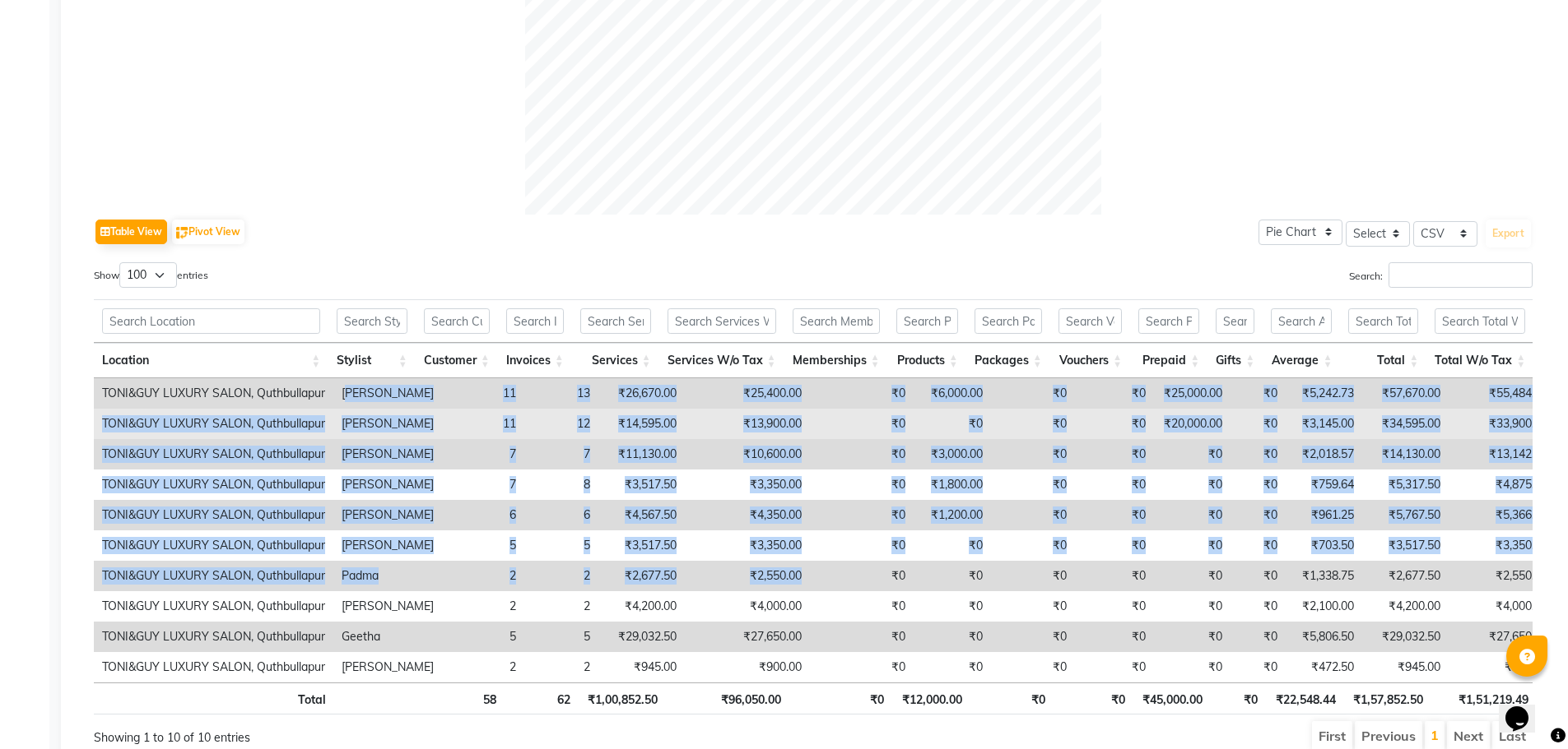
click at [420, 422] on td "Sharukh" at bounding box center [387, 423] width 108 height 30
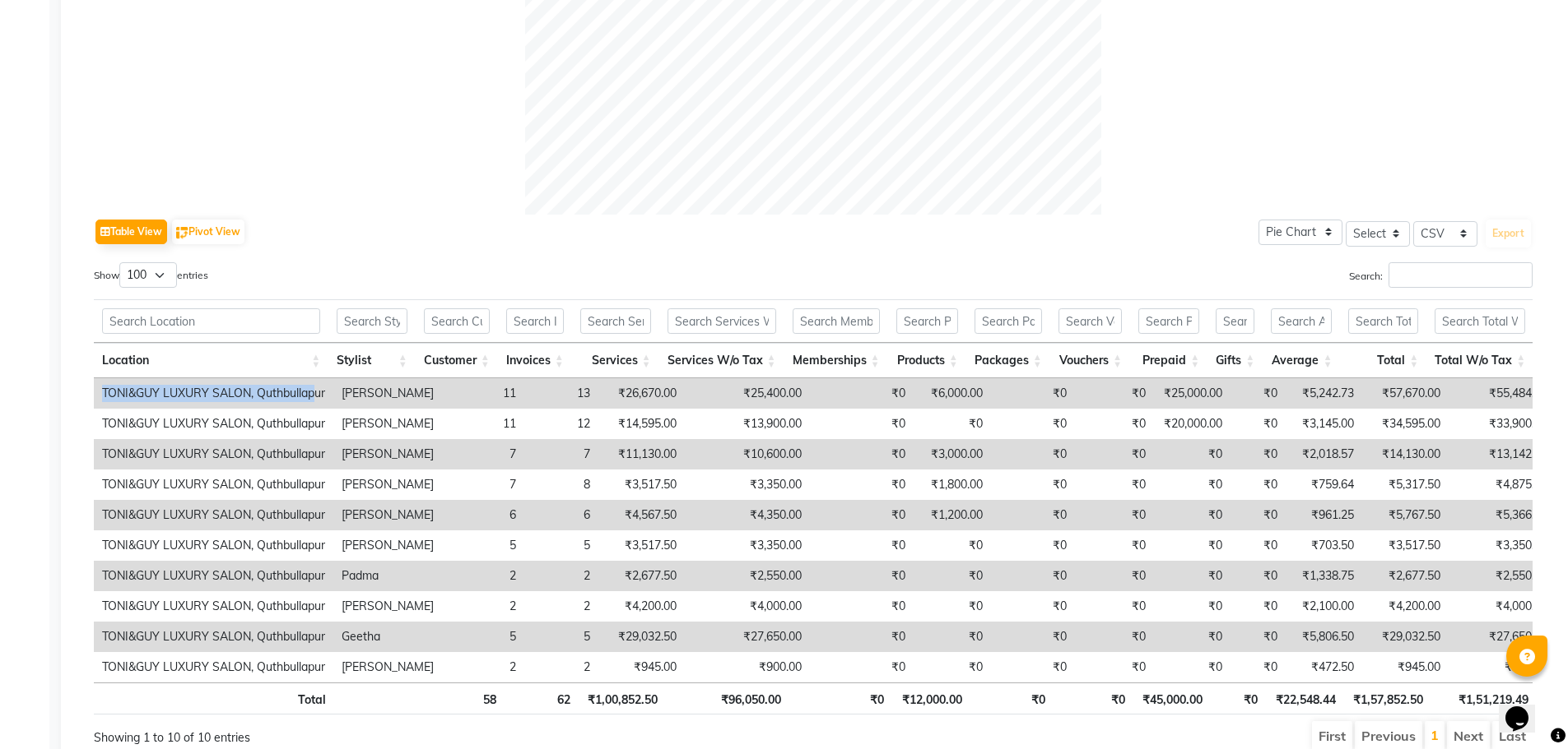
drag, startPoint x: 101, startPoint y: 388, endPoint x: 315, endPoint y: 401, distance: 214.4
click at [315, 401] on td "TONI&GUY LUXURY SALON, Quthbullapur" at bounding box center [213, 393] width 239 height 30
click at [419, 404] on td "Dixith" at bounding box center [387, 393] width 108 height 30
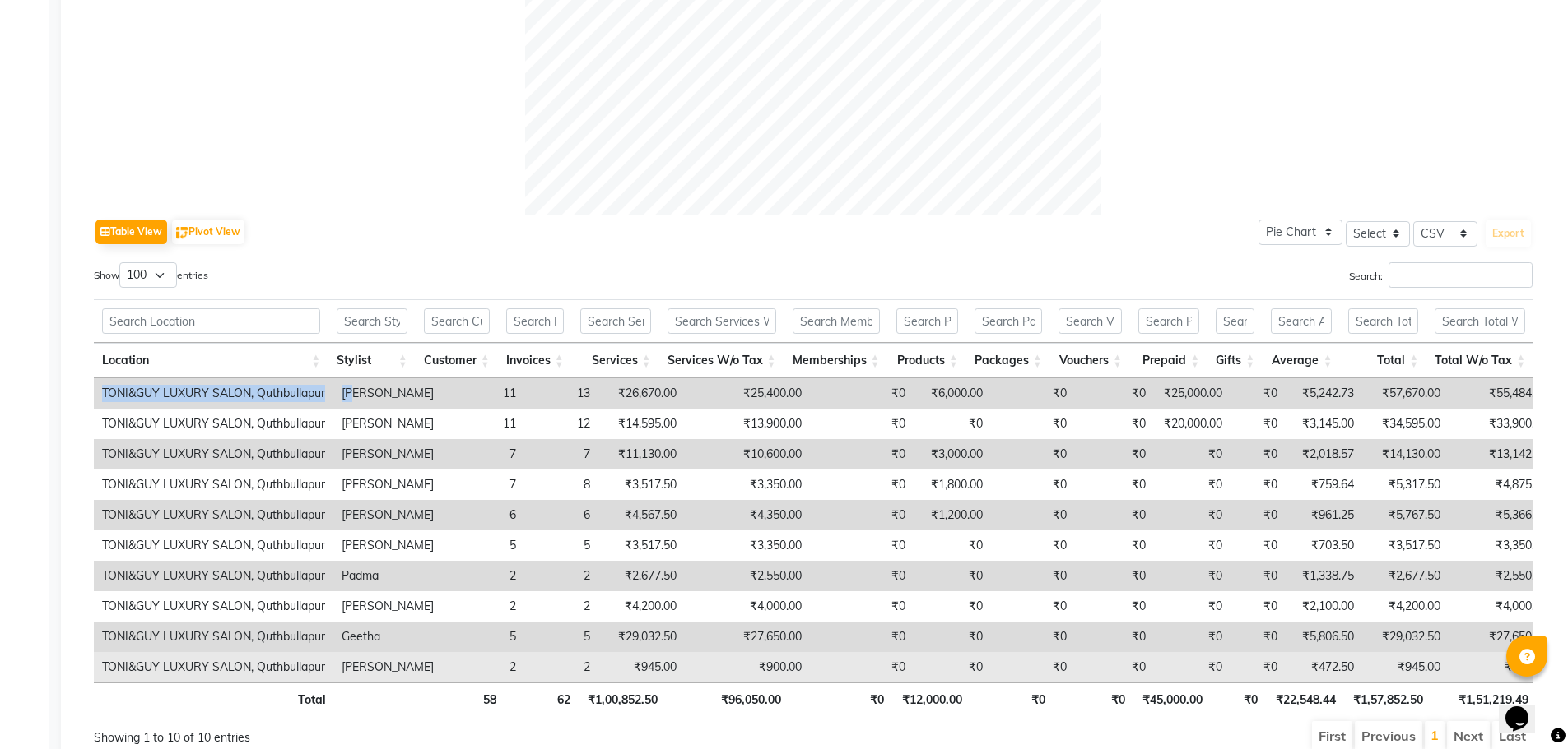
drag, startPoint x: 354, startPoint y: 395, endPoint x: 420, endPoint y: 669, distance: 281.8
click at [414, 683] on div "Location Stylist Customer Invoices Services Services W/o Tax Memberships Produc…" at bounding box center [813, 531] width 1438 height 304
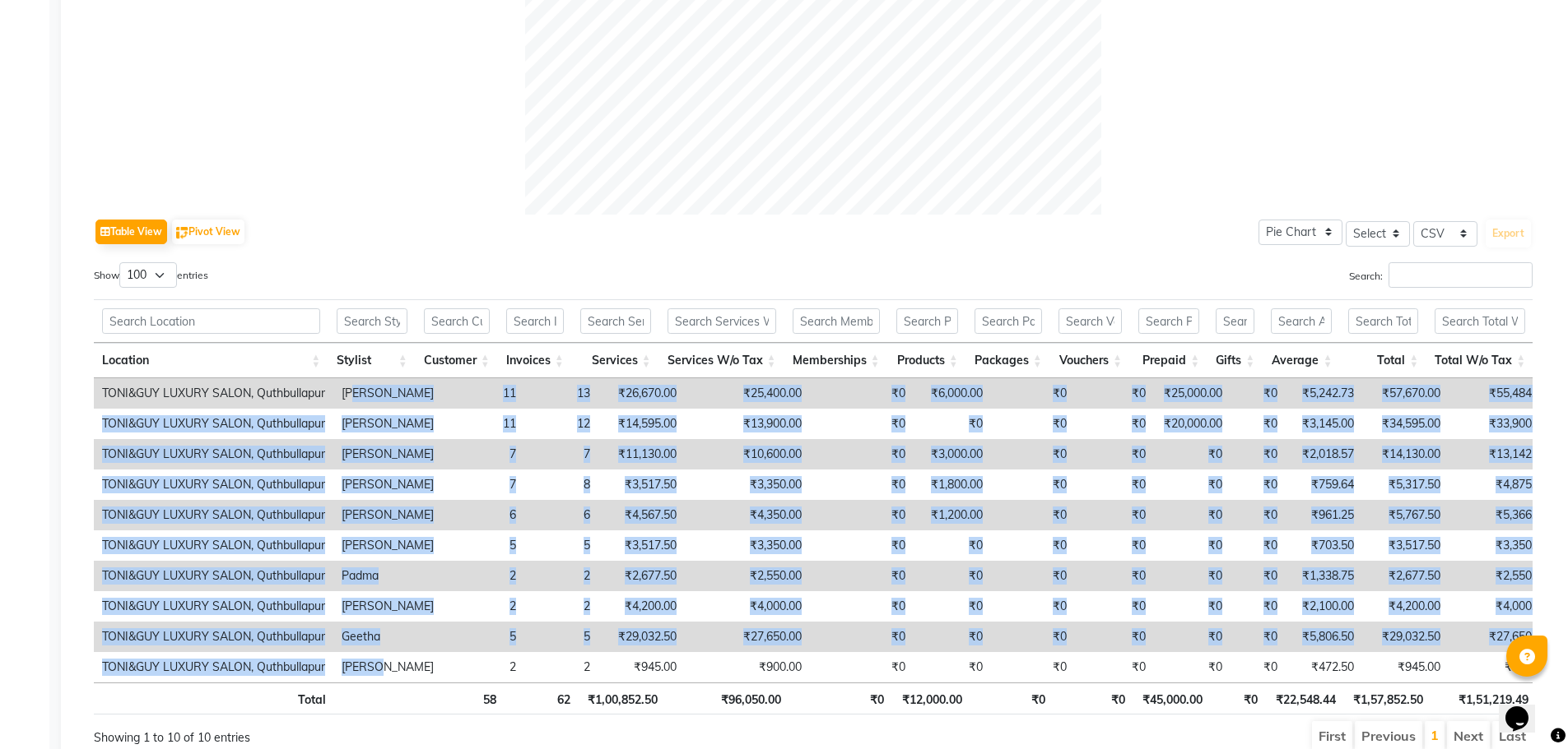
click at [462, 455] on td "7" at bounding box center [483, 453] width 82 height 30
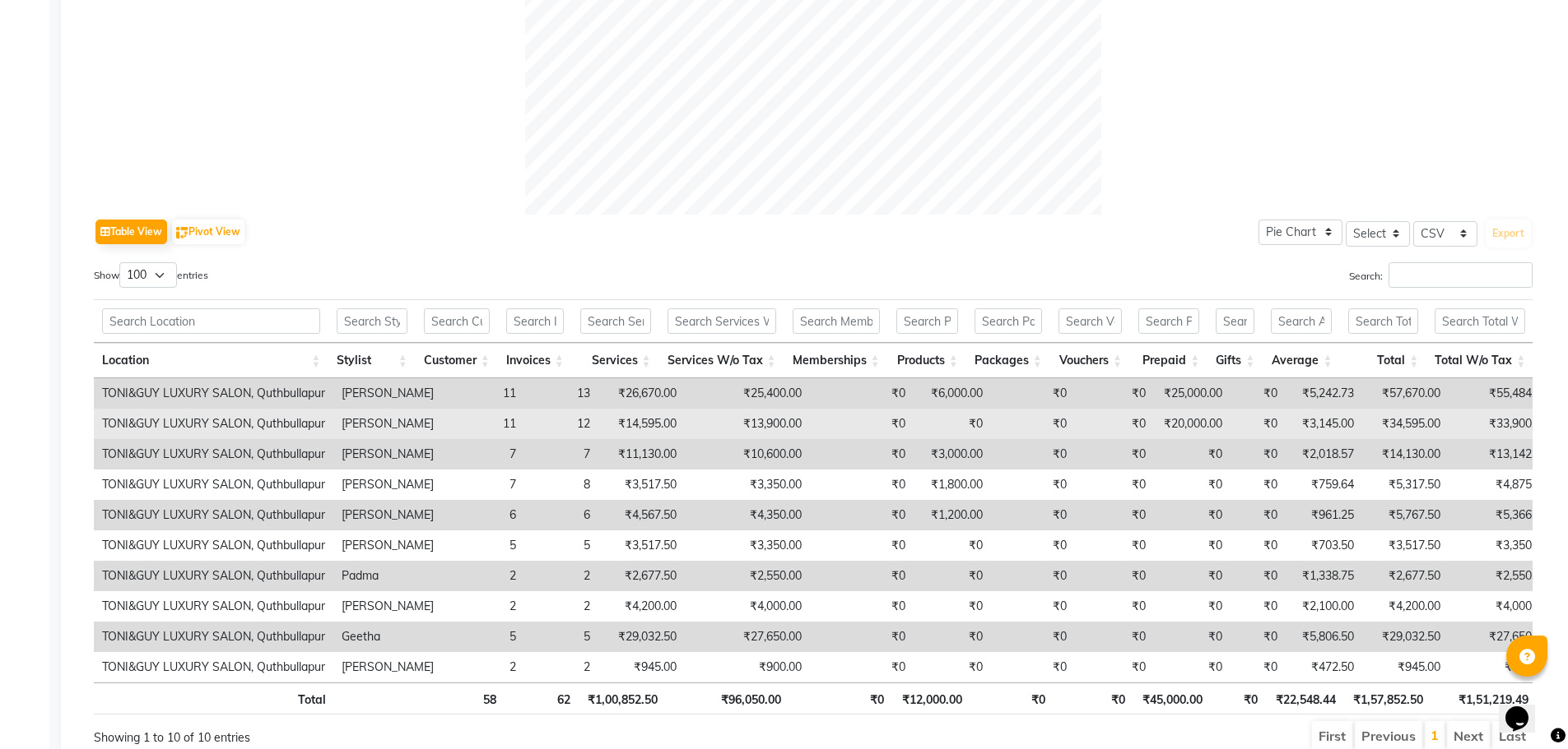
click at [475, 414] on td "11" at bounding box center [483, 423] width 82 height 30
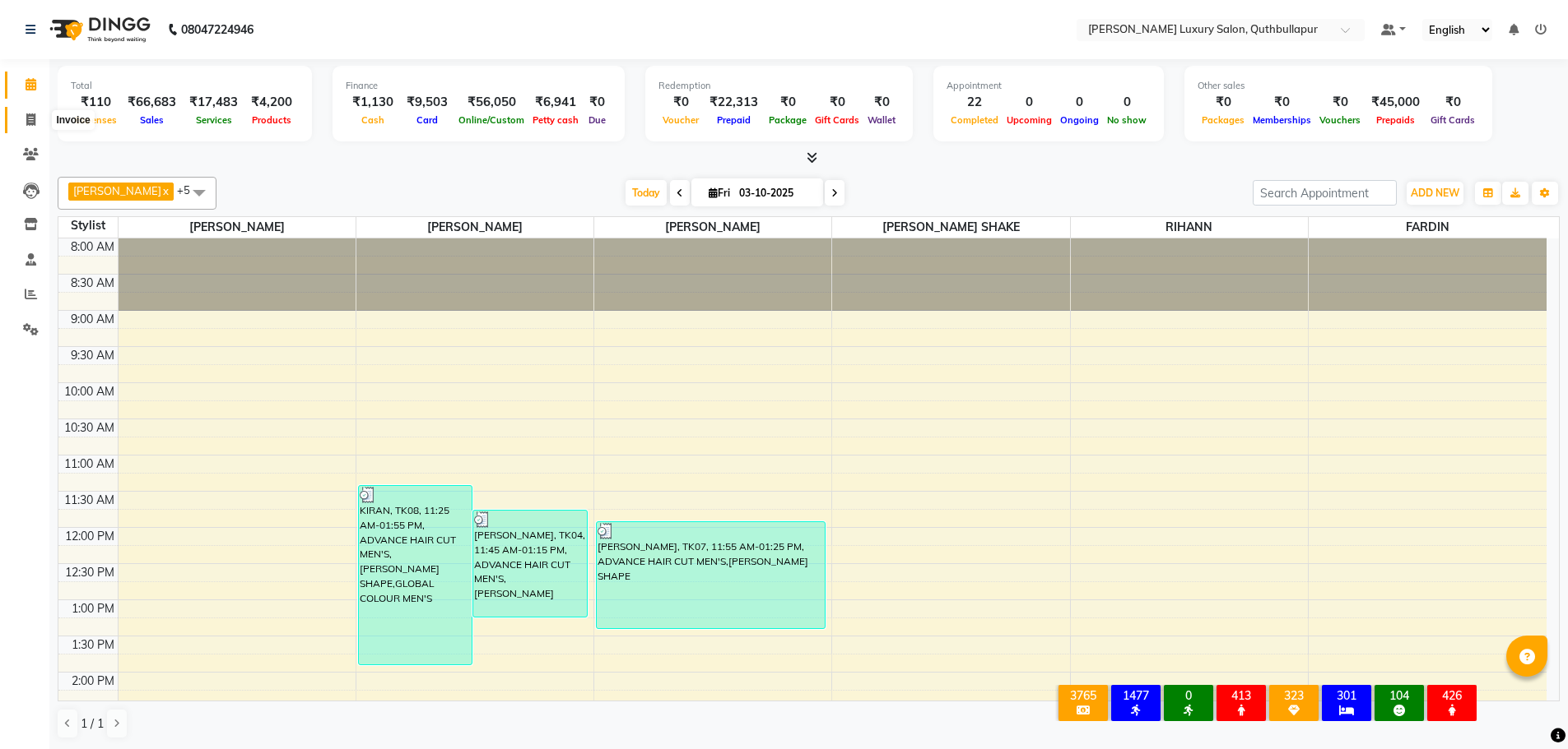
click at [20, 113] on span at bounding box center [31, 120] width 29 height 19
select select "service"
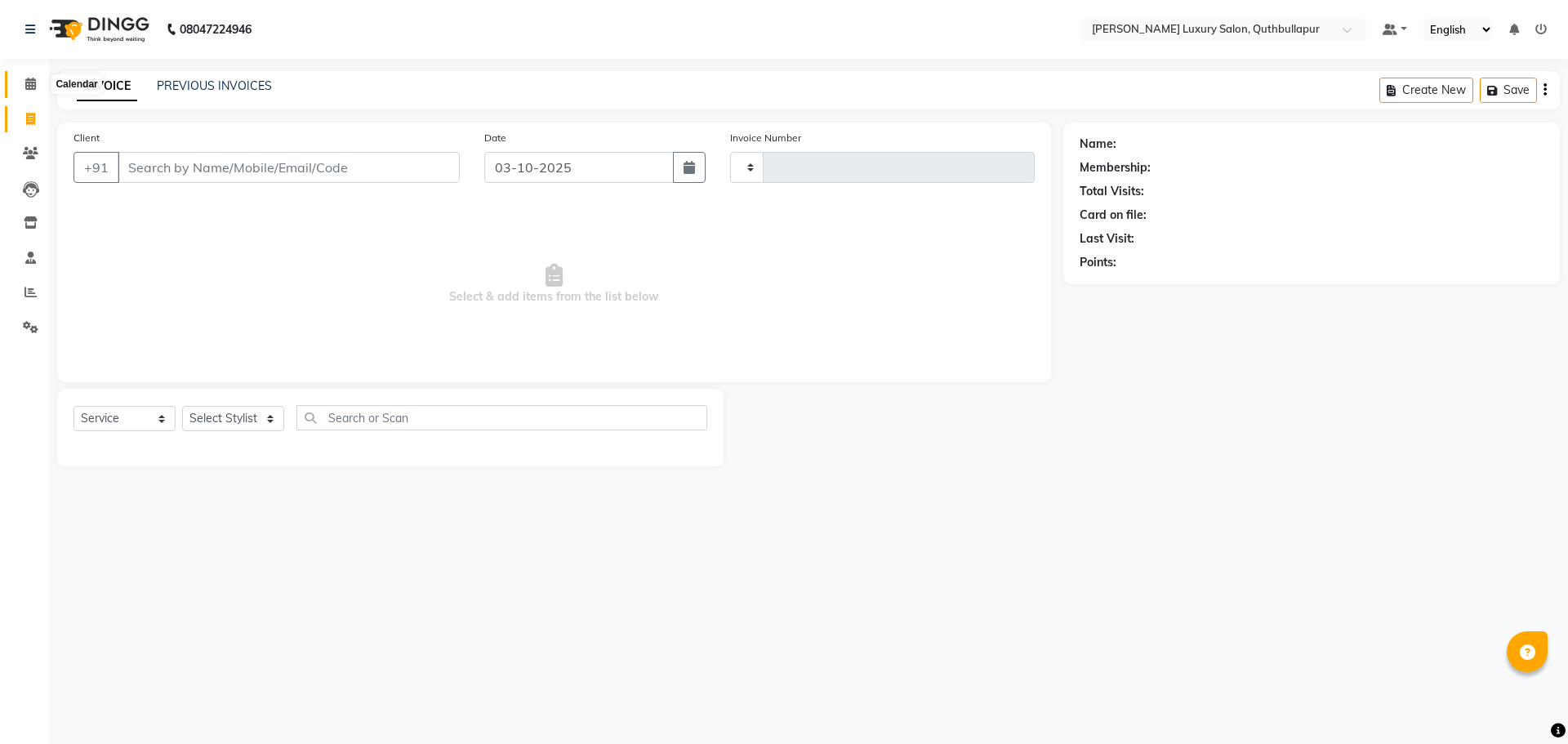
type input "3679"
click at [38, 92] on span at bounding box center [31, 84] width 29 height 18
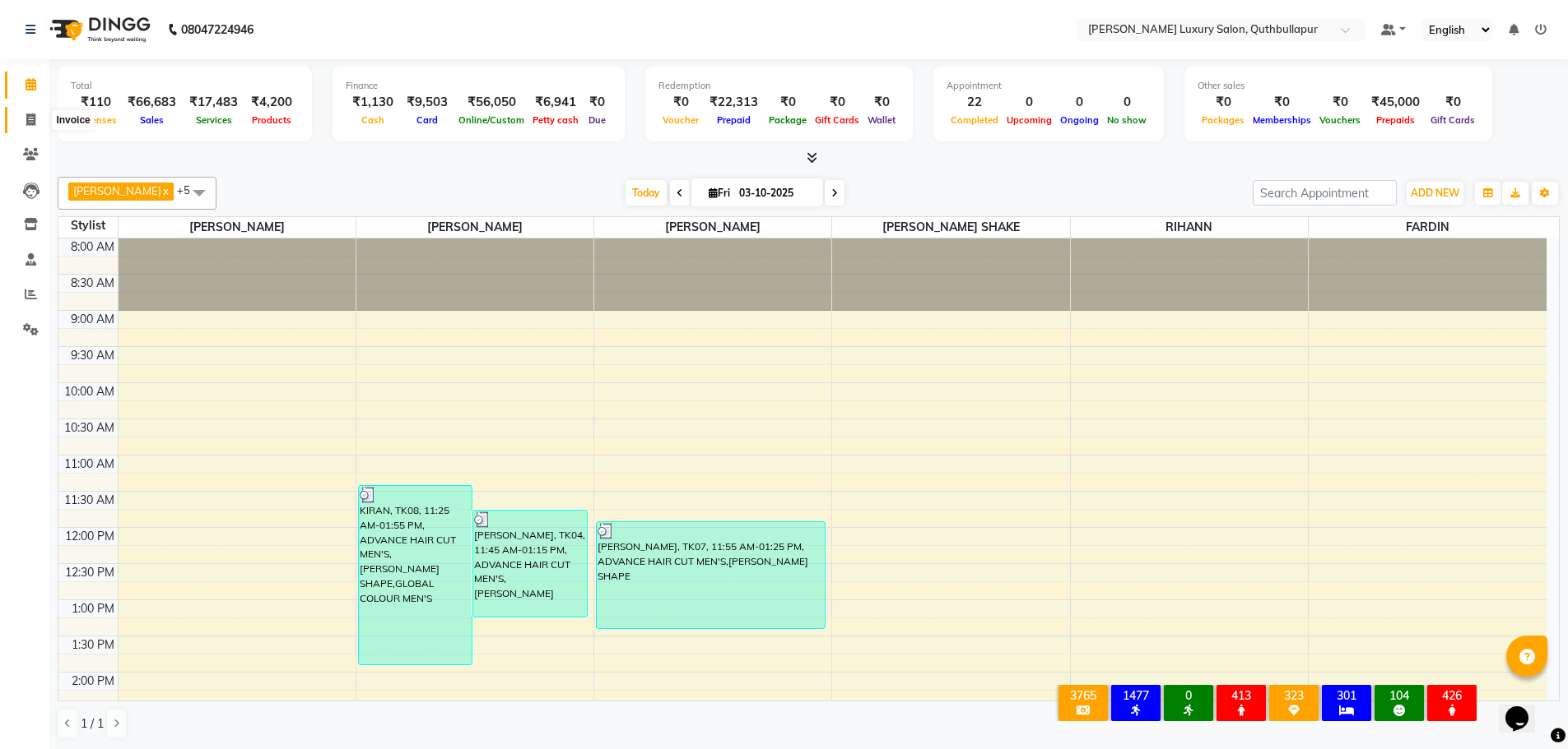
click at [42, 112] on span at bounding box center [31, 120] width 29 height 19
select select "service"
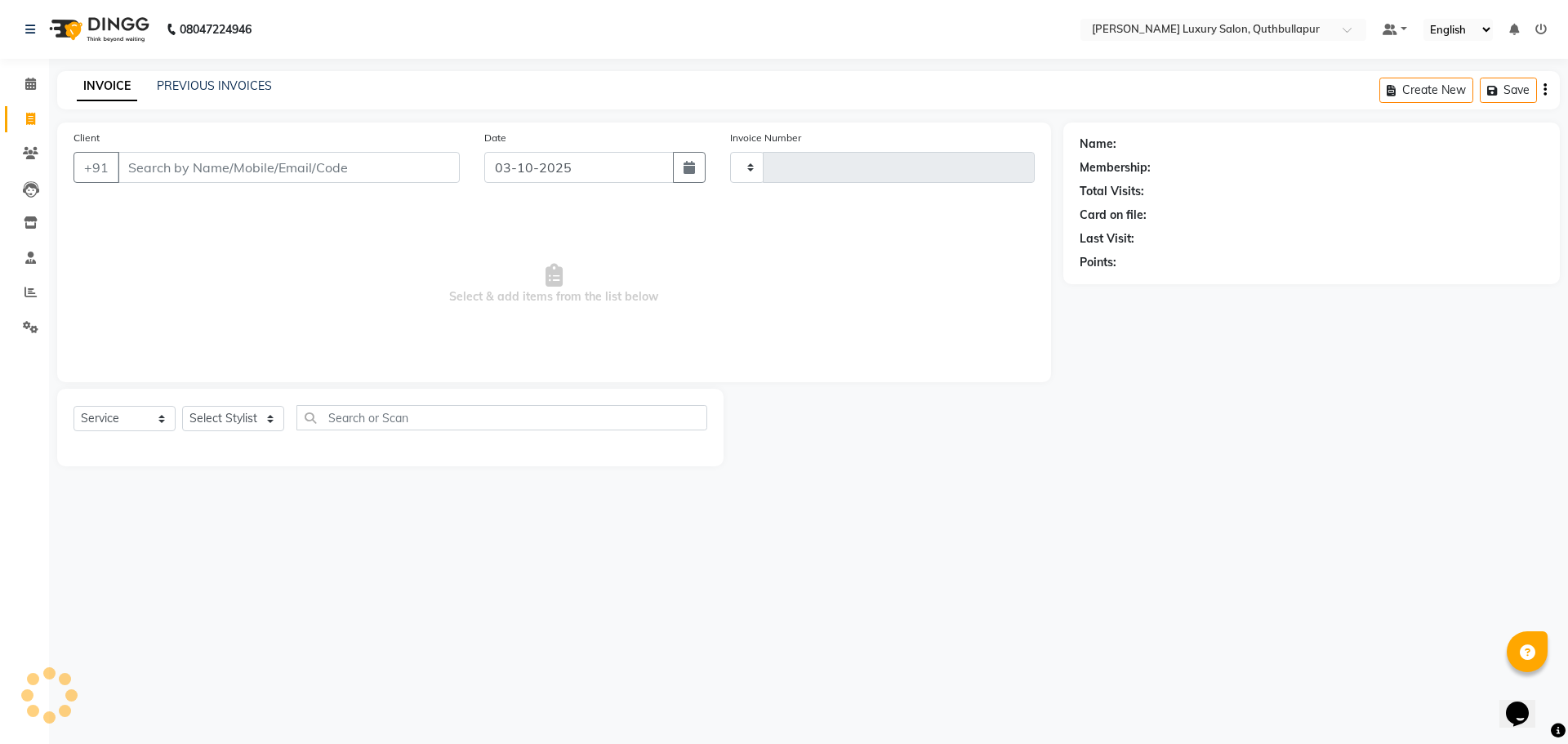
type input "3679"
select select "5816"
click at [175, 91] on link "PREVIOUS INVOICES" at bounding box center [214, 85] width 115 height 15
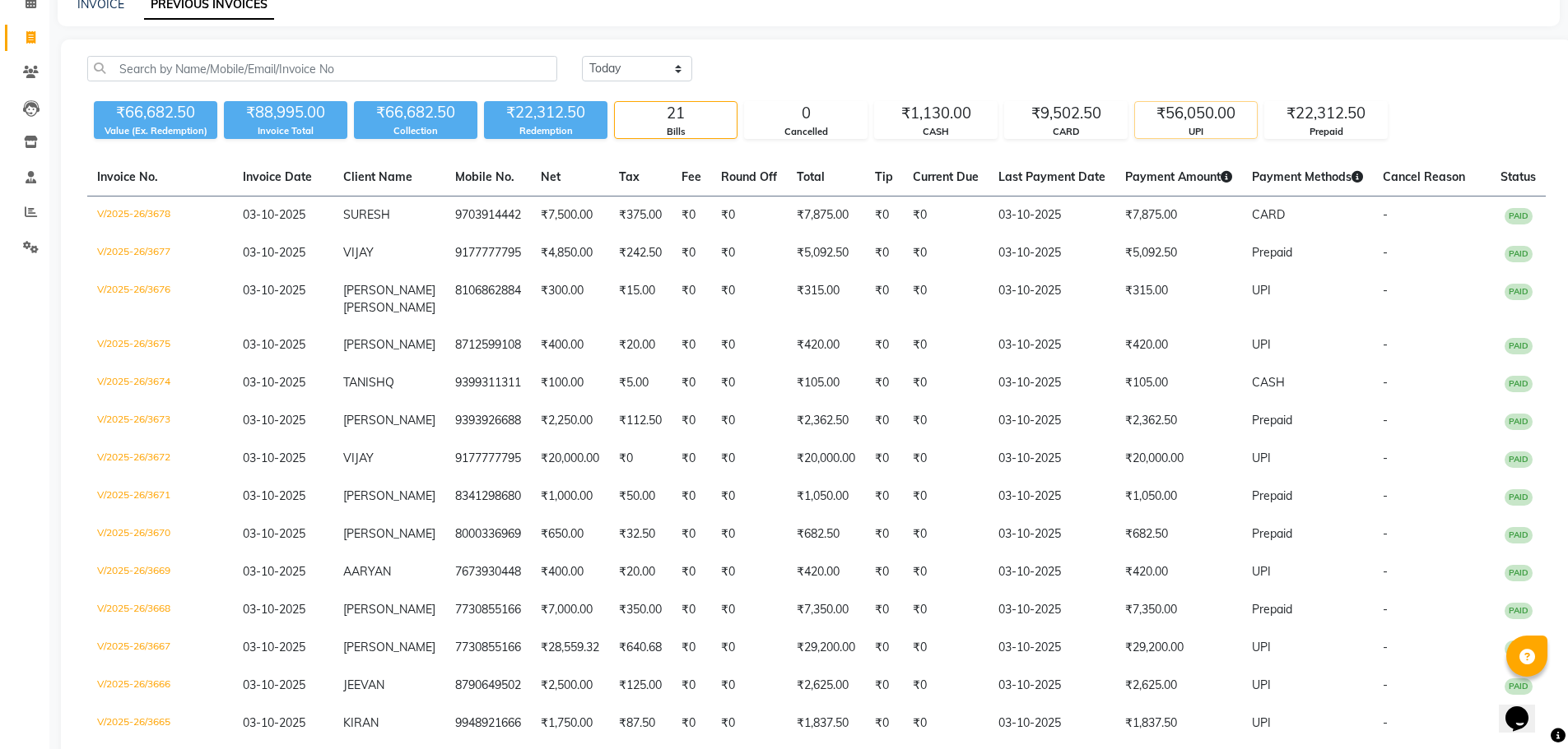
click at [1139, 125] on div "UPI" at bounding box center [1195, 132] width 122 height 14
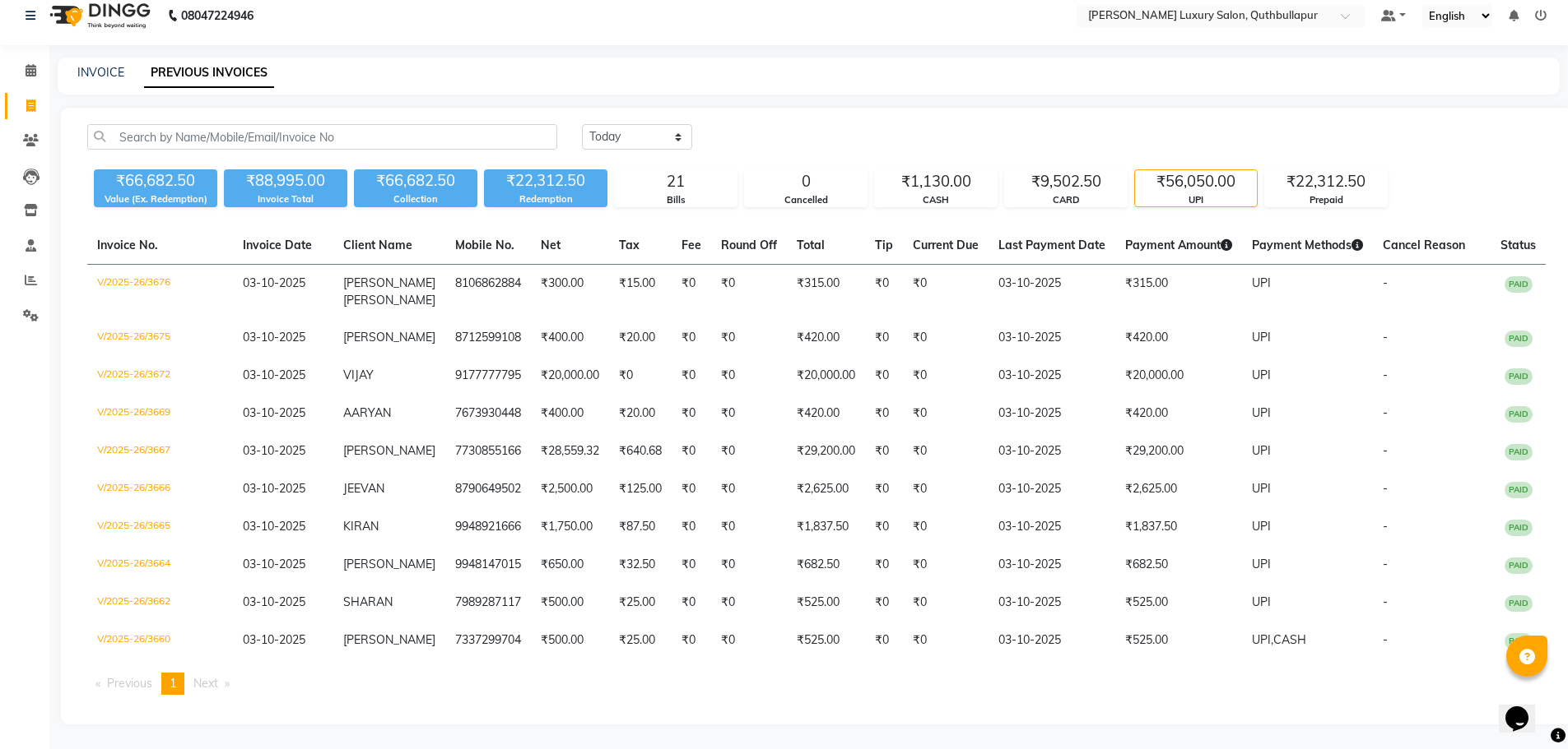
scroll to position [14, 0]
click at [91, 67] on link "INVOICE" at bounding box center [101, 72] width 47 height 15
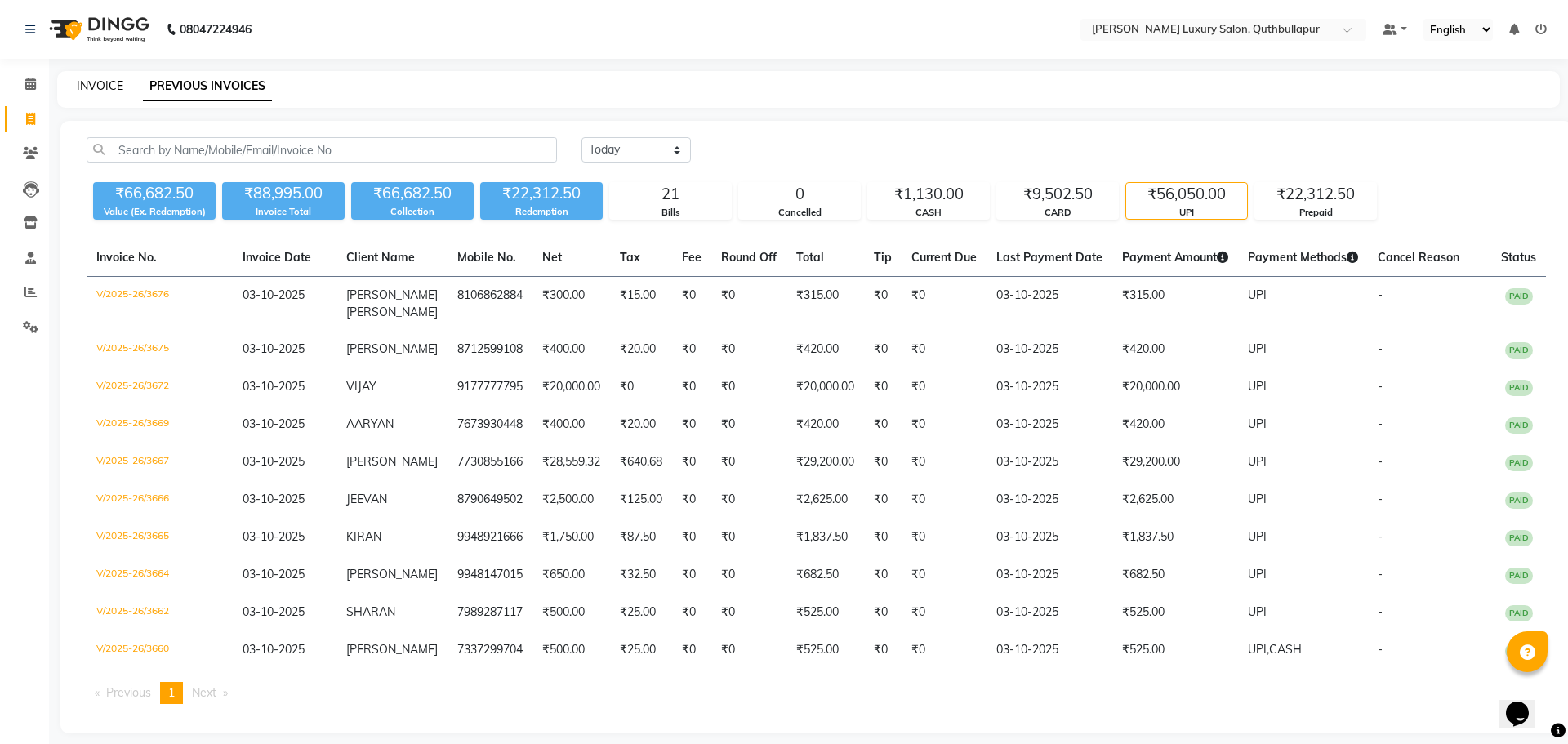
select select "5816"
select select "service"
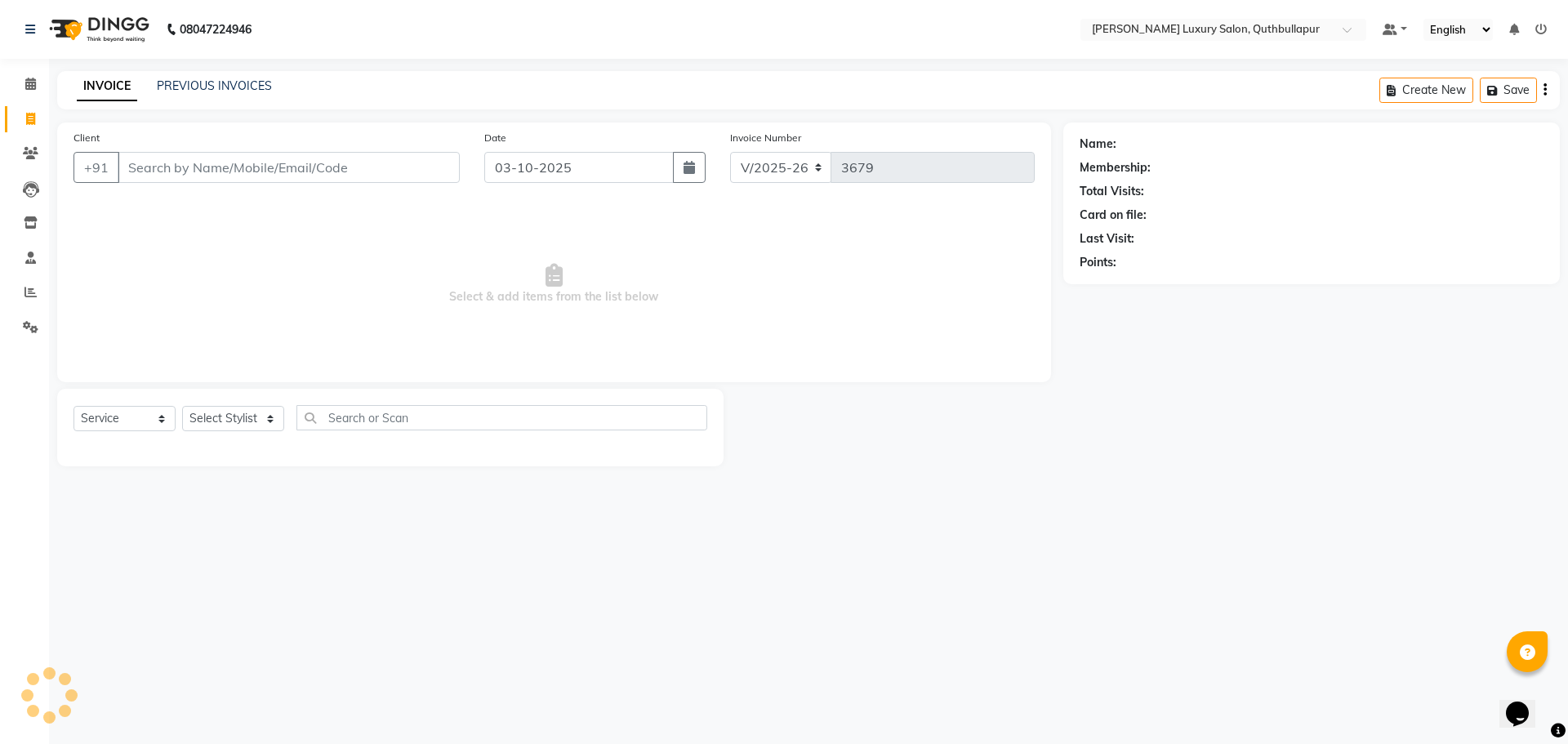
click at [275, 174] on input "Client" at bounding box center [288, 168] width 342 height 31
type input "8919162731"
click at [406, 174] on span "Add Client" at bounding box center [417, 167] width 65 height 16
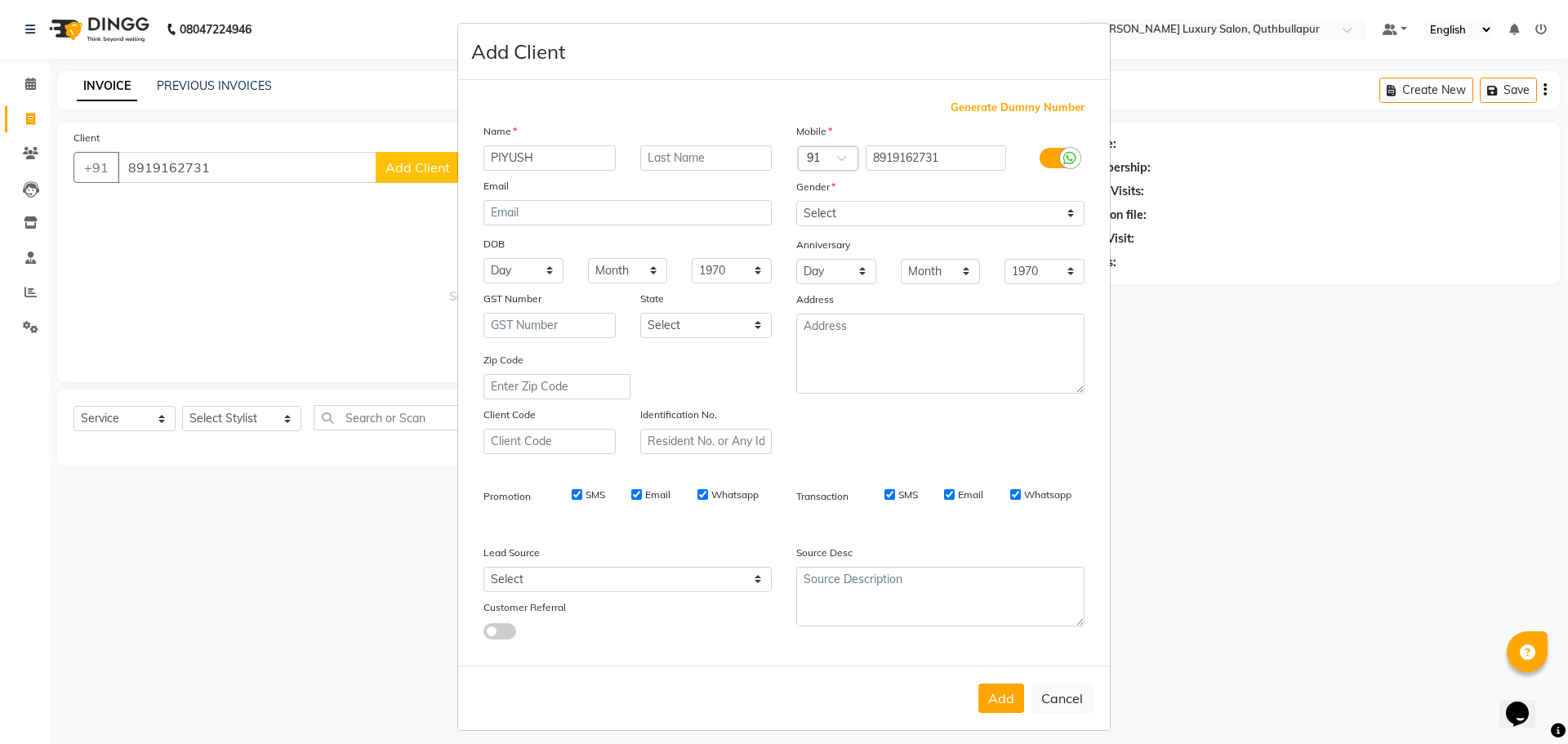
type input "PIYUSH"
click at [789, 216] on div "Select Male Female Other Prefer Not To Say" at bounding box center [940, 213] width 313 height 25
click at [831, 211] on select "Select Male Female Other Prefer Not To Say" at bounding box center [940, 213] width 289 height 25
select select "male"
click at [796, 201] on select "Select Male Female Other Prefer Not To Say" at bounding box center [940, 213] width 289 height 25
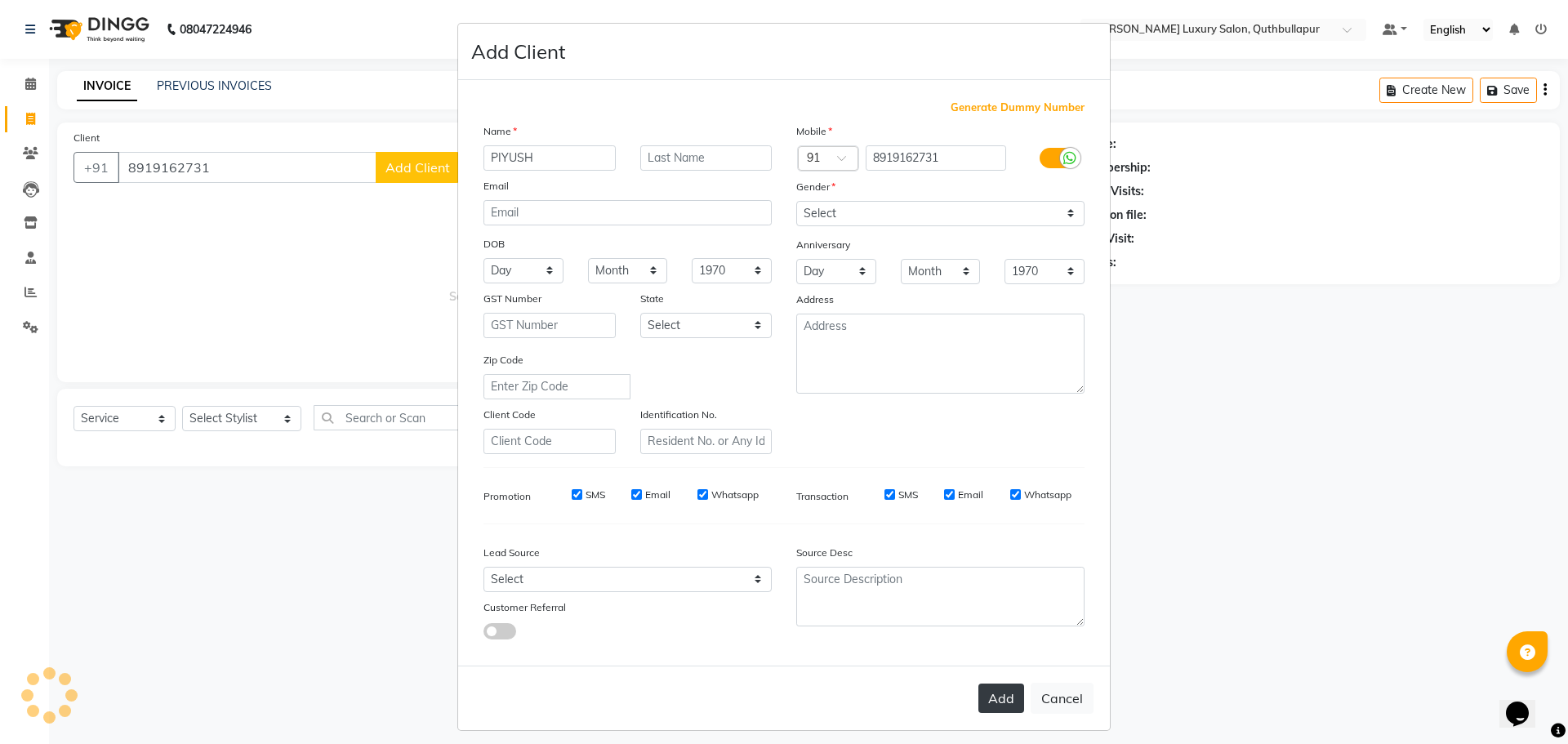
click at [1007, 708] on button "Add" at bounding box center [1000, 698] width 46 height 29
select select
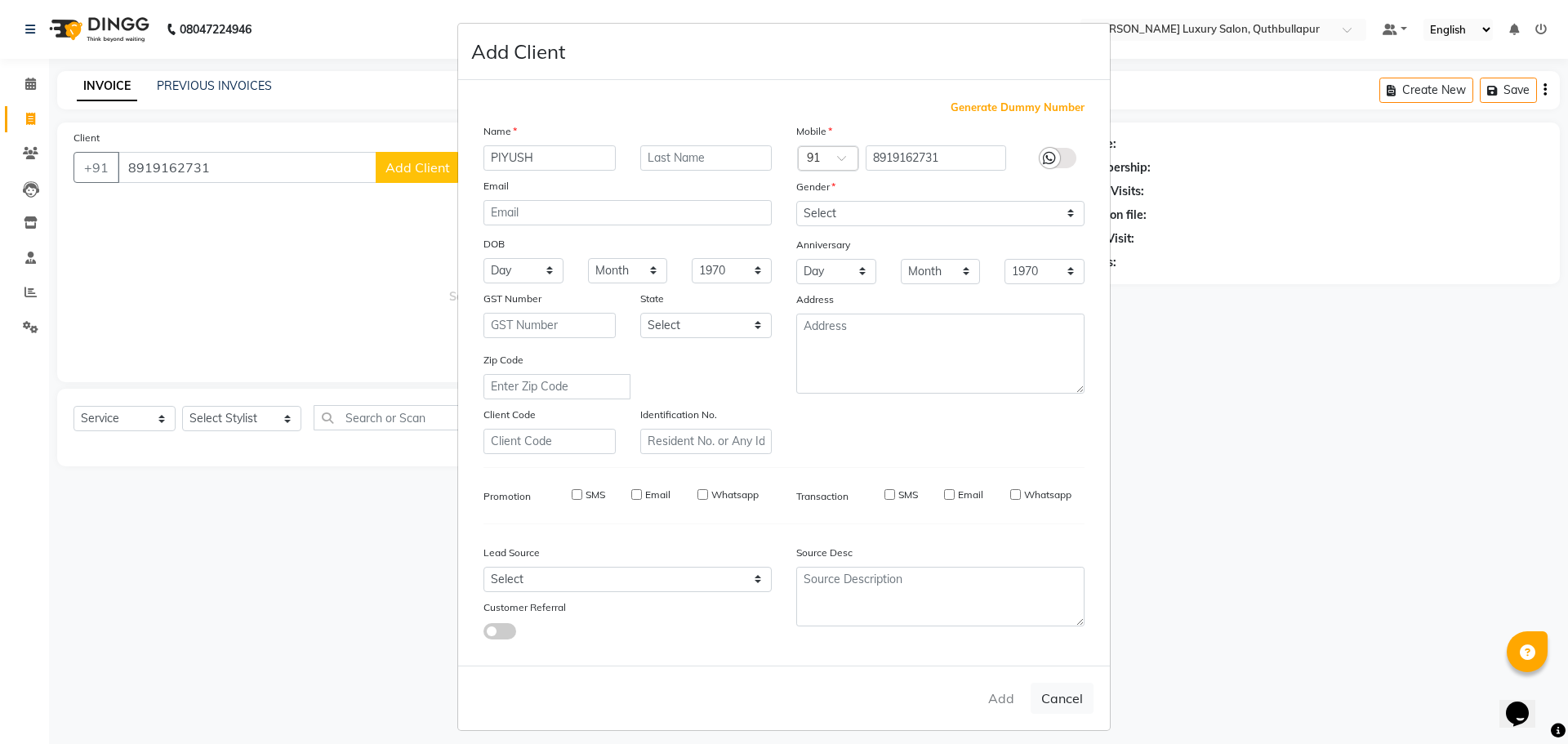
select select
checkbox input "false"
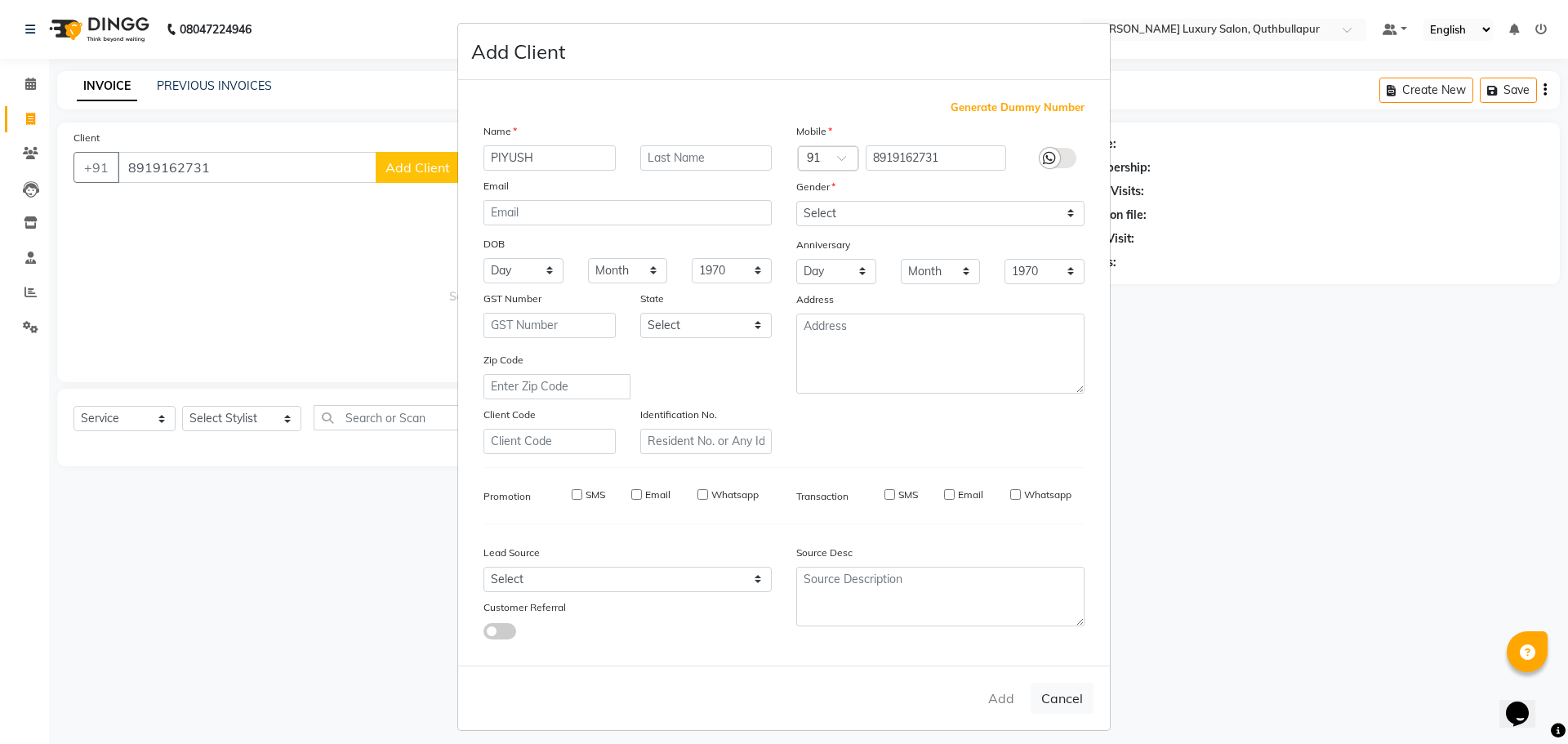
checkbox input "false"
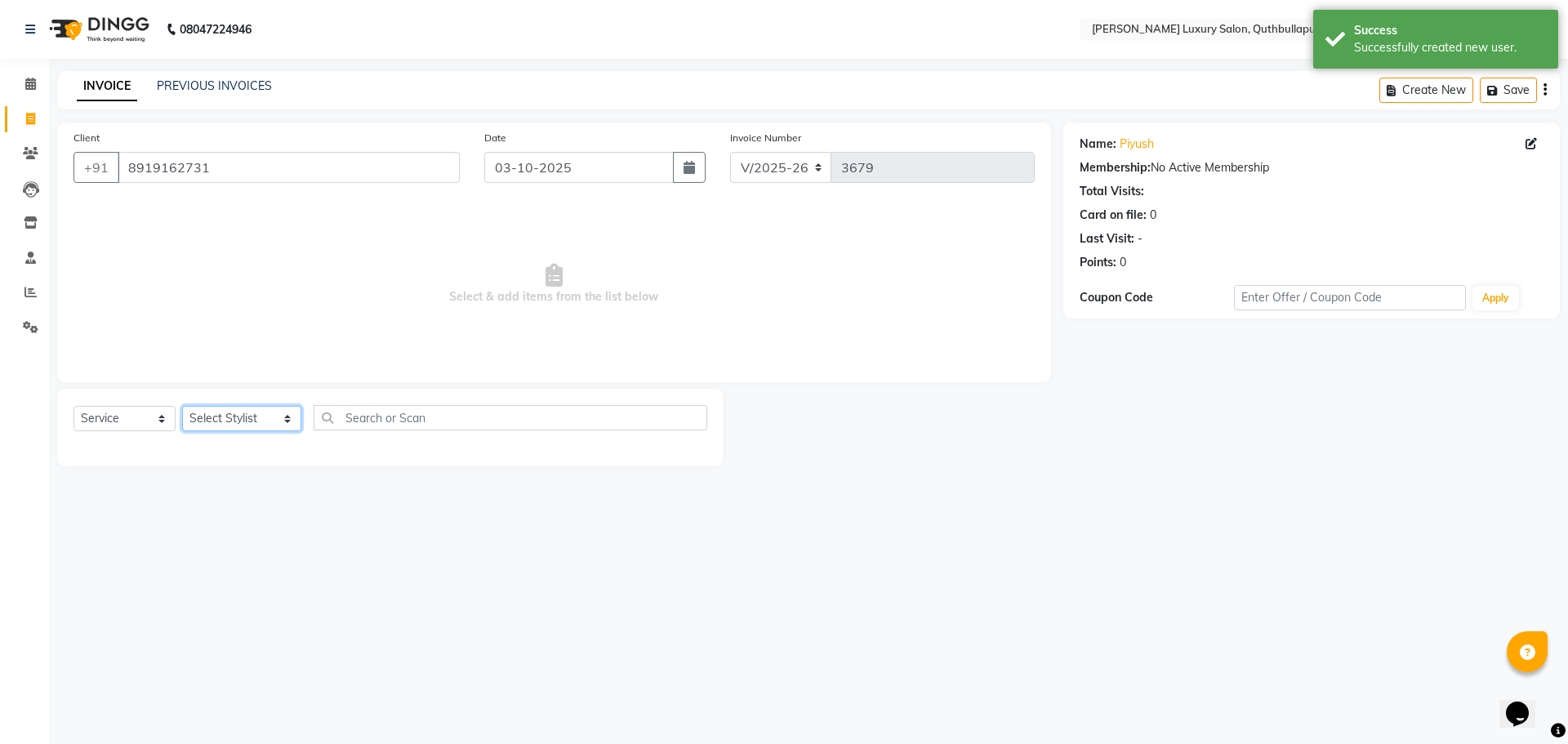
click at [253, 425] on select "Select Stylist AADIL SHAKE AHON ALI ARAVIND ARHAN ARHAN ARIF ARIF KPHB ARMAAN a…" at bounding box center [241, 418] width 119 height 25
select select "79363"
click at [182, 406] on select "Select Stylist AADIL SHAKE AHON ALI ARAVIND ARHAN ARHAN ARIF ARIF KPHB ARMAAN a…" at bounding box center [241, 418] width 119 height 25
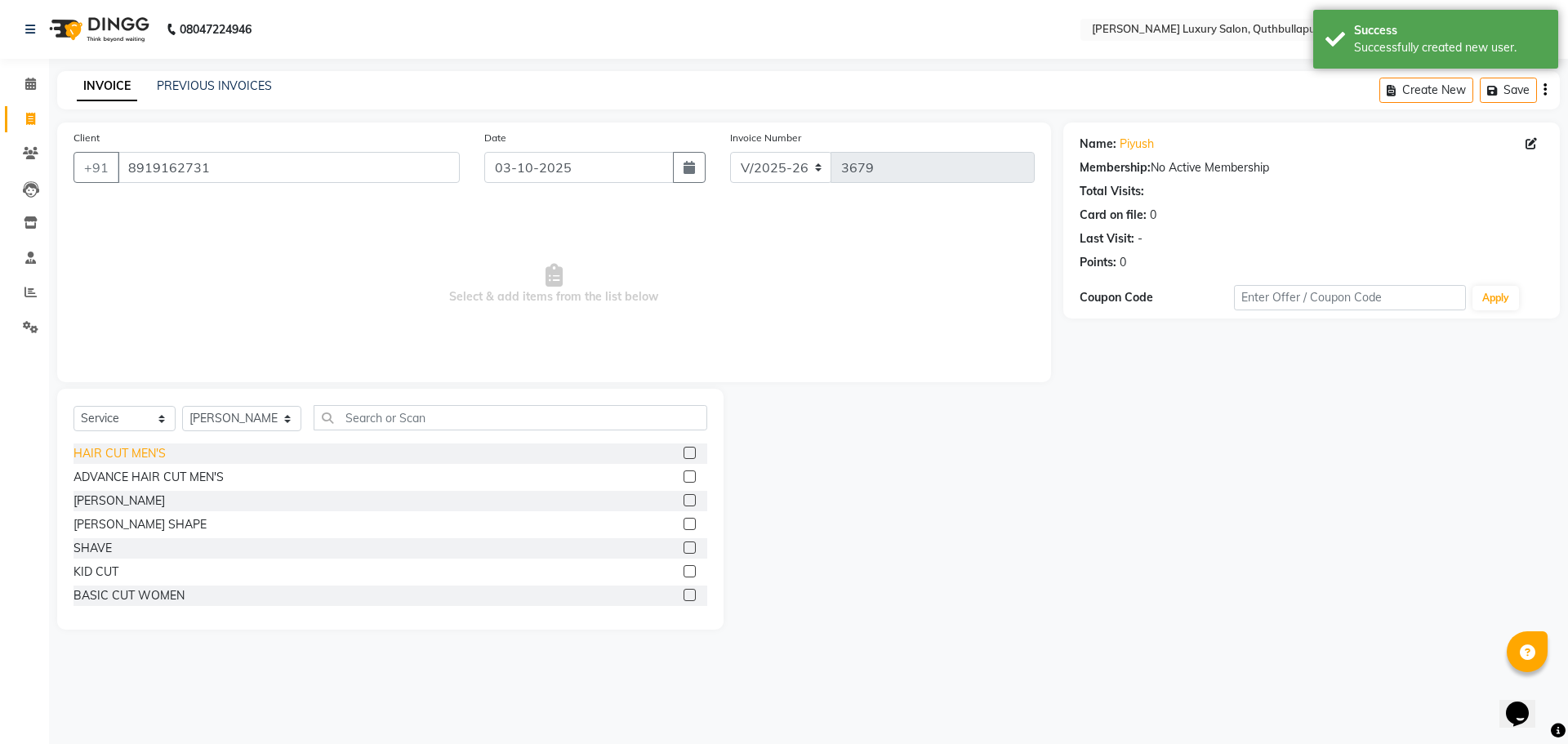
click at [133, 460] on div "HAIR CUT MEN'S" at bounding box center [119, 454] width 92 height 17
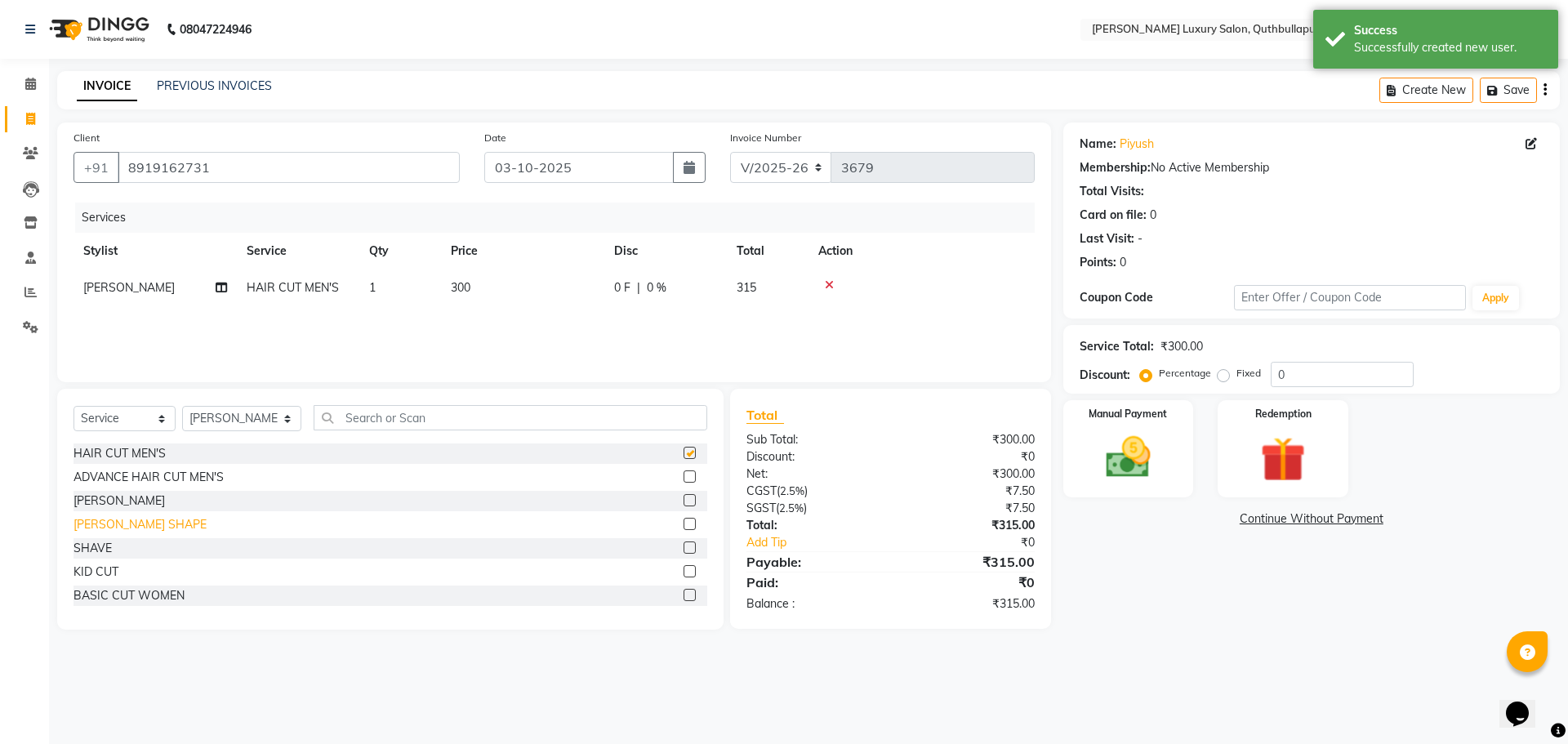
checkbox input "false"
click at [124, 526] on div "BEARD SHAPE" at bounding box center [139, 525] width 133 height 17
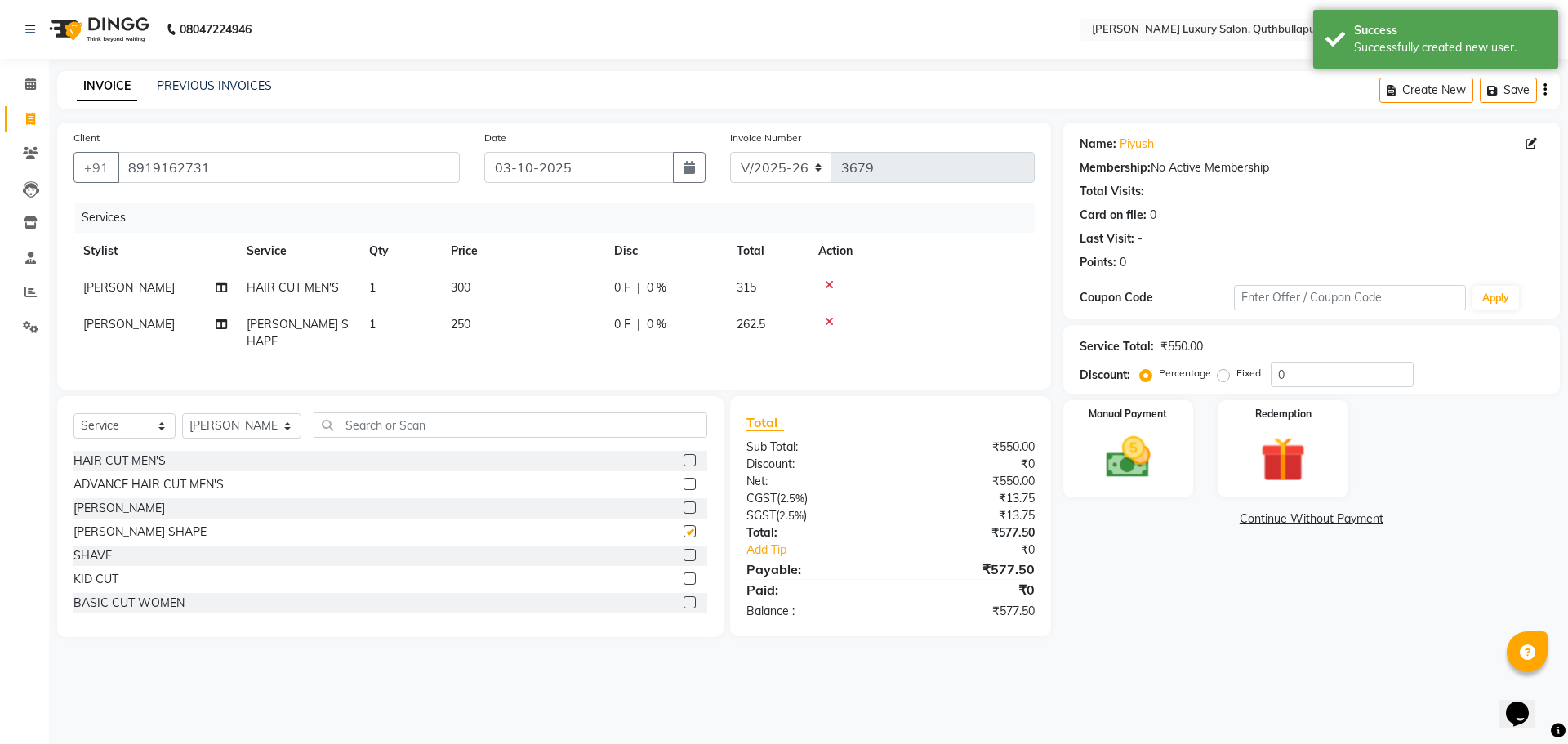
checkbox input "false"
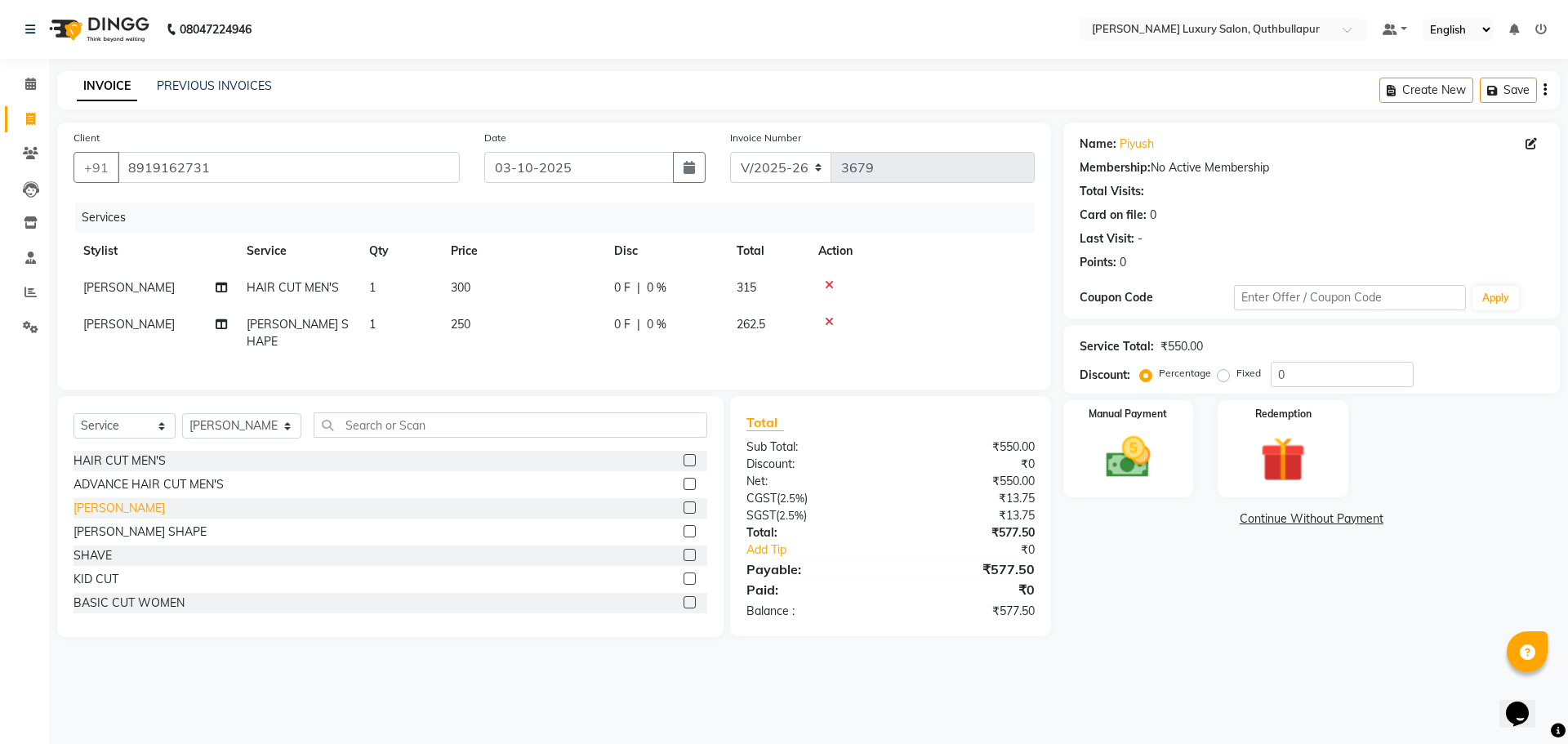
click at [107, 503] on div "BEARD" at bounding box center [119, 509] width 91 height 17
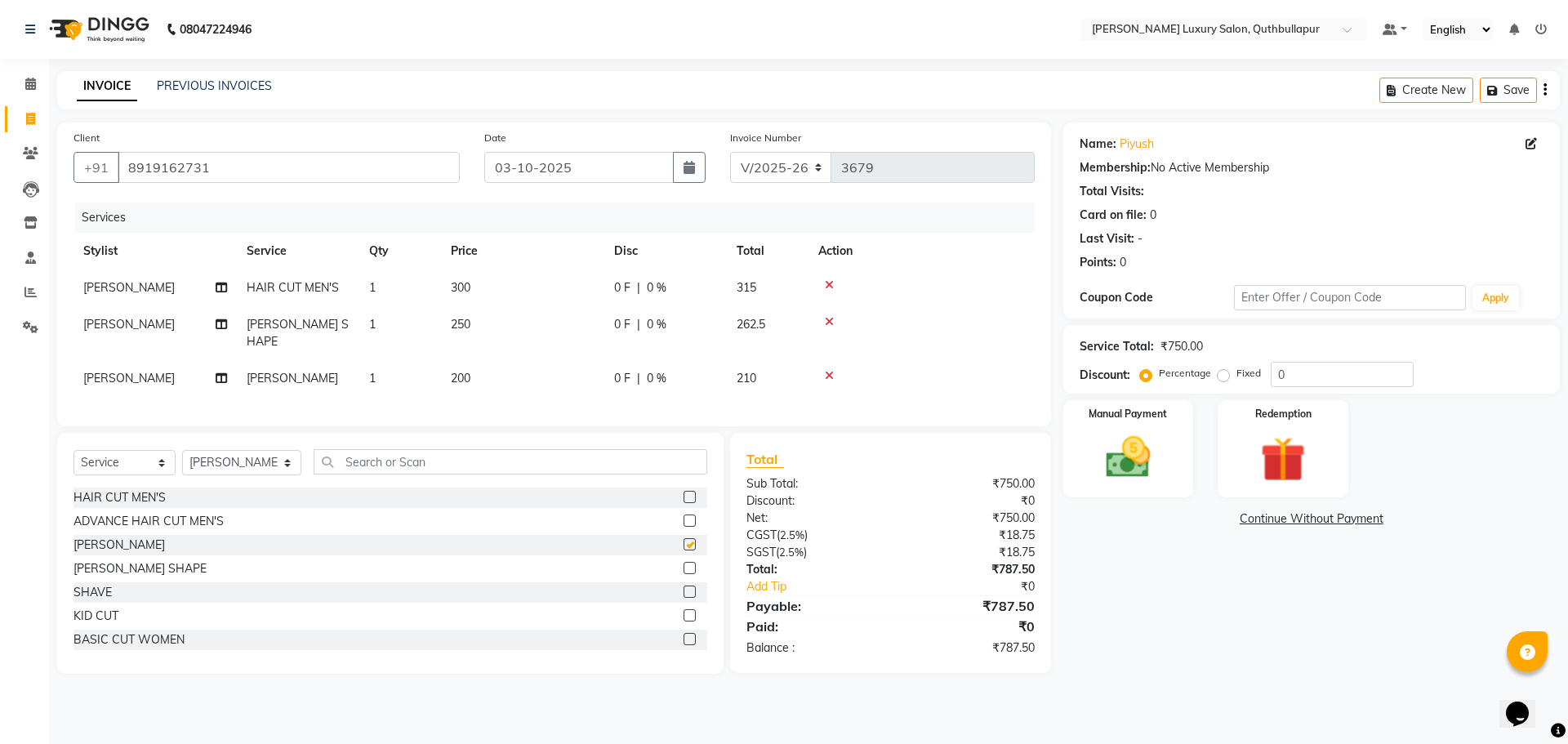
checkbox input "false"
click at [826, 321] on icon at bounding box center [829, 322] width 9 height 12
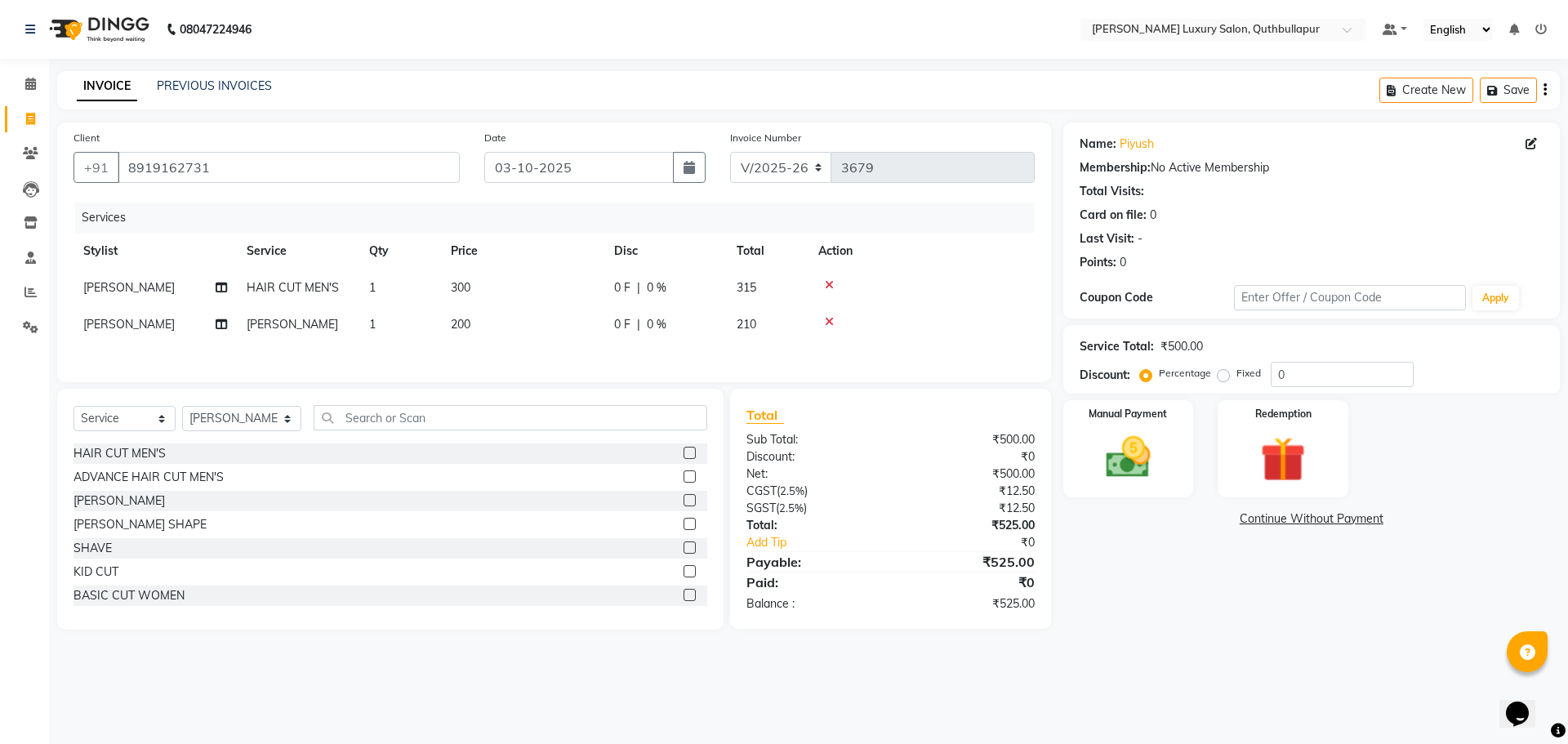
click at [525, 321] on td "200" at bounding box center [522, 325] width 164 height 37
select select "79363"
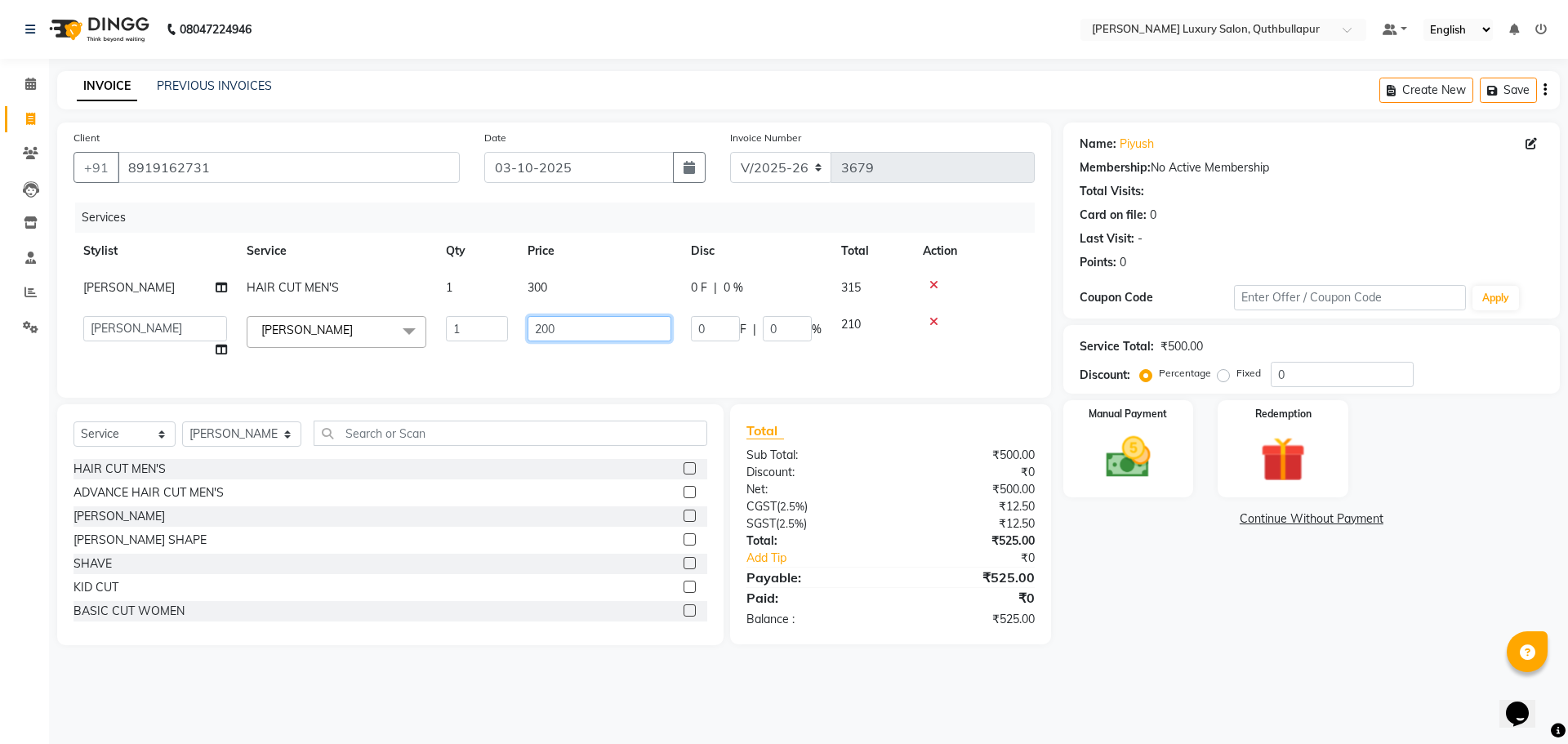
drag, startPoint x: 597, startPoint y: 316, endPoint x: 181, endPoint y: 345, distance: 417.0
click at [190, 345] on tr "AADIL SHAKE AHON ALI ARAVIND ARHAN ARHAN ARIF ARIF KPHB ARMAAN ashu AYAN CHANCH…" at bounding box center [554, 337] width 962 height 62
type input "250"
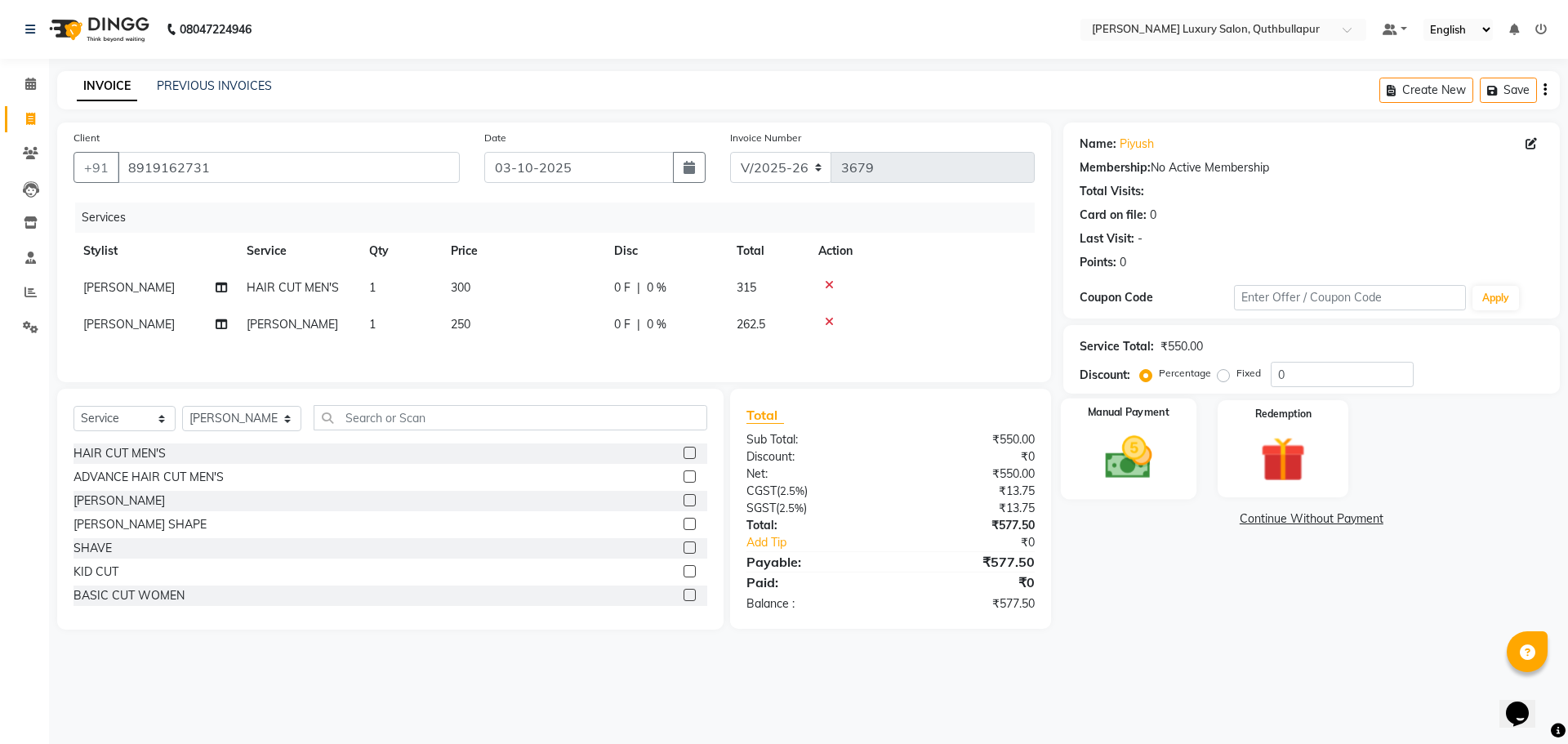
click at [1172, 446] on div "Manual Payment" at bounding box center [1128, 450] width 136 height 101
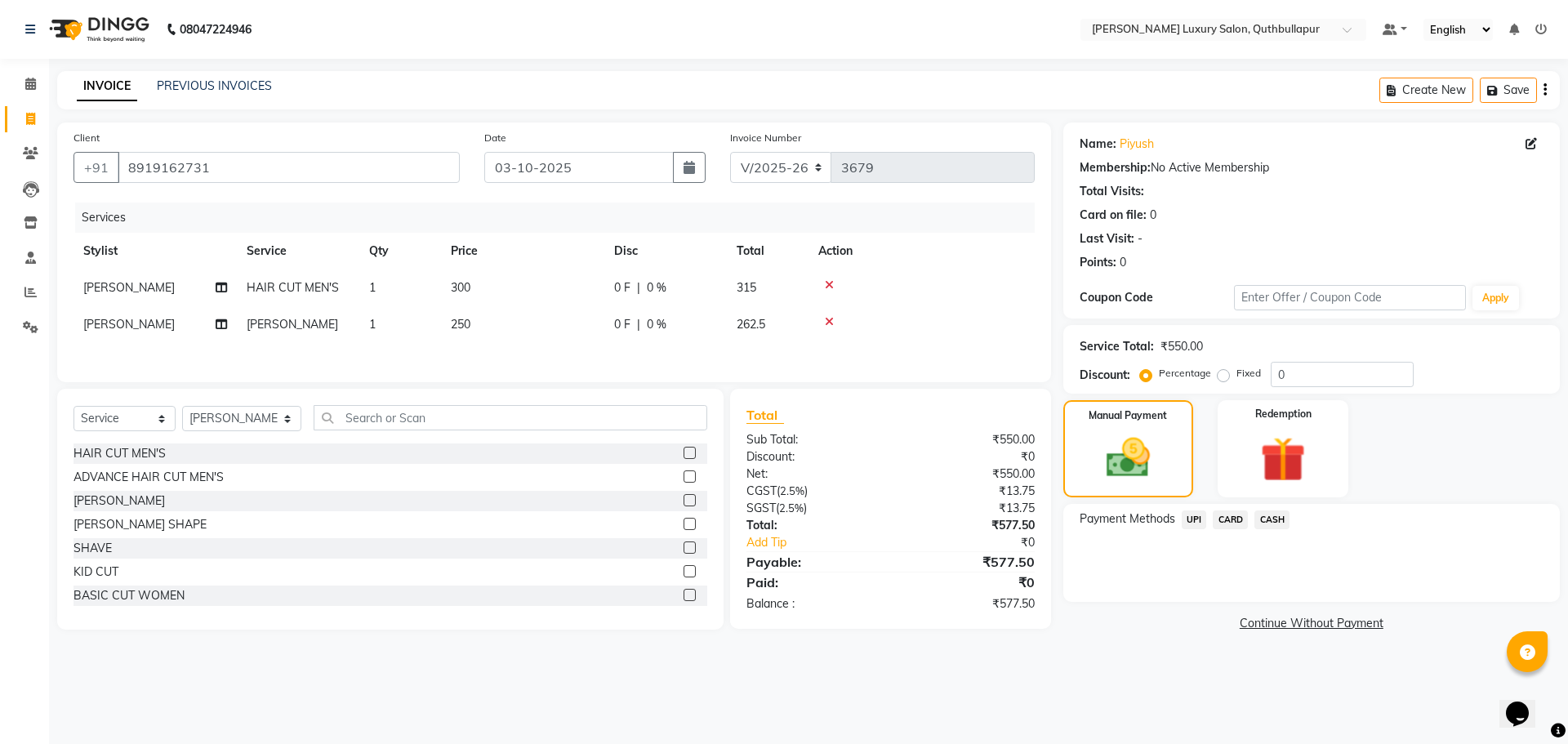
click at [1190, 513] on span "UPI" at bounding box center [1194, 519] width 25 height 18
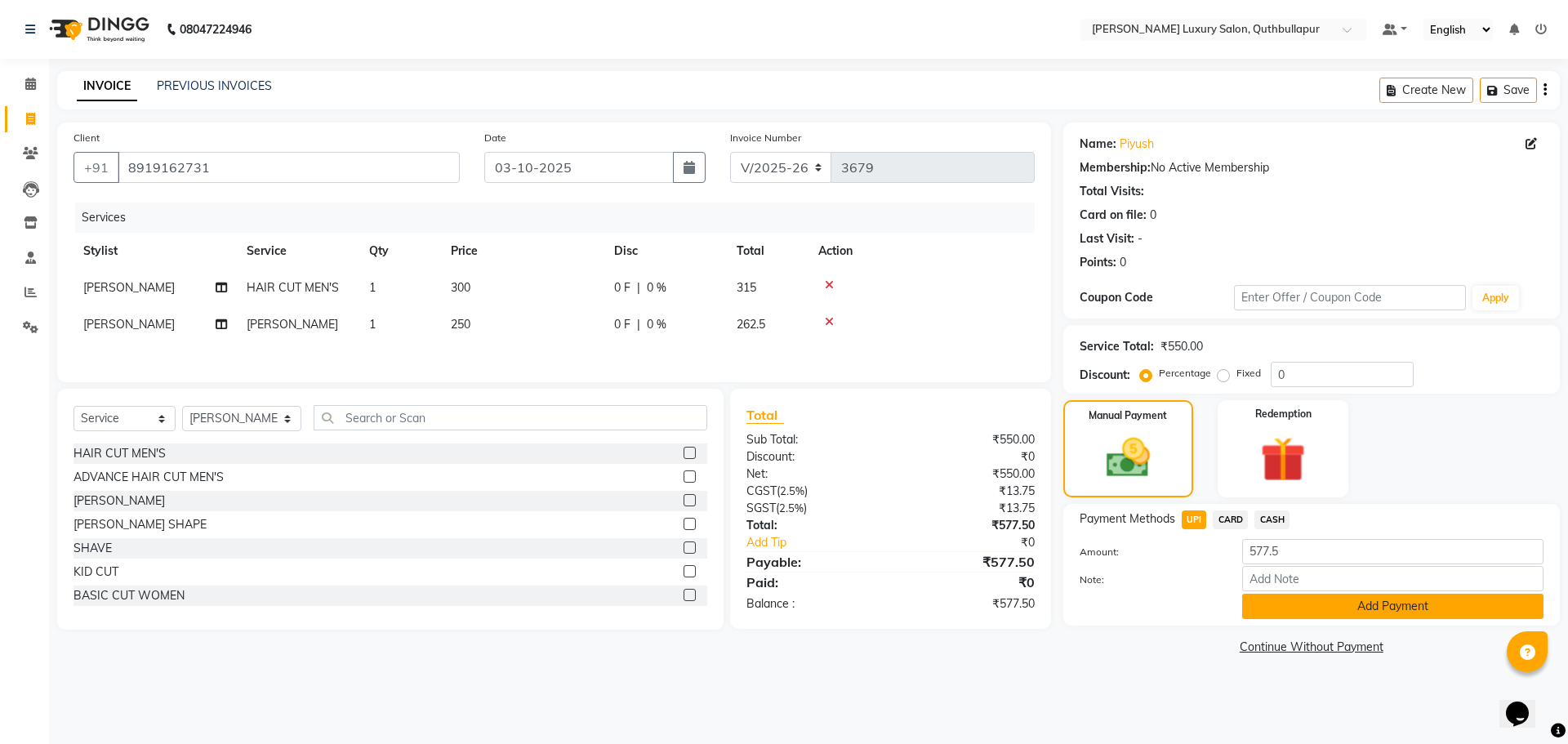
click at [1313, 615] on button "Add Payment" at bounding box center [1393, 606] width 301 height 25
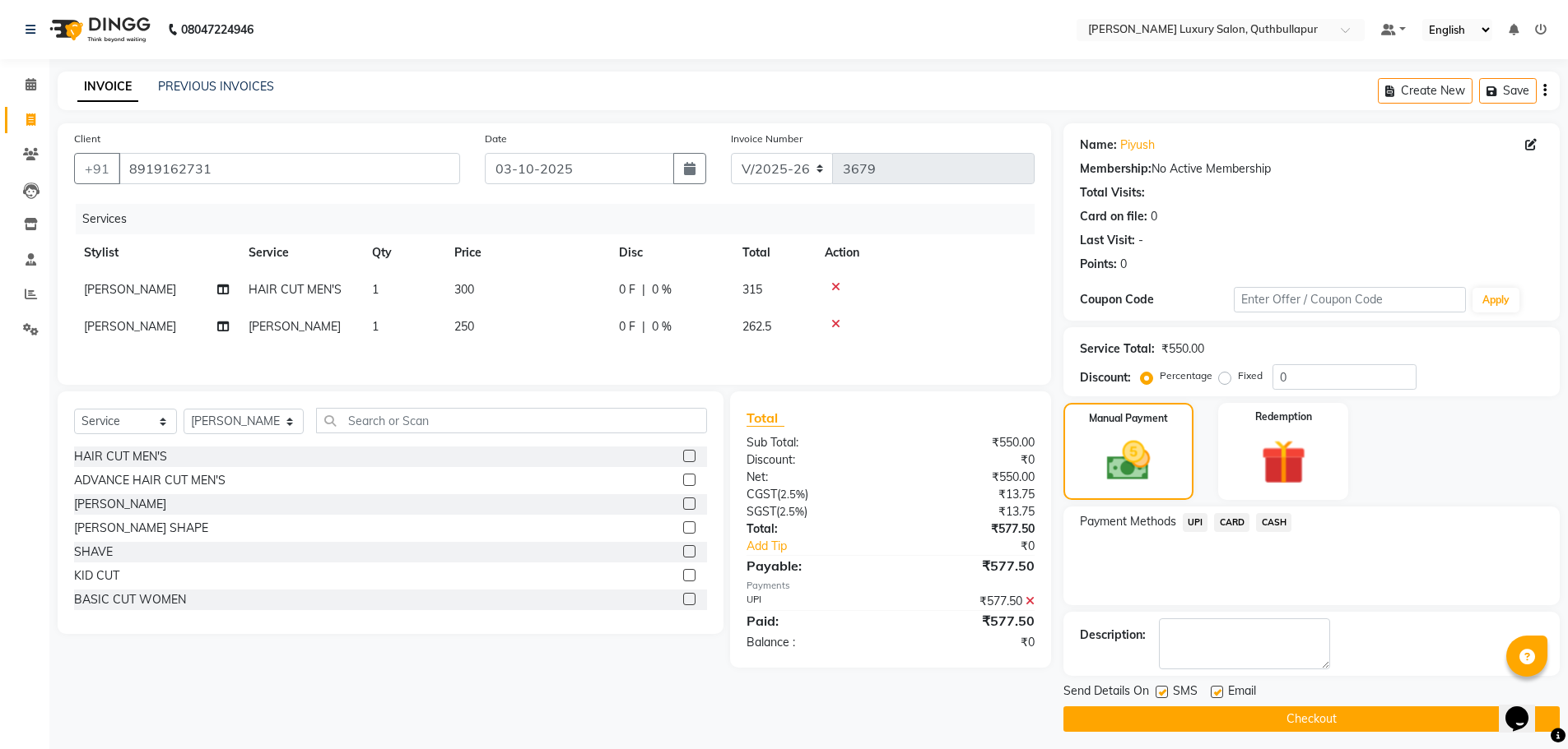
click at [1330, 716] on button "Checkout" at bounding box center [1311, 719] width 497 height 25
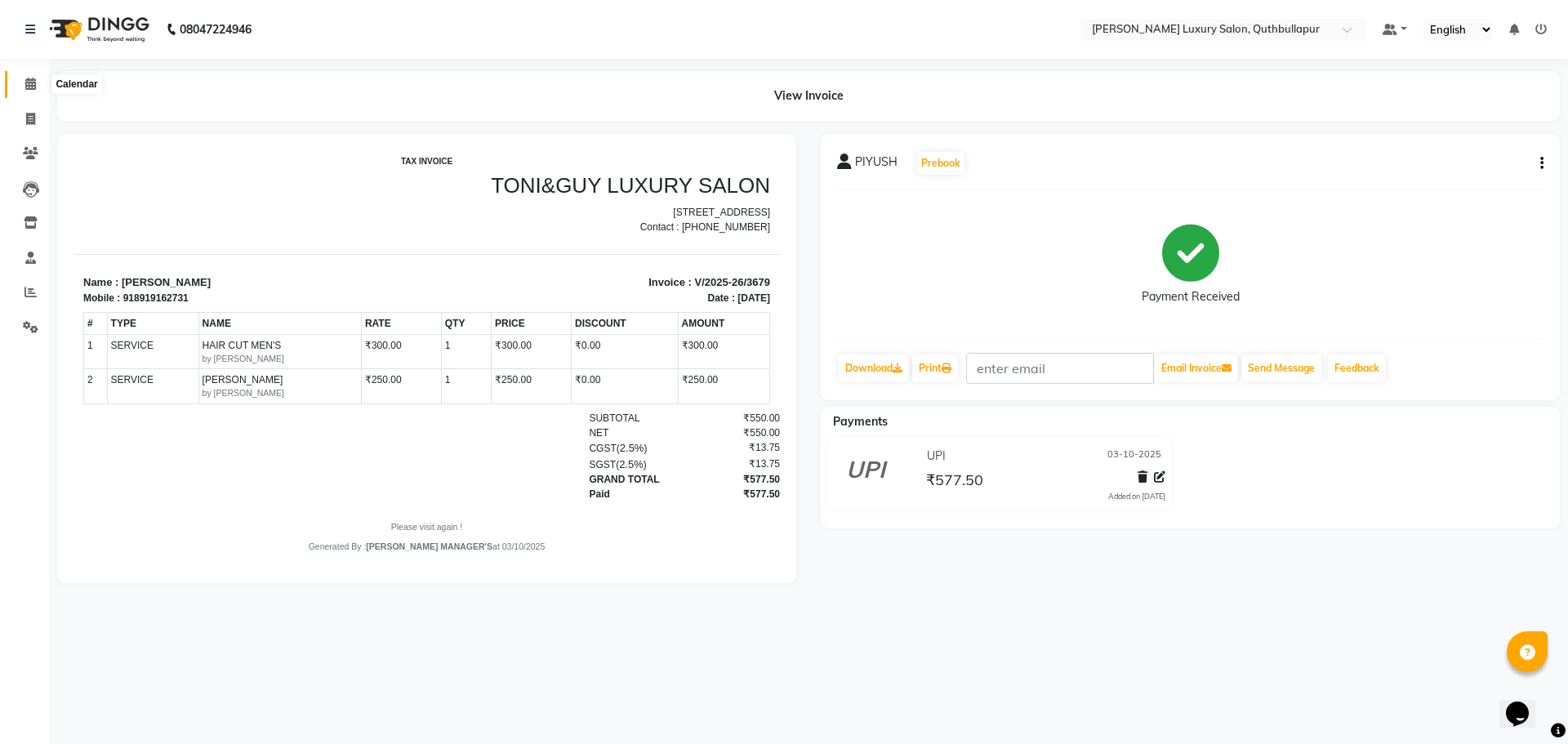
click at [23, 88] on span at bounding box center [31, 84] width 29 height 18
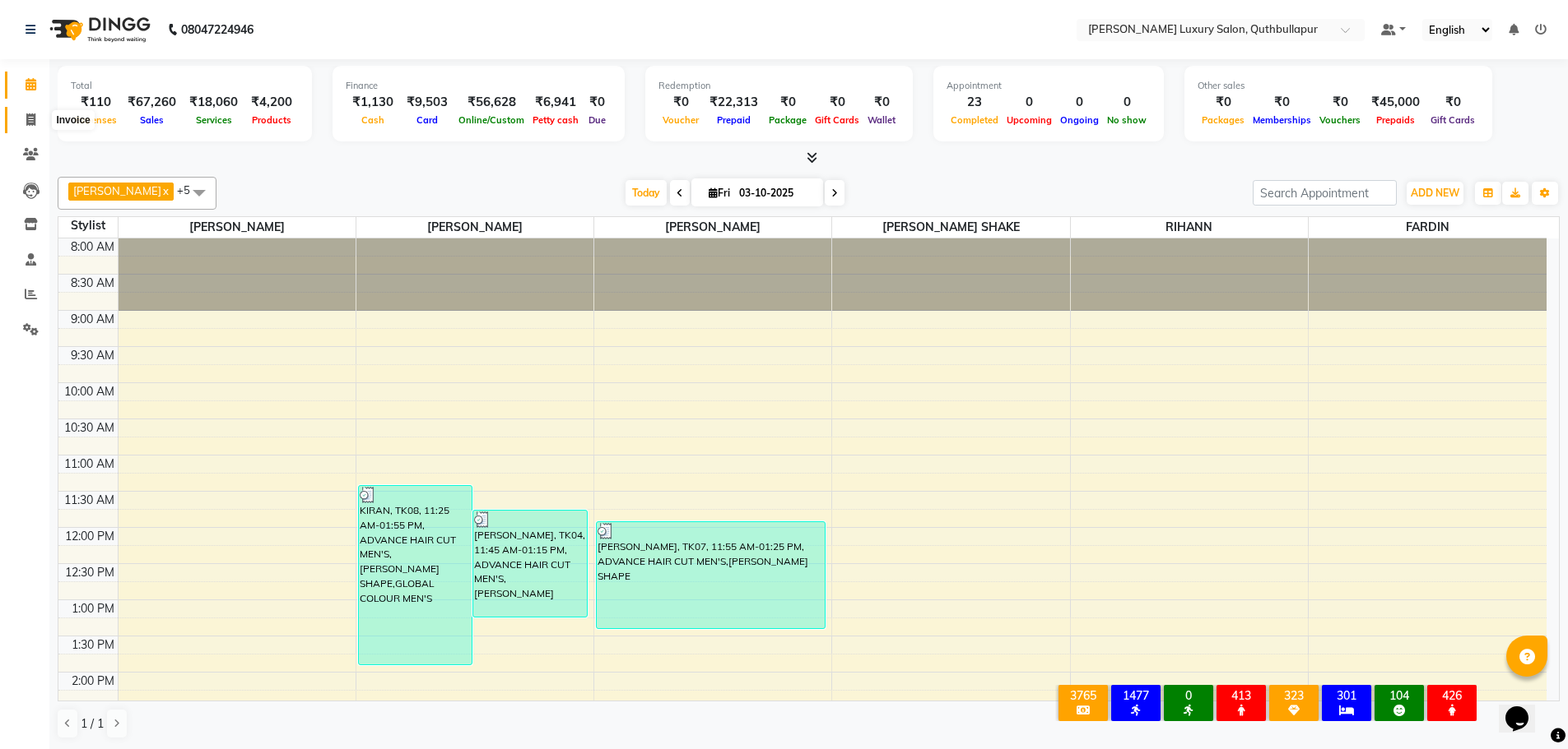
click at [32, 127] on span at bounding box center [31, 120] width 29 height 19
select select "service"
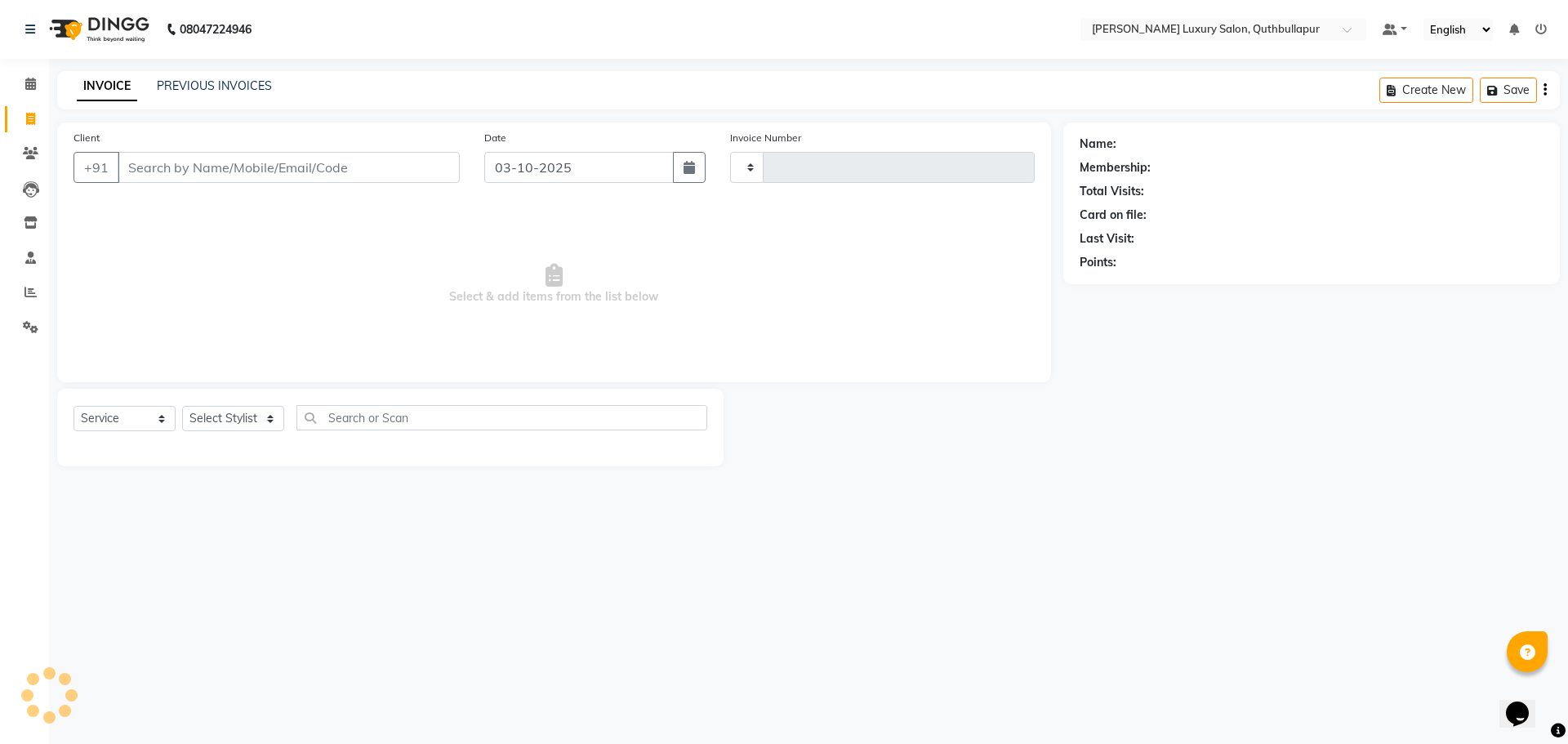
type input "3680"
select select "5816"
click at [157, 87] on link "PREVIOUS INVOICES" at bounding box center [214, 85] width 115 height 15
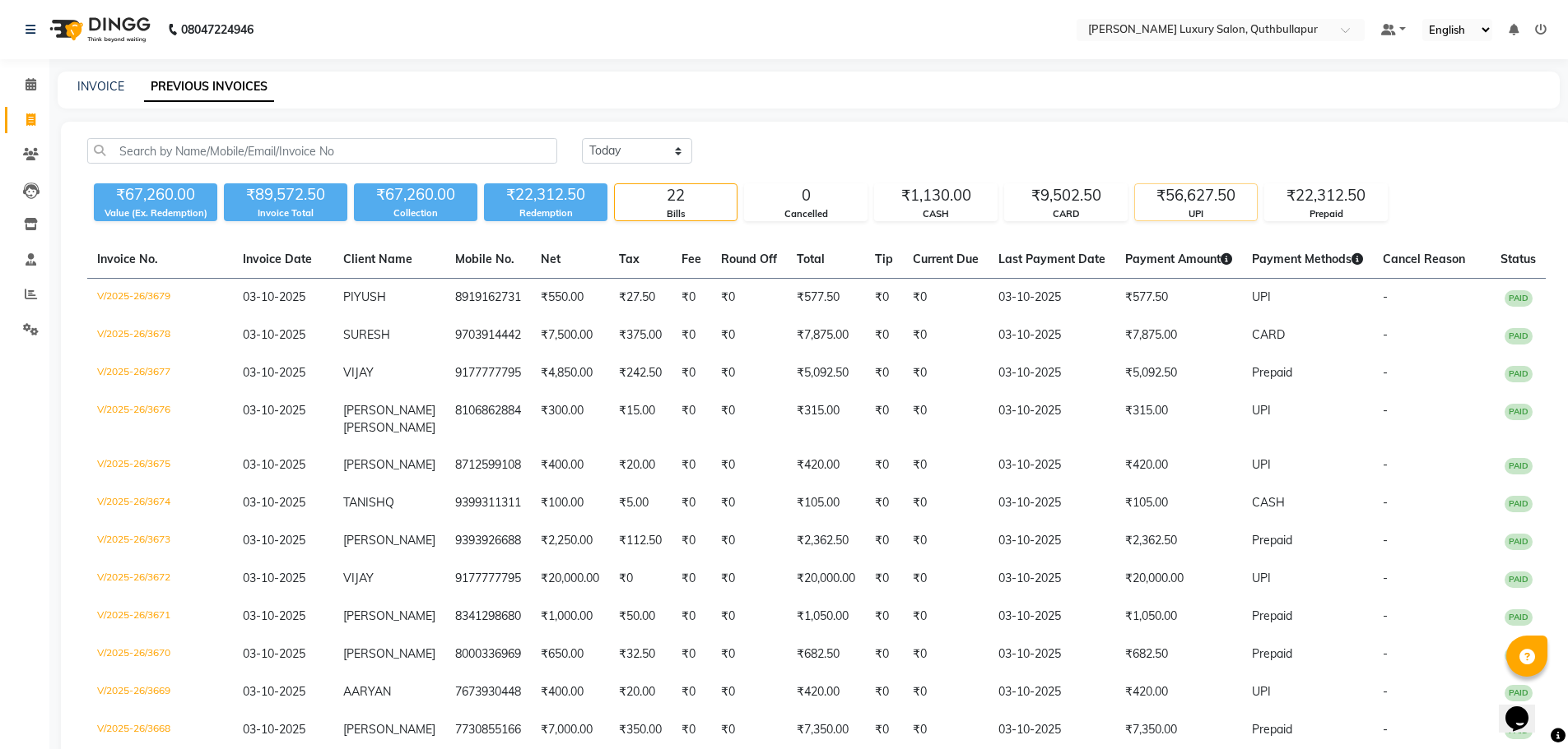
click at [1204, 201] on div "₹56,627.50" at bounding box center [1195, 196] width 122 height 23
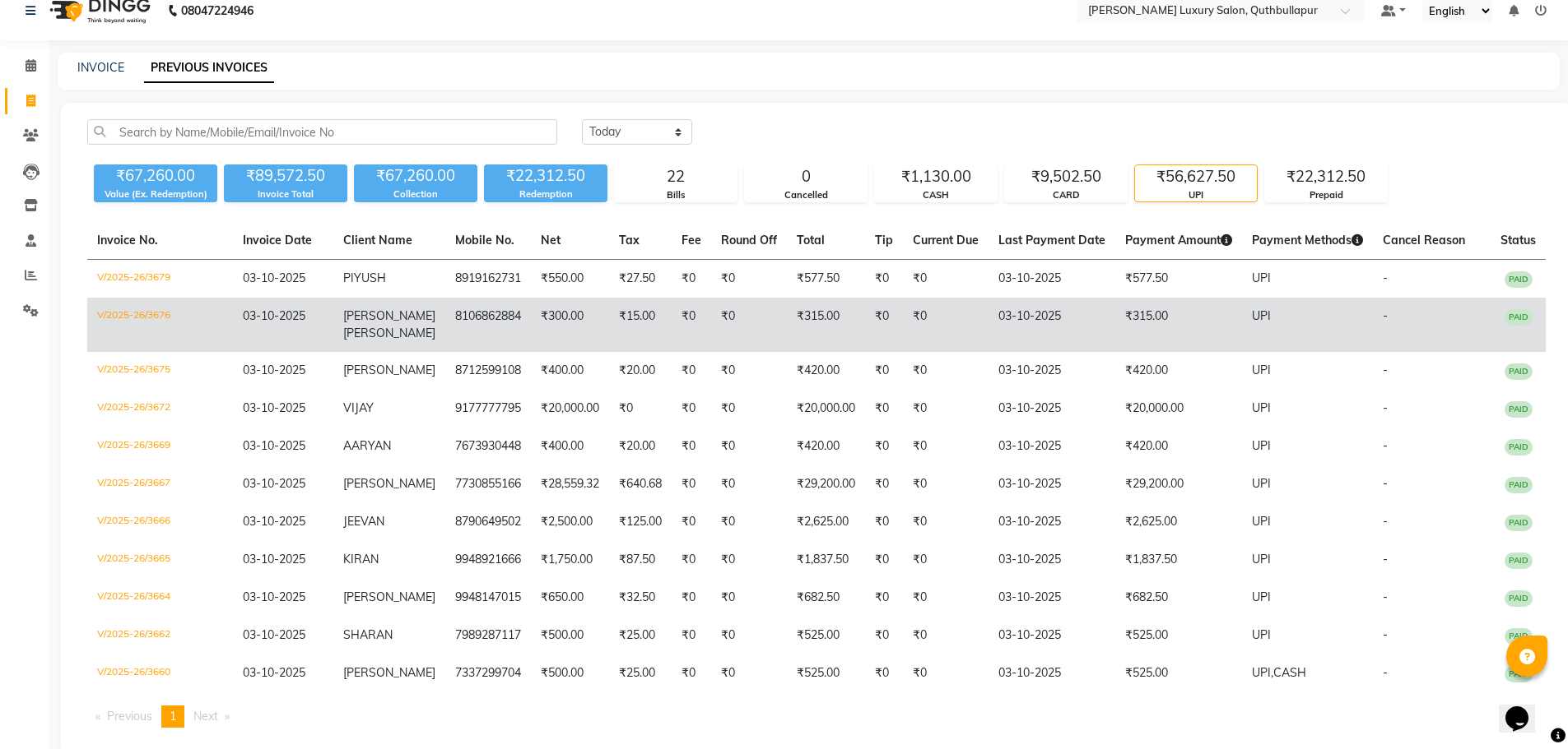
scroll to position [52, 0]
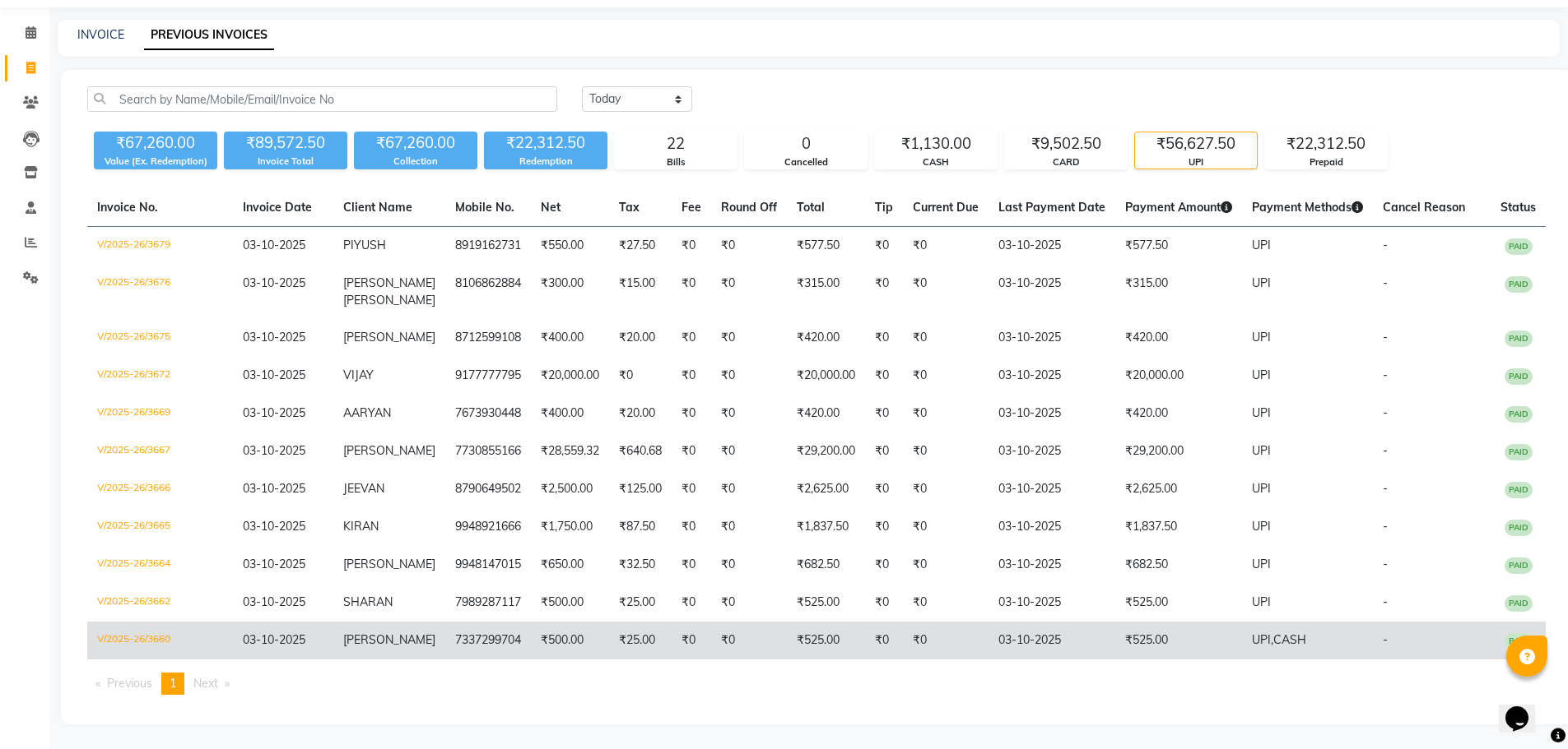
click at [1198, 644] on td "₹525.00" at bounding box center [1179, 641] width 127 height 38
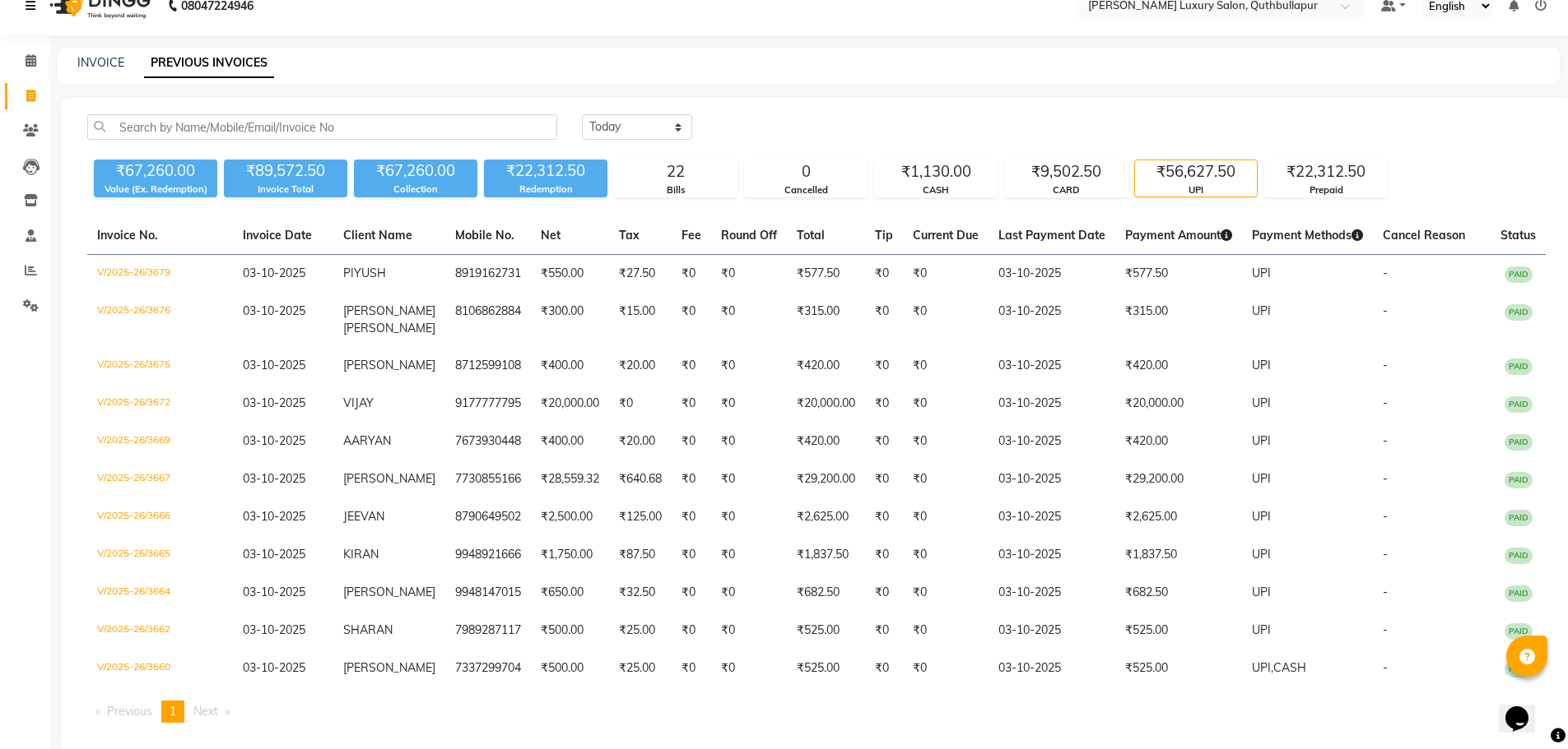
scroll to position [0, 0]
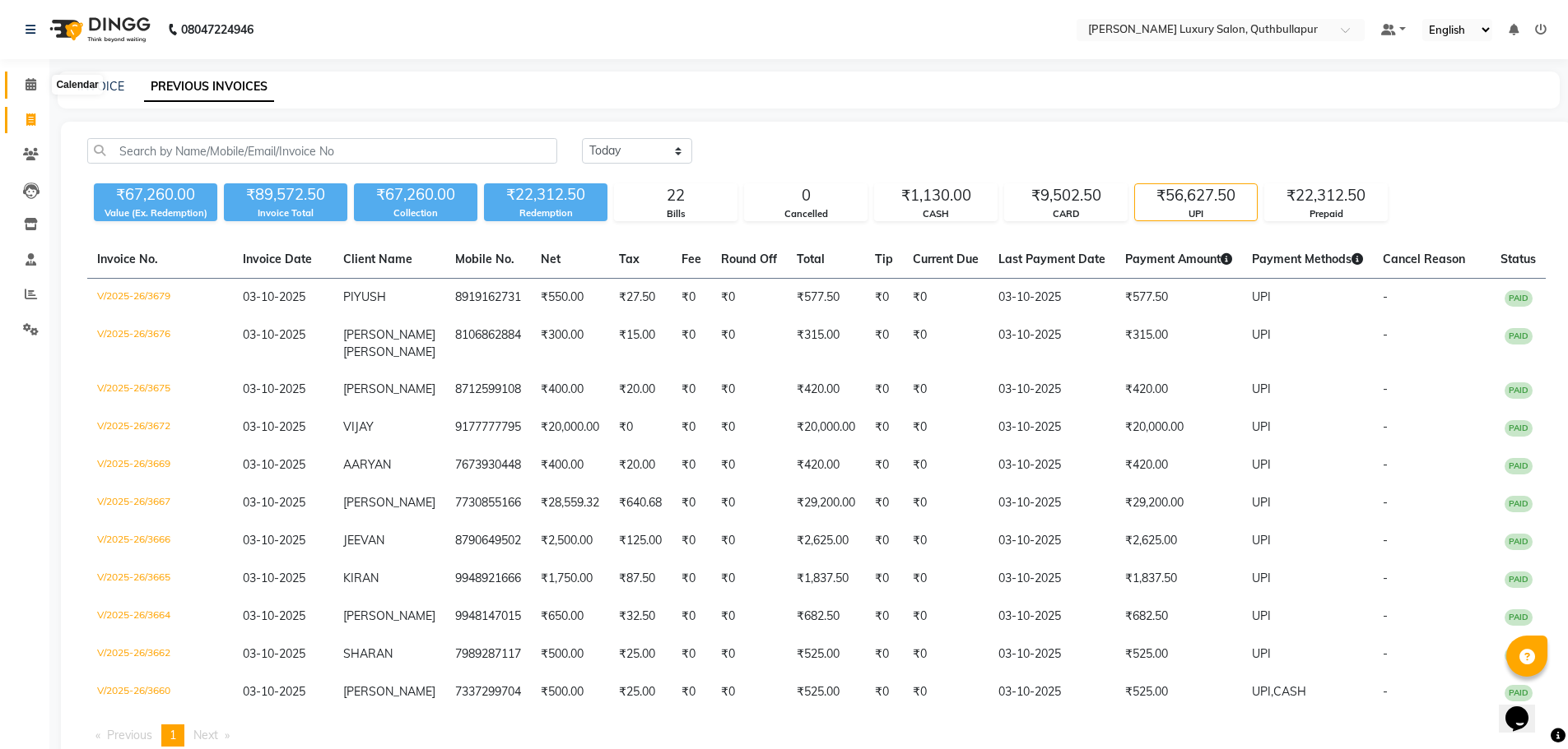
click at [31, 85] on icon at bounding box center [30, 84] width 11 height 13
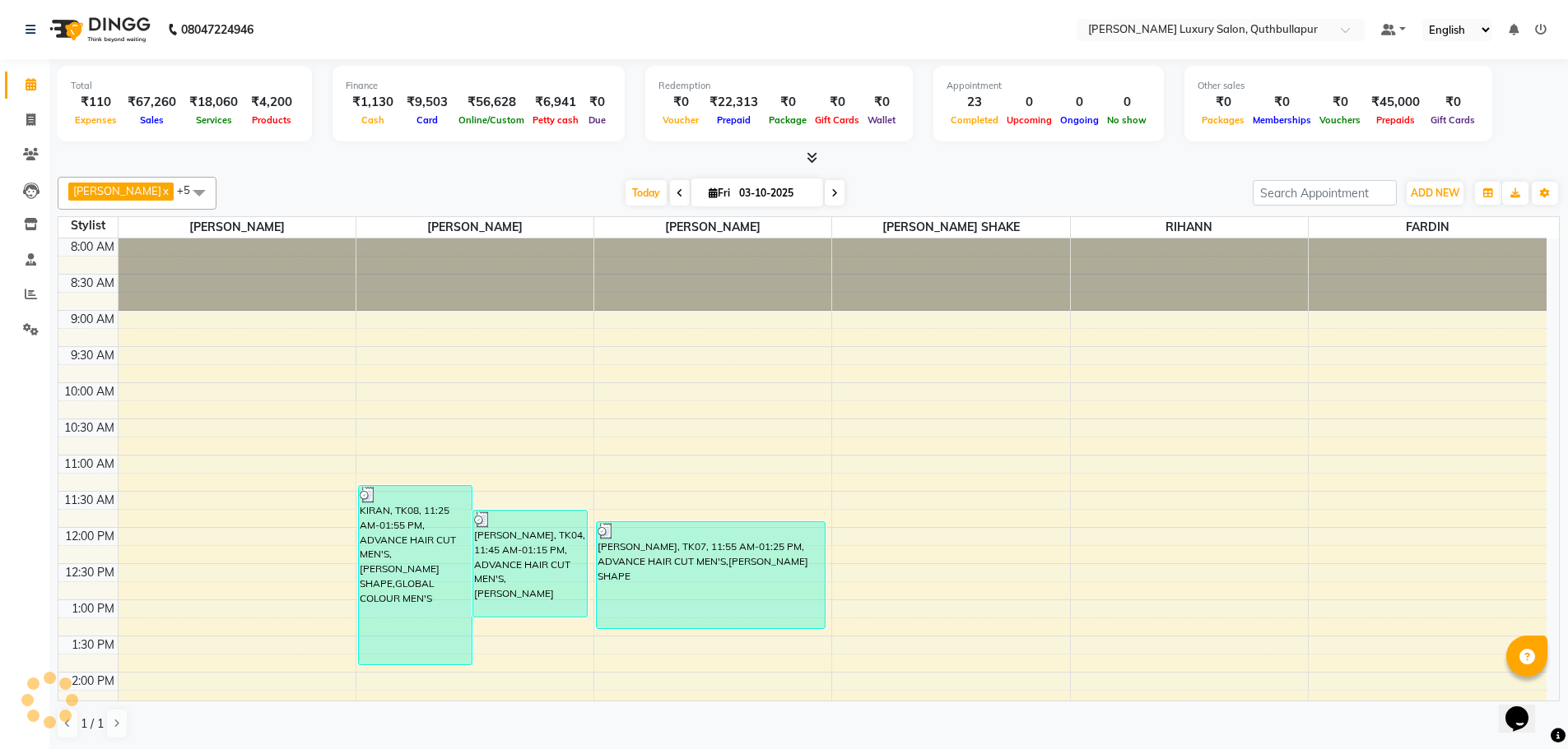
scroll to position [478, 0]
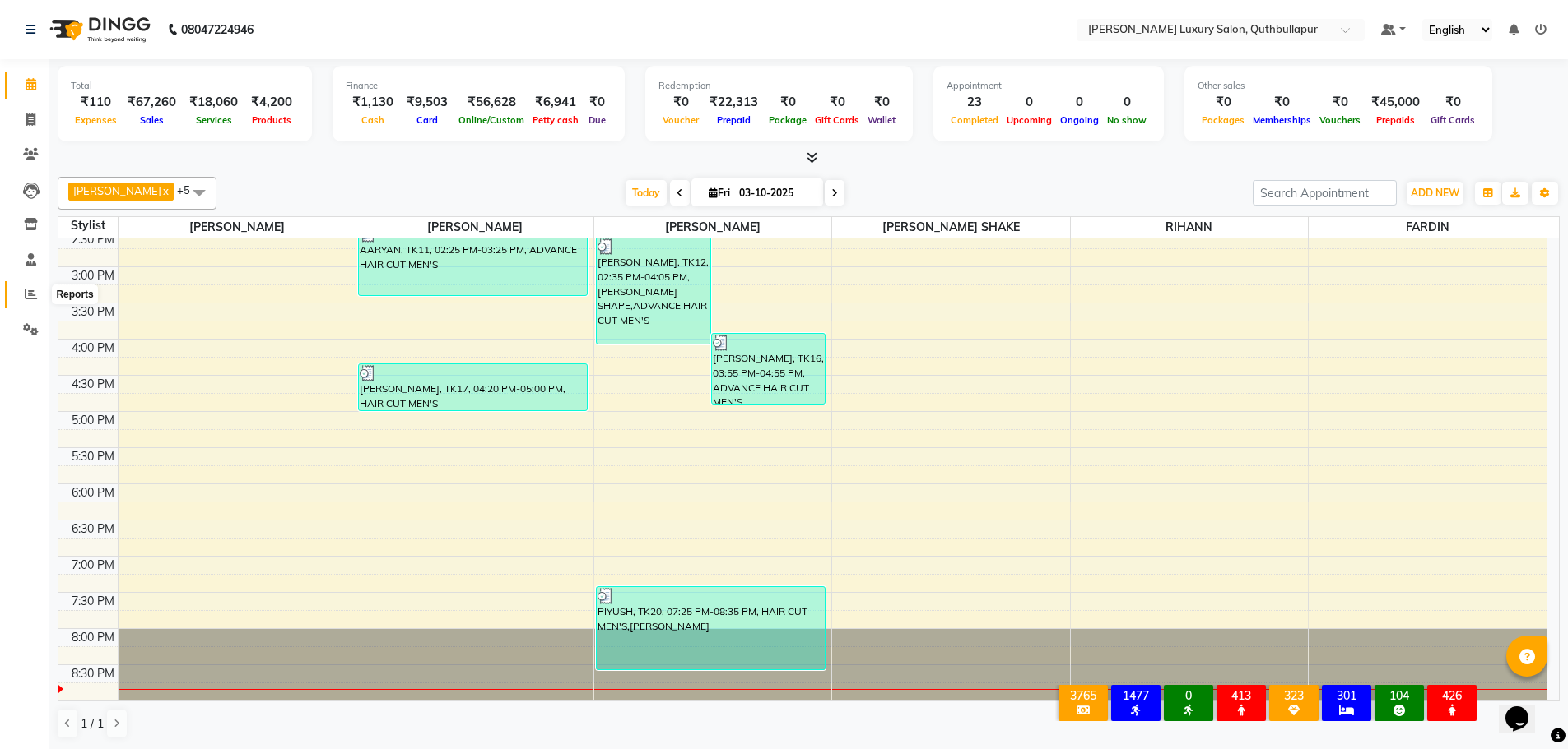
click at [21, 293] on span at bounding box center [31, 295] width 29 height 19
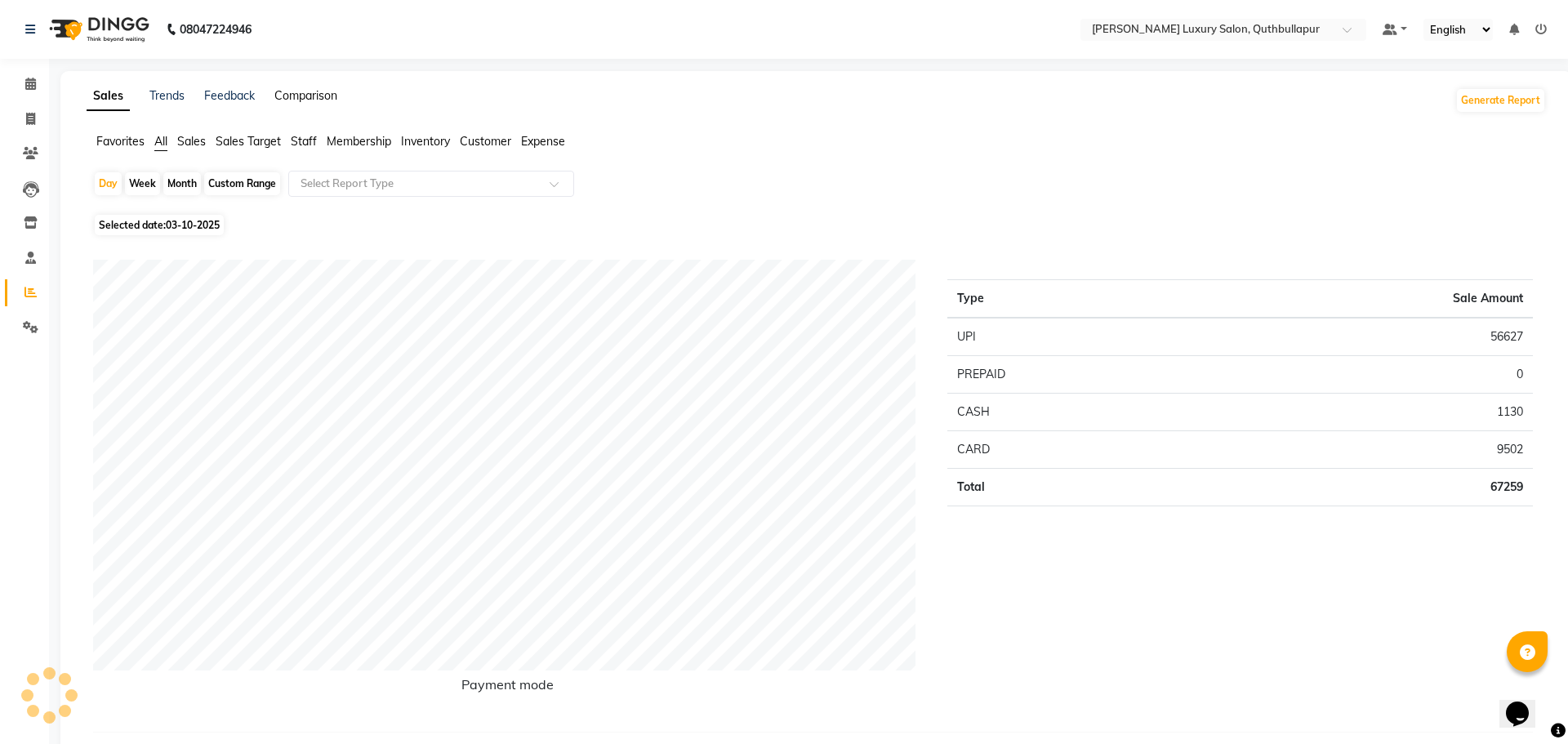
click at [292, 95] on link "Comparison" at bounding box center [305, 95] width 63 height 15
select select "single_date"
select select "single_date_dash"
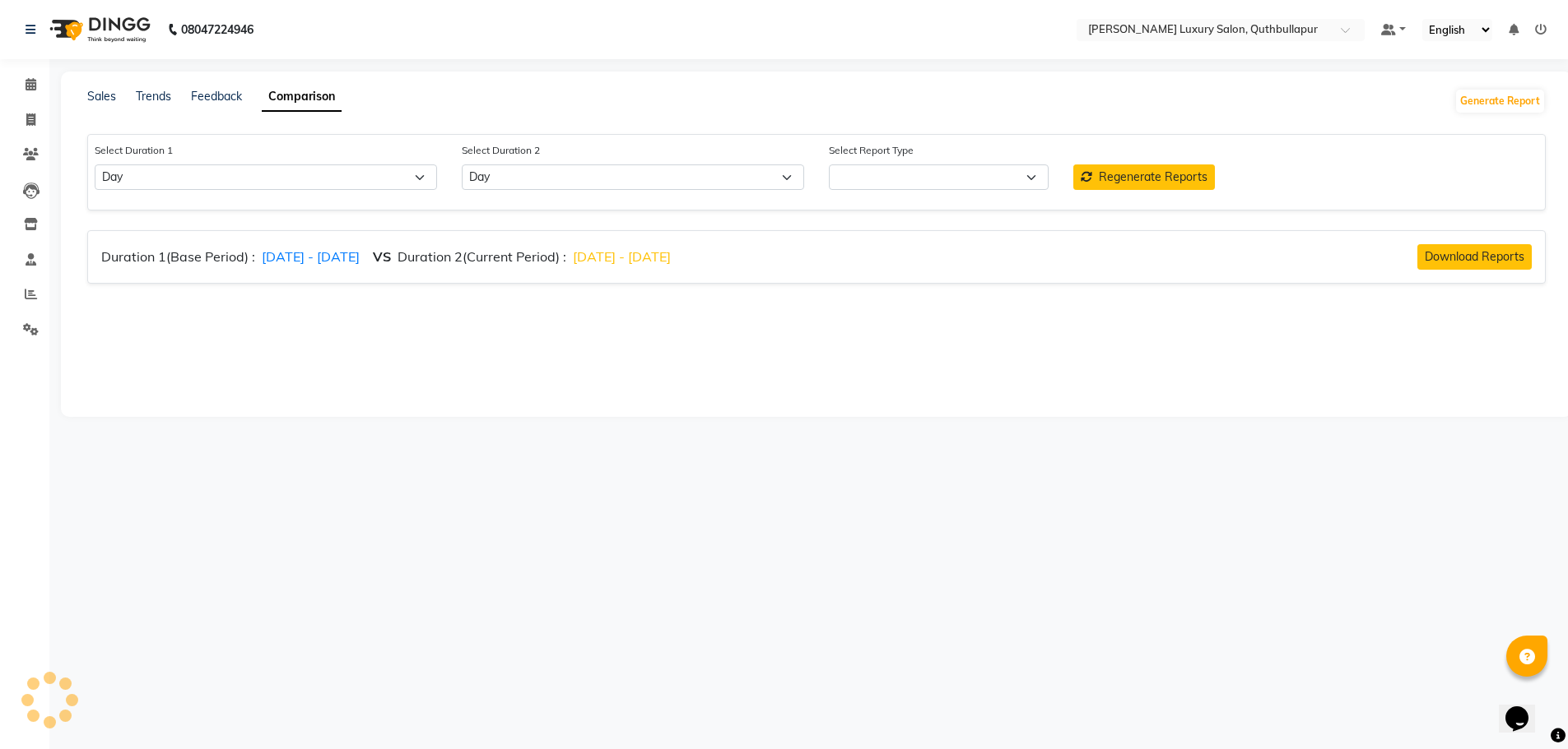
select select "comparison_report"
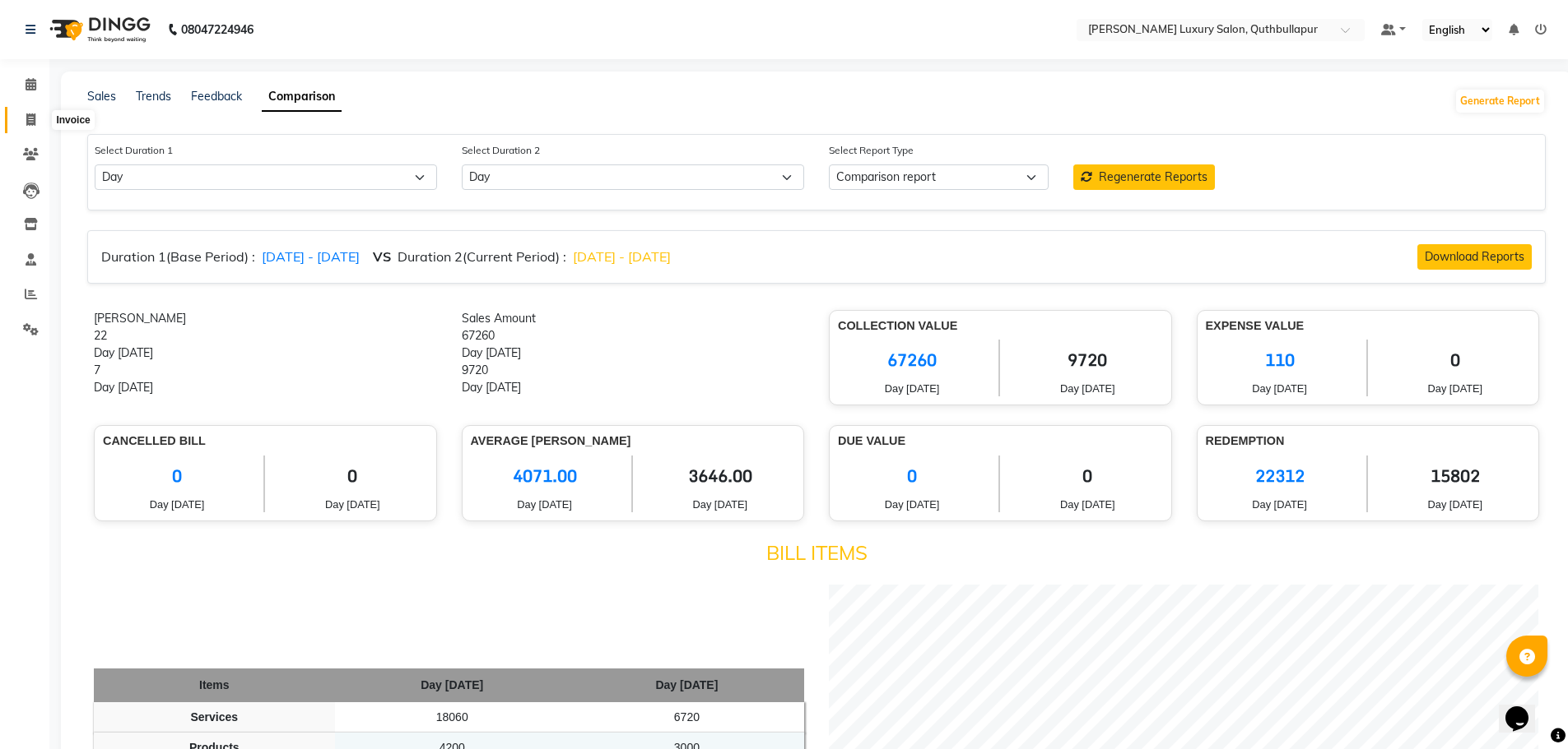
drag, startPoint x: 34, startPoint y: 129, endPoint x: 56, endPoint y: 123, distance: 22.8
click at [34, 129] on span at bounding box center [31, 120] width 29 height 19
select select "service"
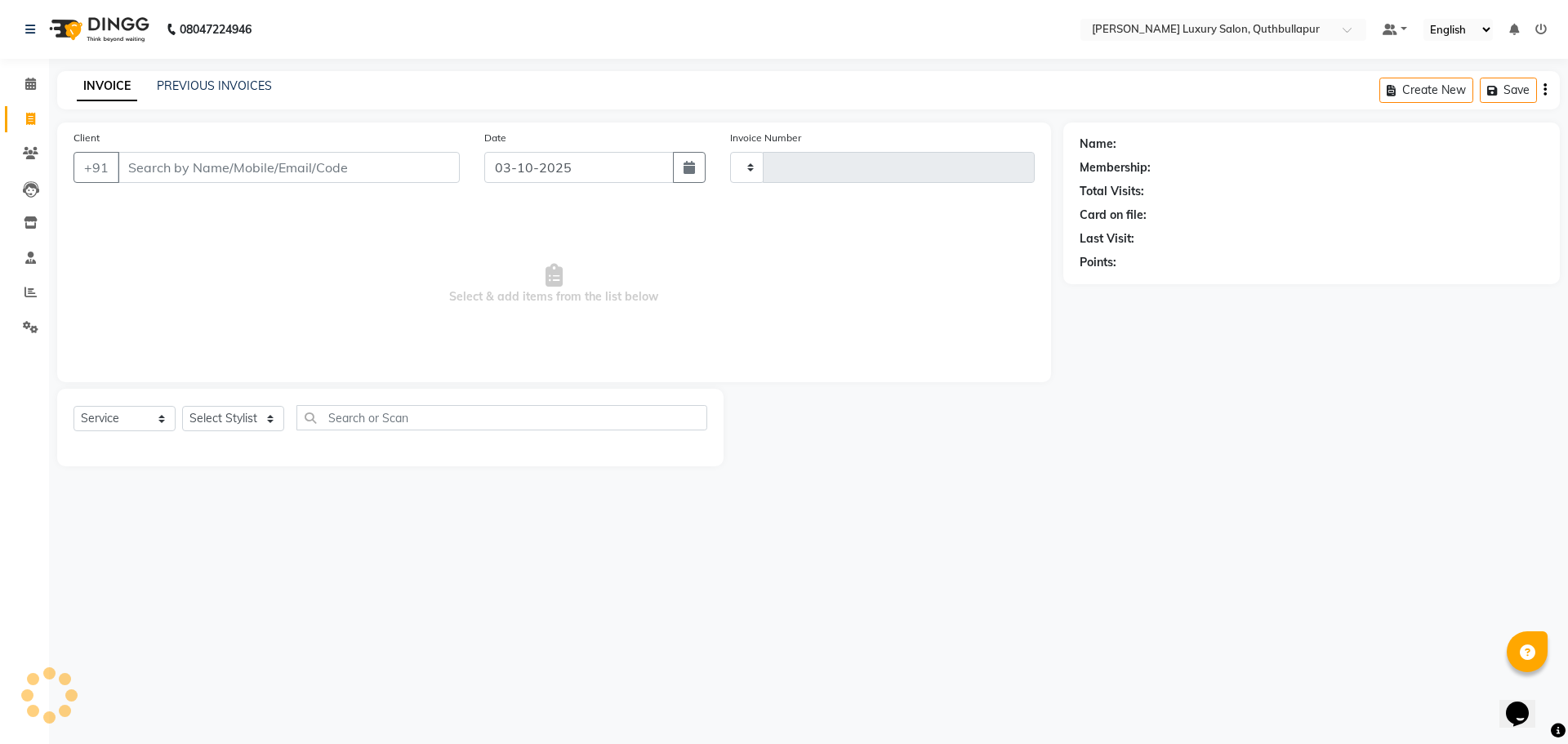
type input "3680"
select select "5816"
click at [216, 87] on link "PREVIOUS INVOICES" at bounding box center [214, 85] width 115 height 15
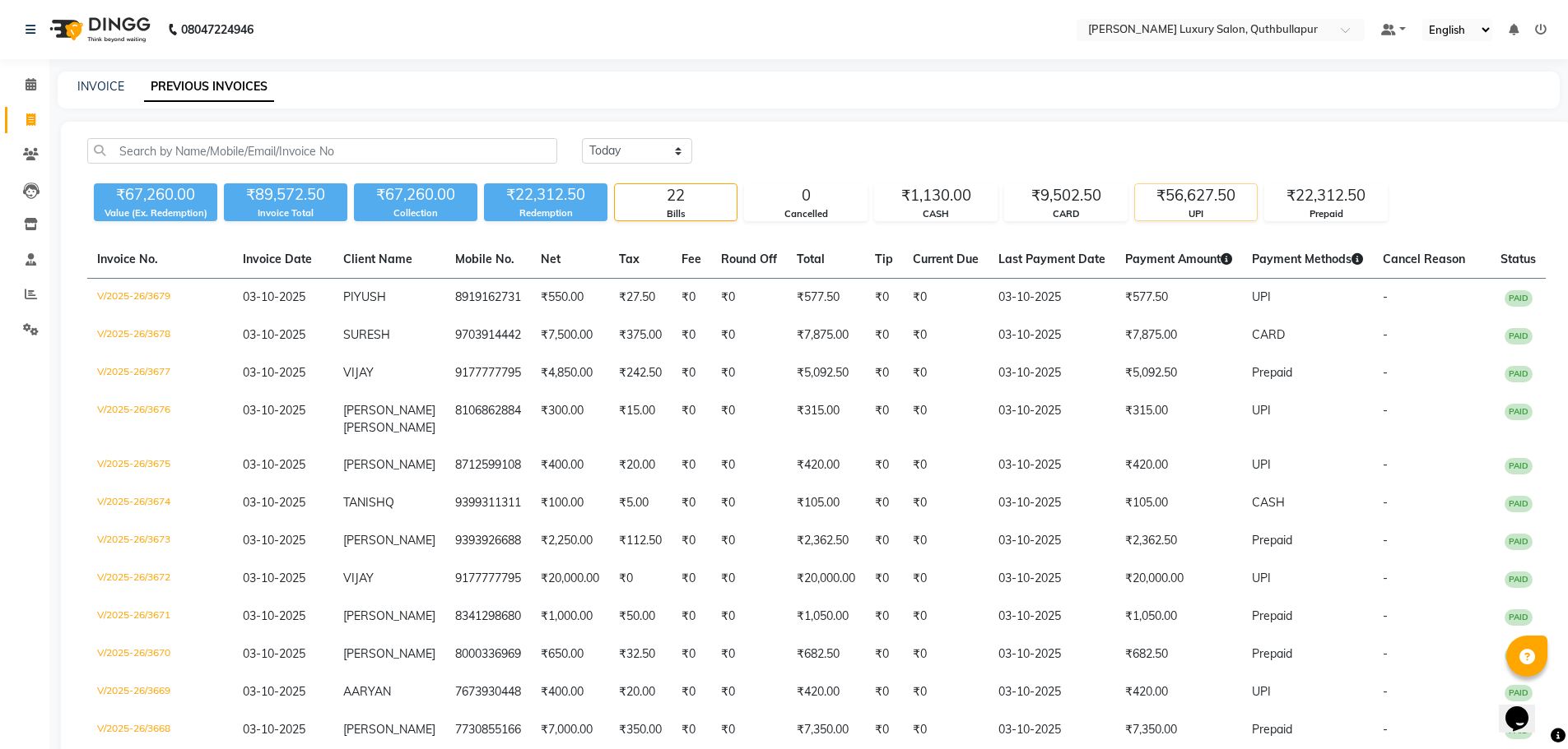
click at [1190, 213] on div "UPI" at bounding box center [1195, 215] width 122 height 14
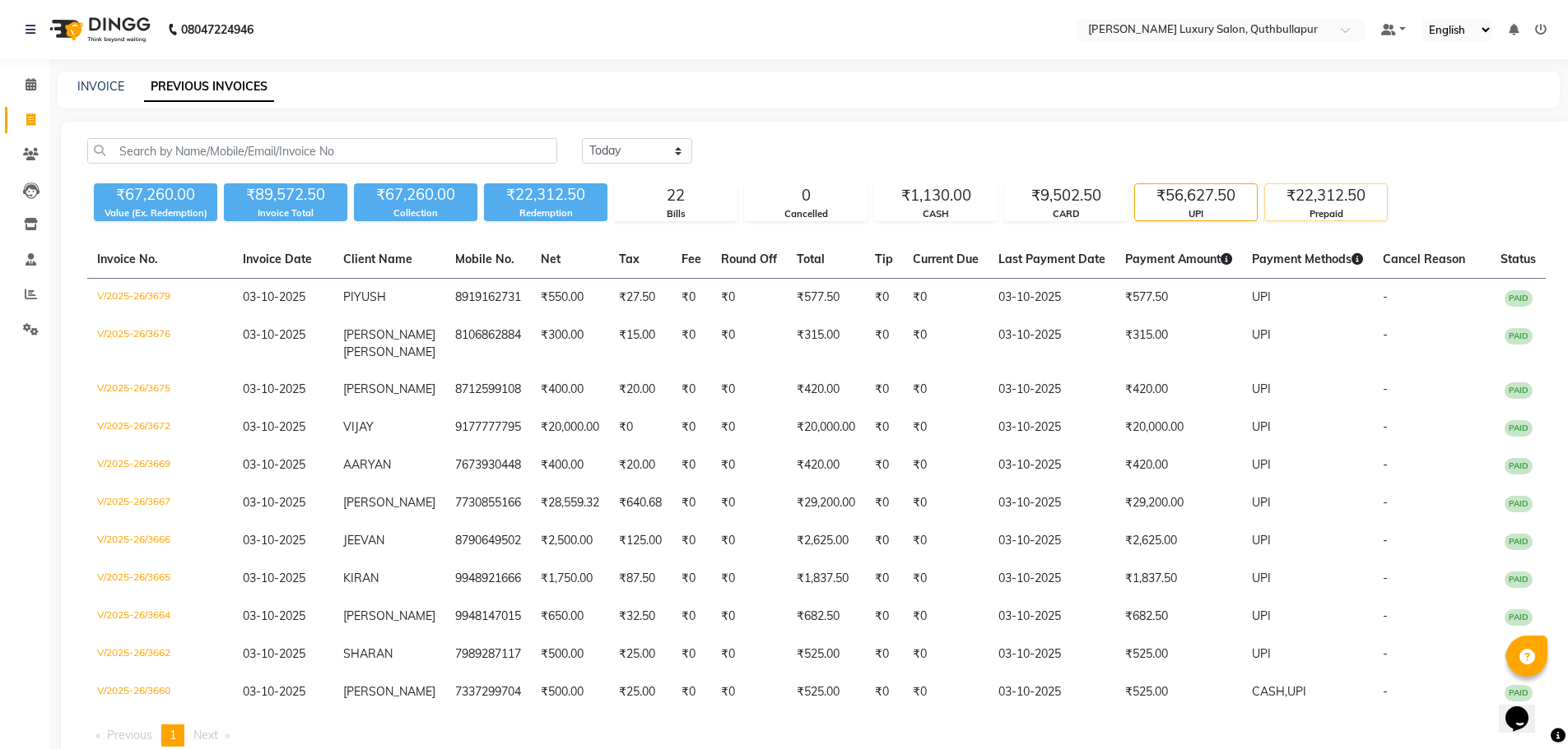
click at [1347, 186] on div "₹22,312.50" at bounding box center [1325, 196] width 122 height 23
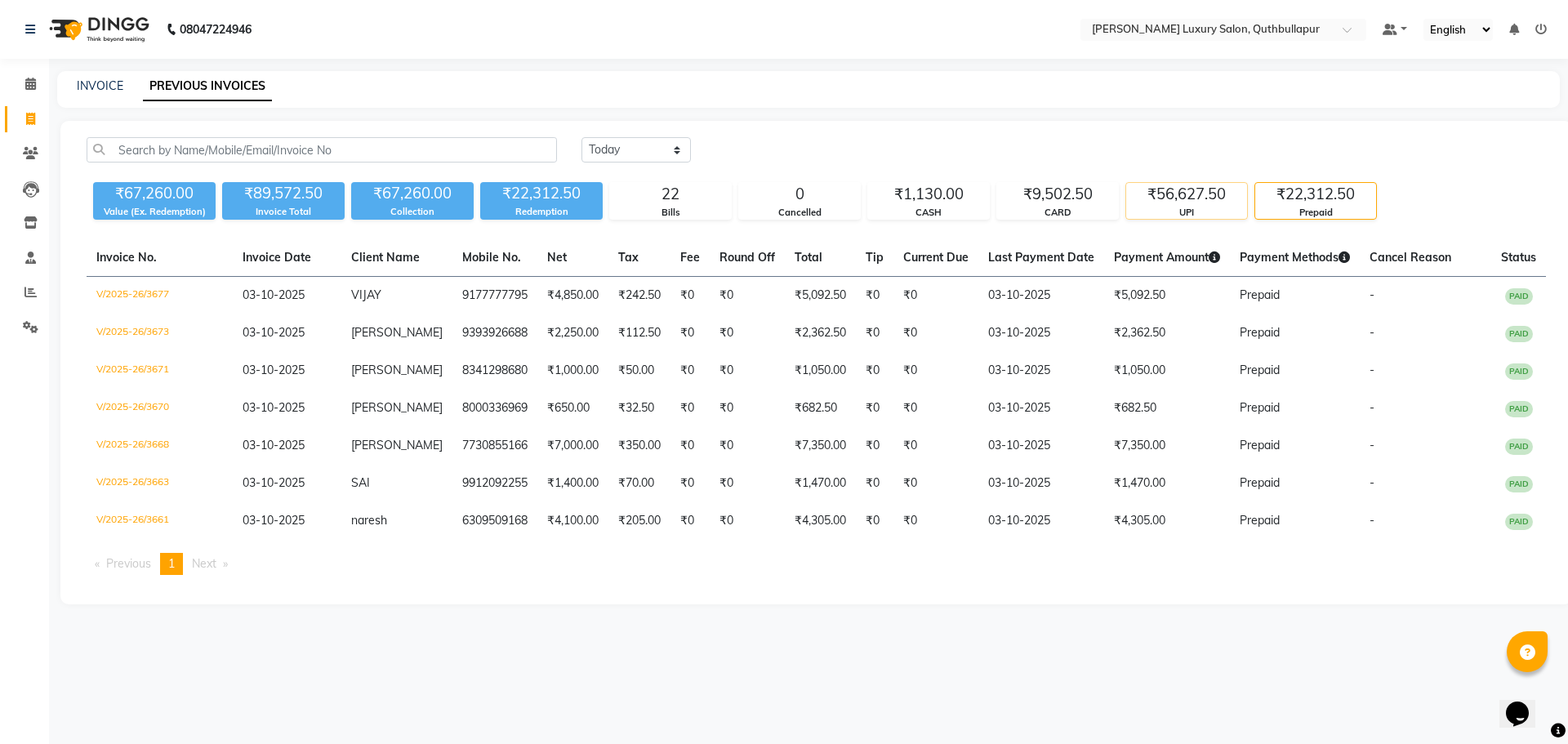
click at [1193, 206] on div "UPI" at bounding box center [1186, 213] width 121 height 14
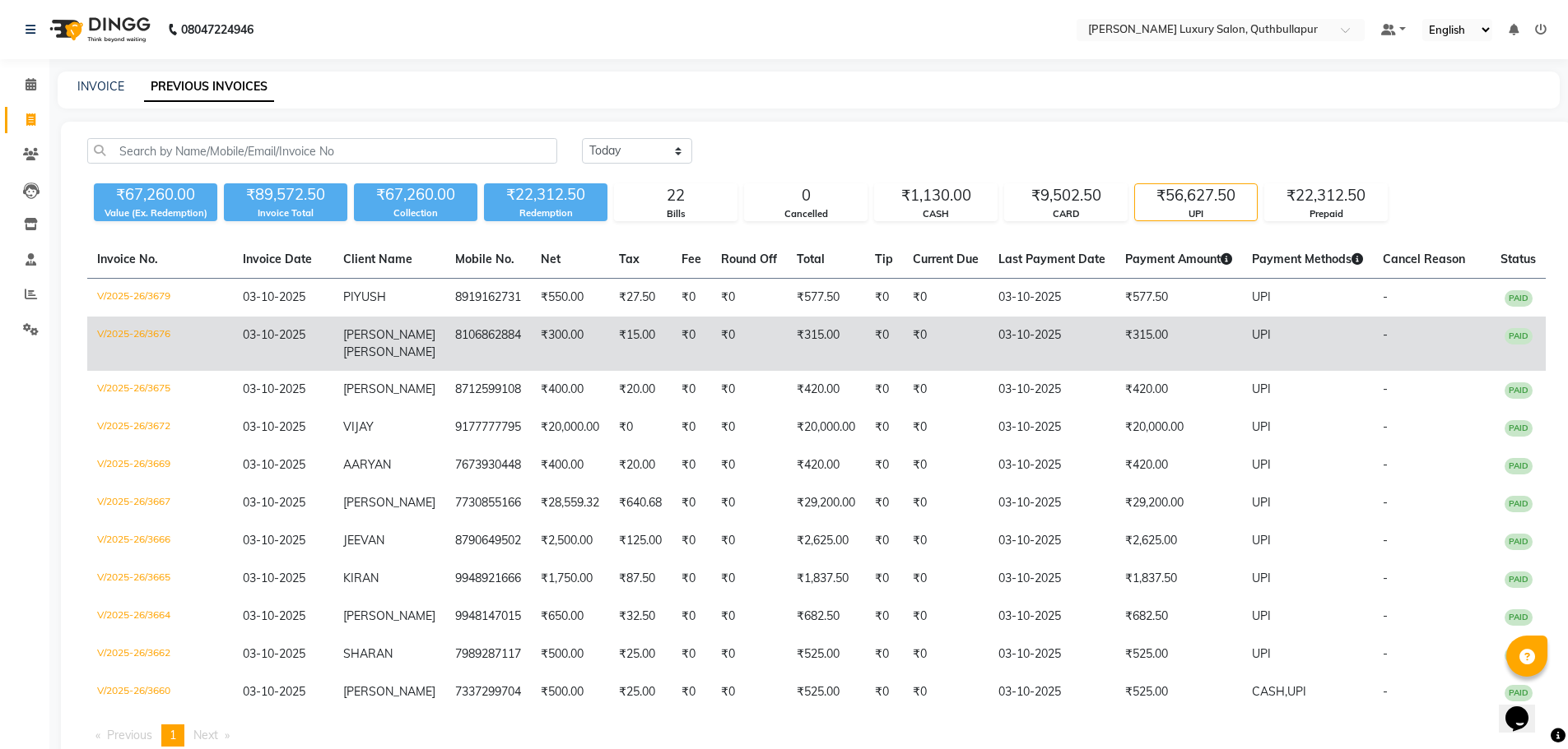
scroll to position [52, 0]
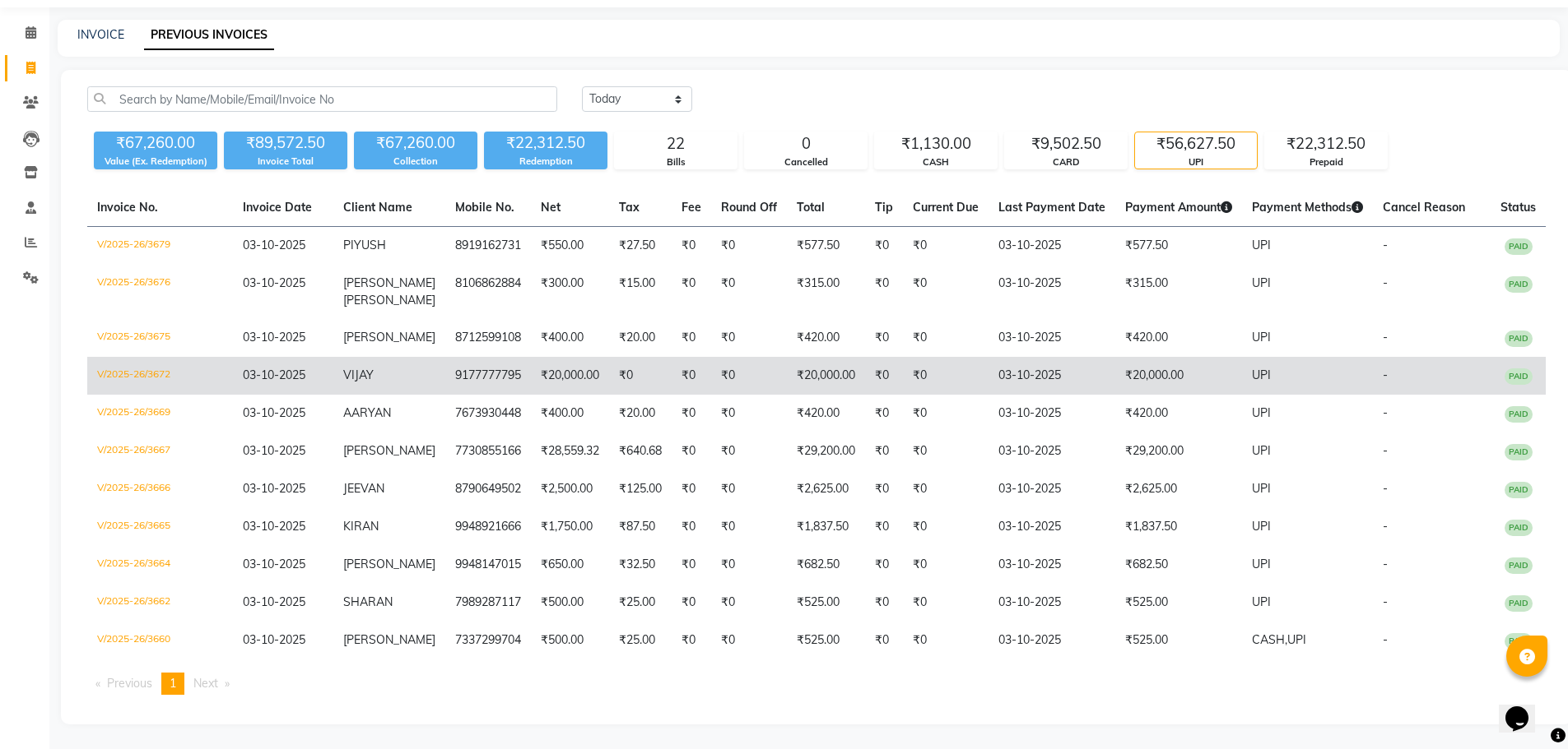
click at [1214, 370] on td "₹20,000.00" at bounding box center [1179, 375] width 127 height 38
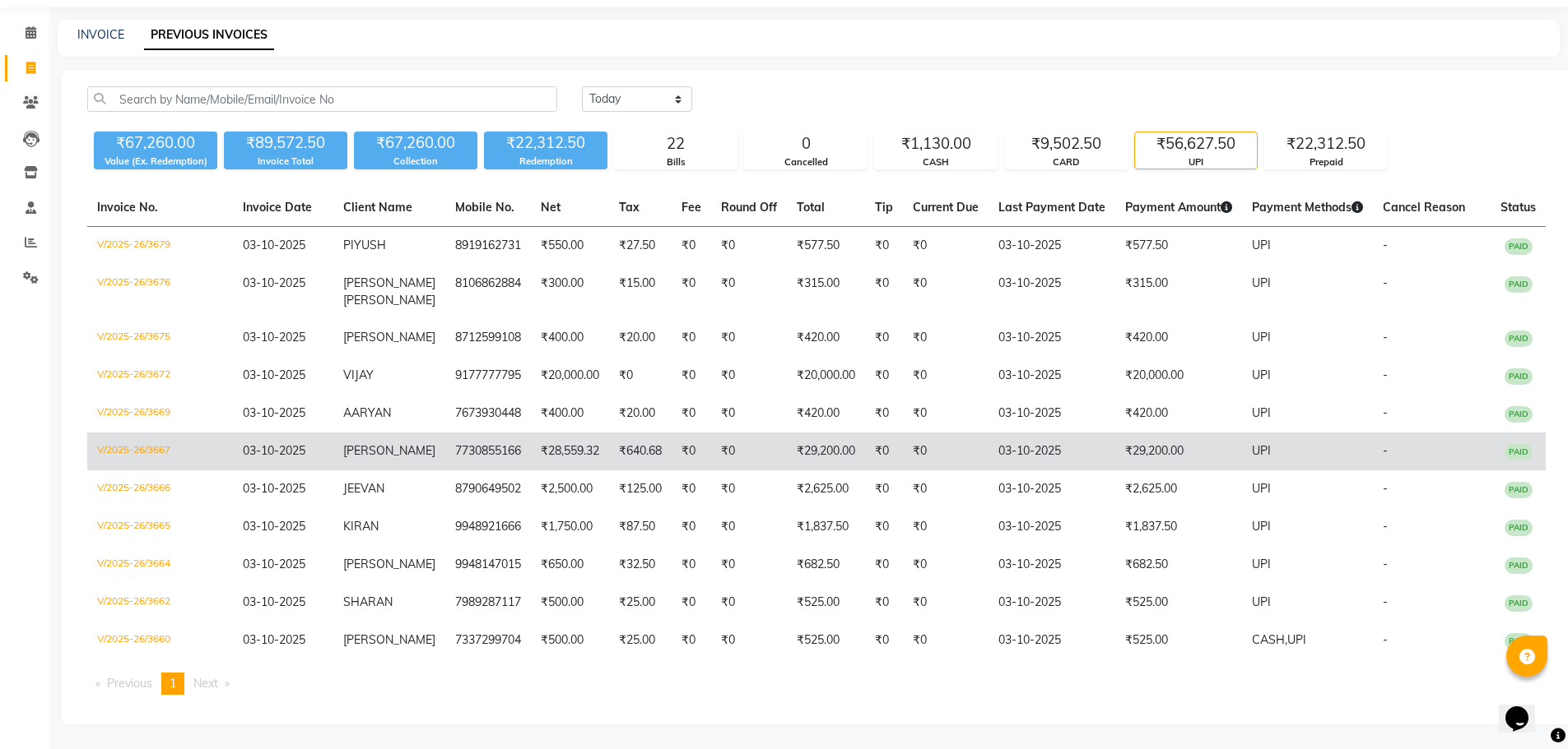
click at [1135, 457] on td "₹29,200.00" at bounding box center [1179, 452] width 127 height 38
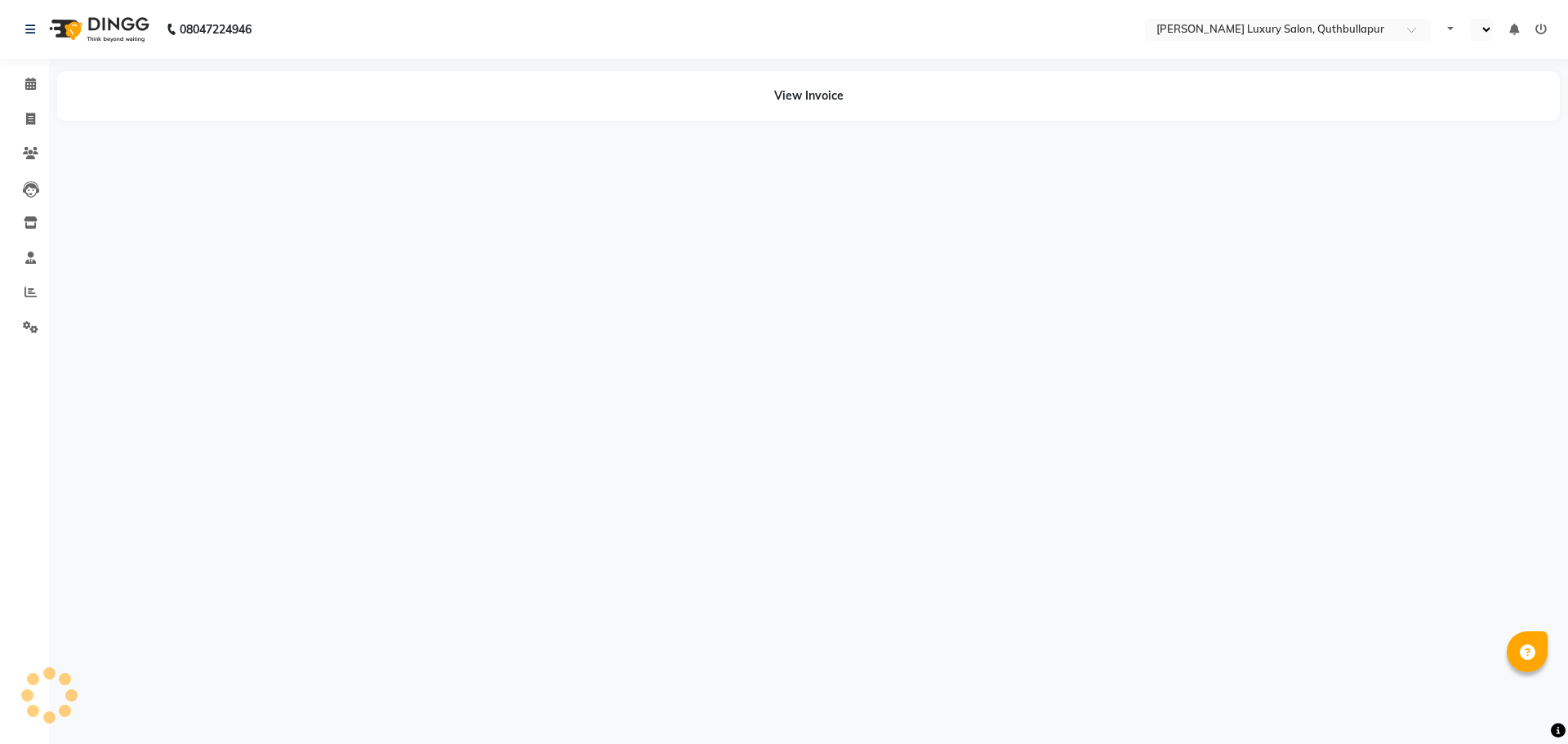
select select "en"
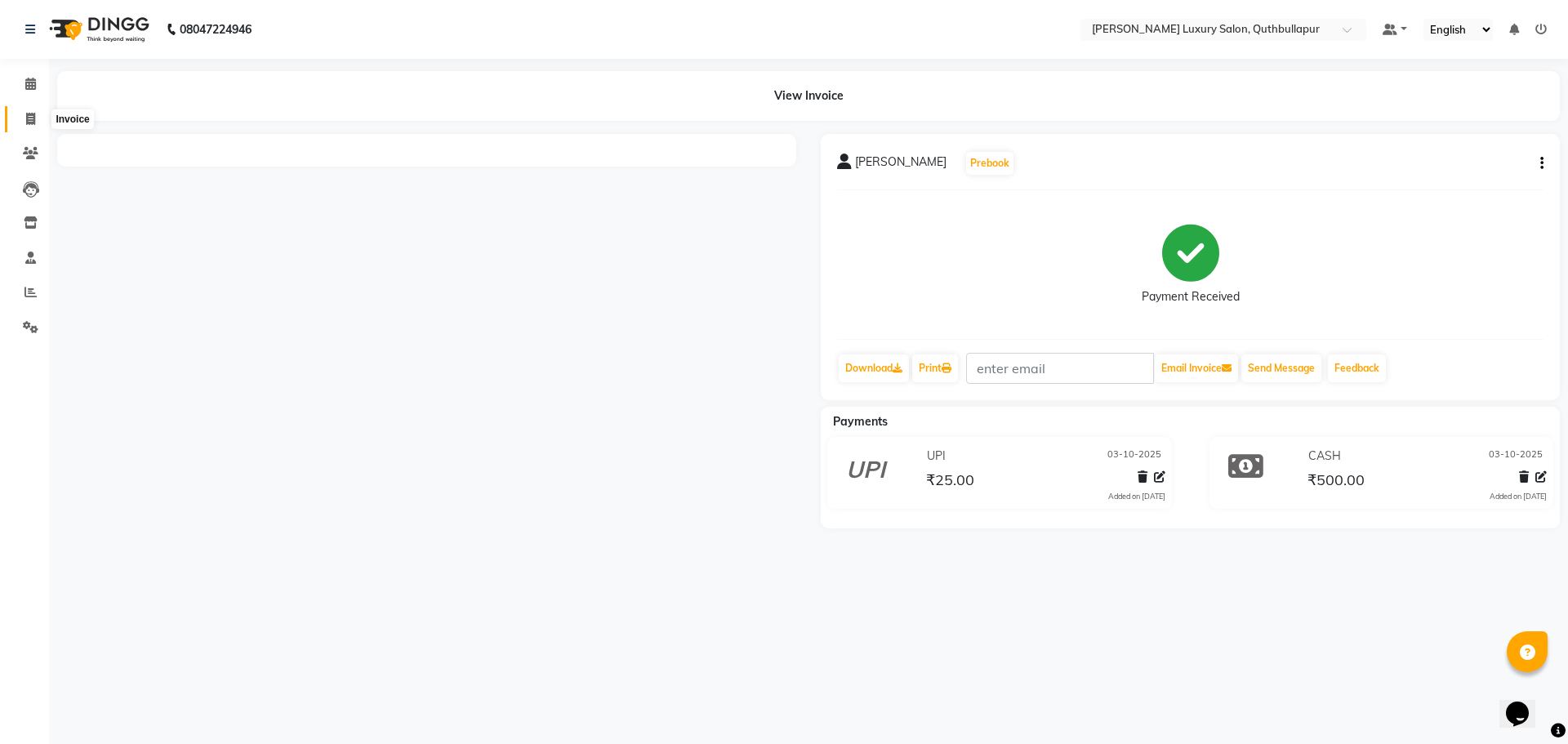
click at [27, 112] on icon at bounding box center [30, 118] width 9 height 13
select select "service"
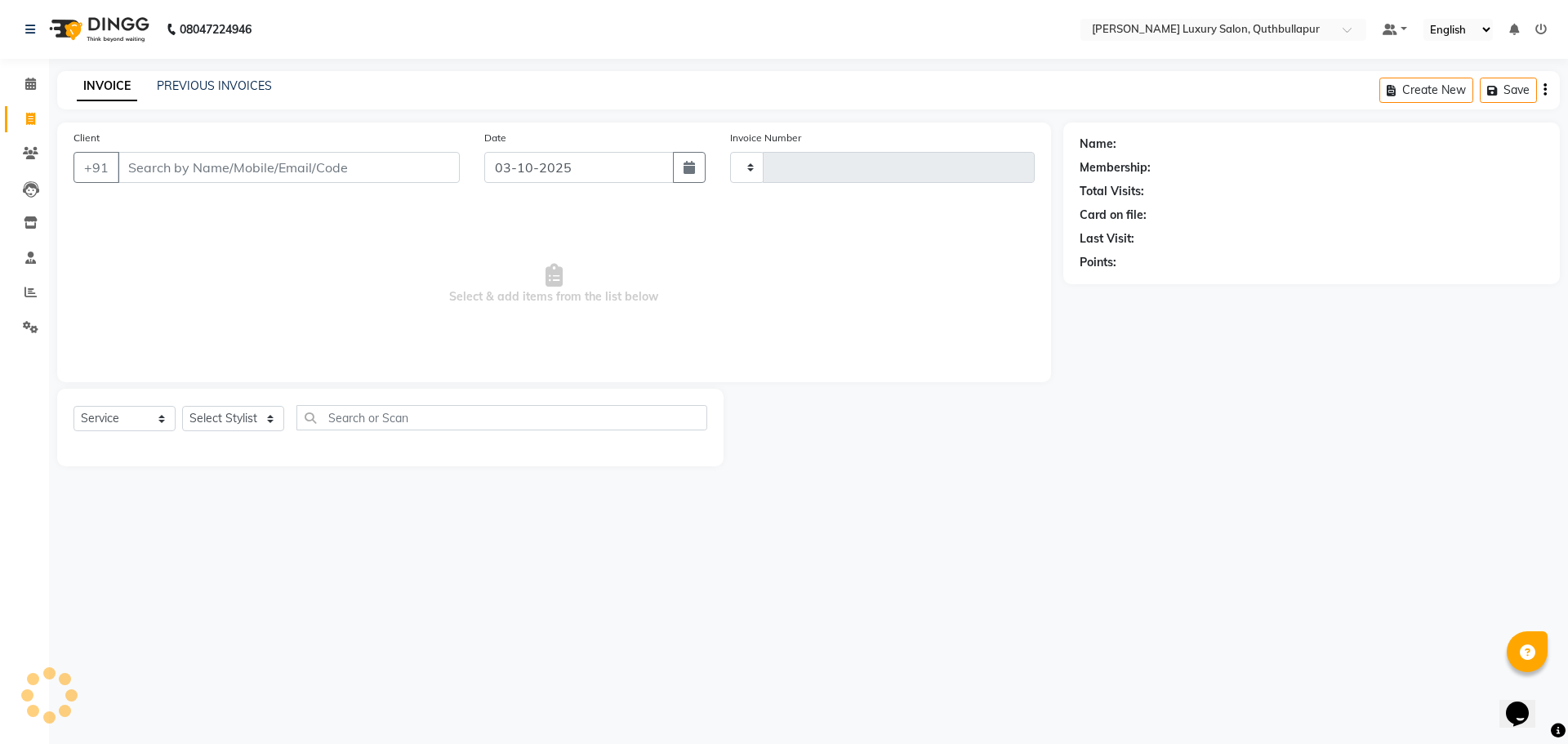
type input "3680"
select select "5816"
click at [231, 91] on link "PREVIOUS INVOICES" at bounding box center [214, 85] width 115 height 15
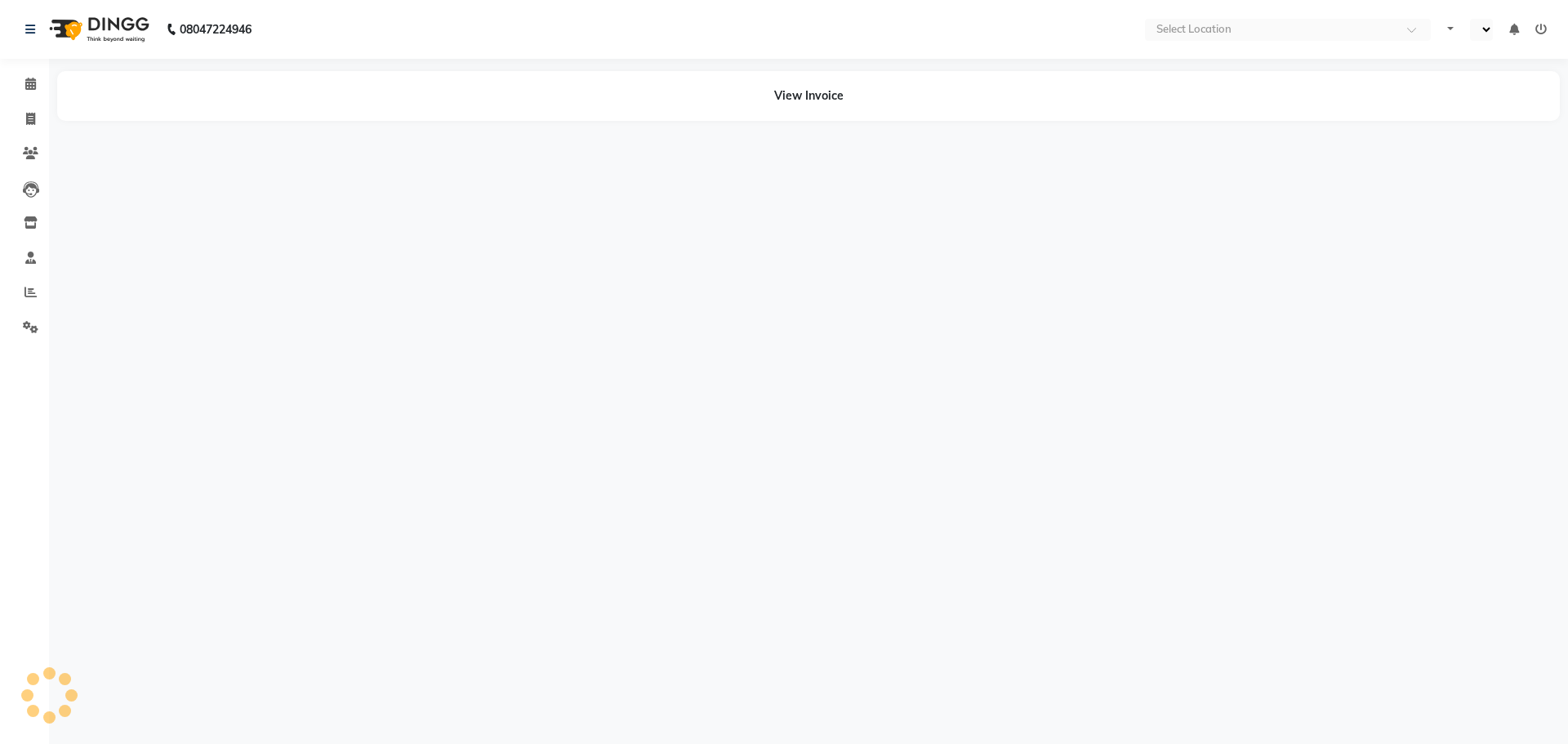
select select "en"
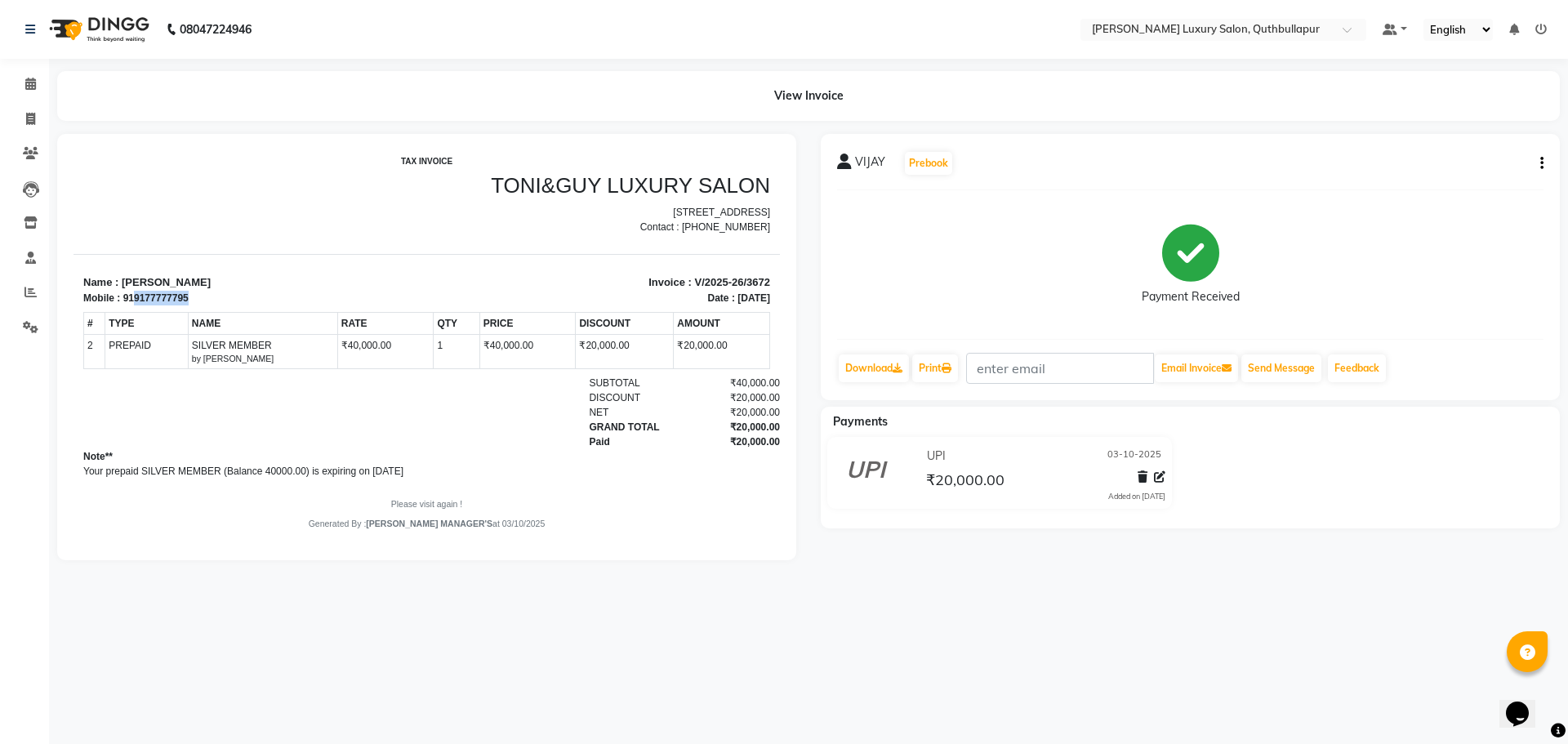
drag, startPoint x: 132, startPoint y: 310, endPoint x: 191, endPoint y: 310, distance: 59.0
click at [191, 305] on div "Mobile : 919177777795" at bounding box center [250, 297] width 334 height 15
copy div "9177777795"
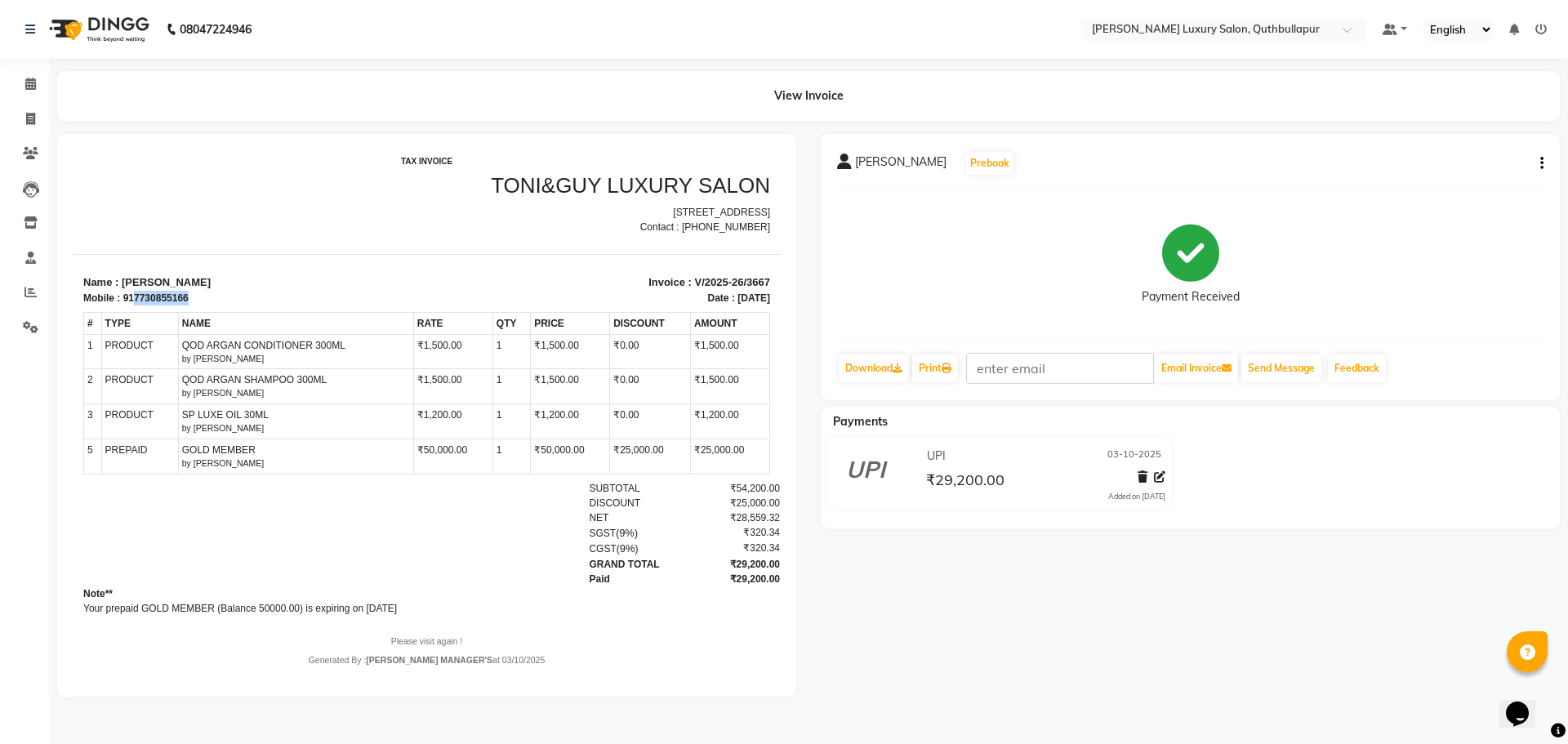
drag, startPoint x: 133, startPoint y: 314, endPoint x: 189, endPoint y: 311, distance: 56.1
click at [189, 305] on div "Mobile : 917730855166" at bounding box center [250, 297] width 334 height 15
copy div "7730855166"
